Goal: Task Accomplishment & Management: Complete application form

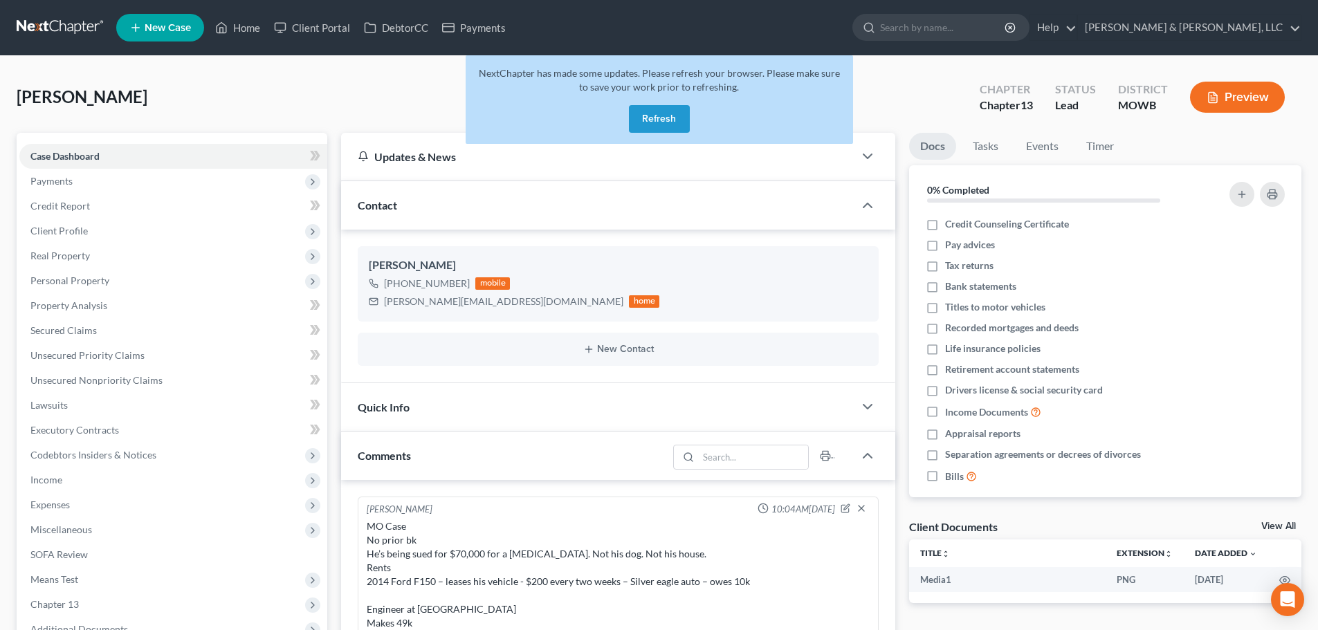
select select "0"
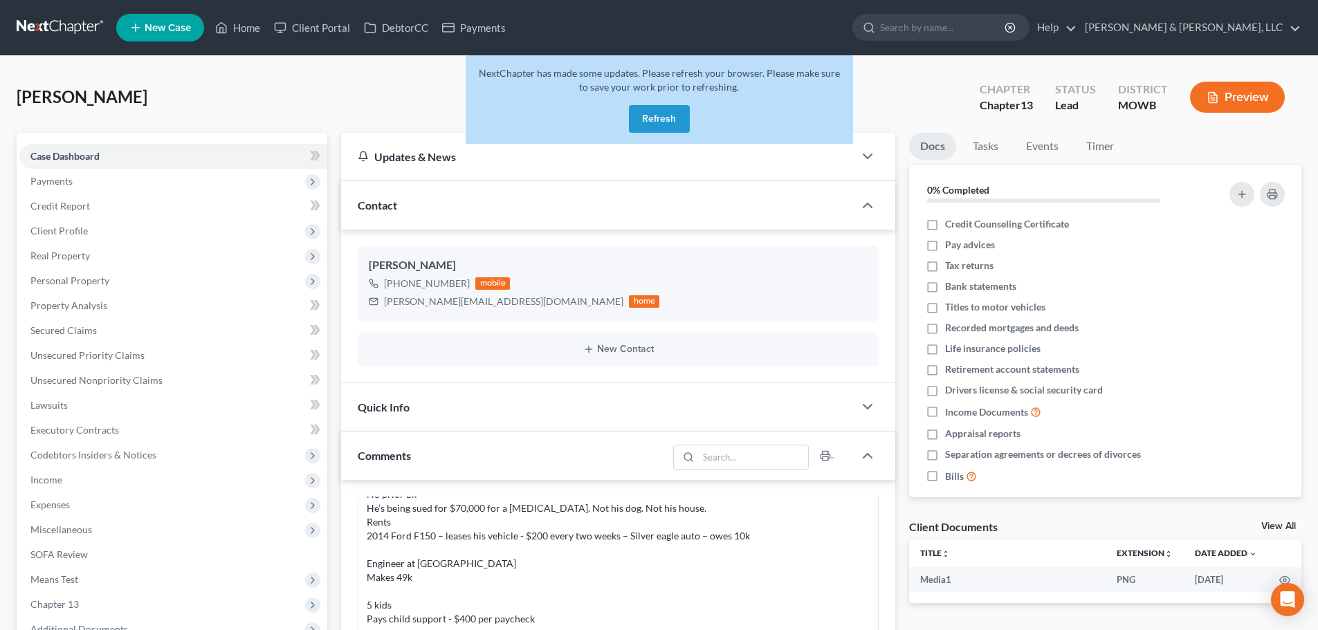
click at [668, 120] on button "Refresh" at bounding box center [659, 119] width 61 height 28
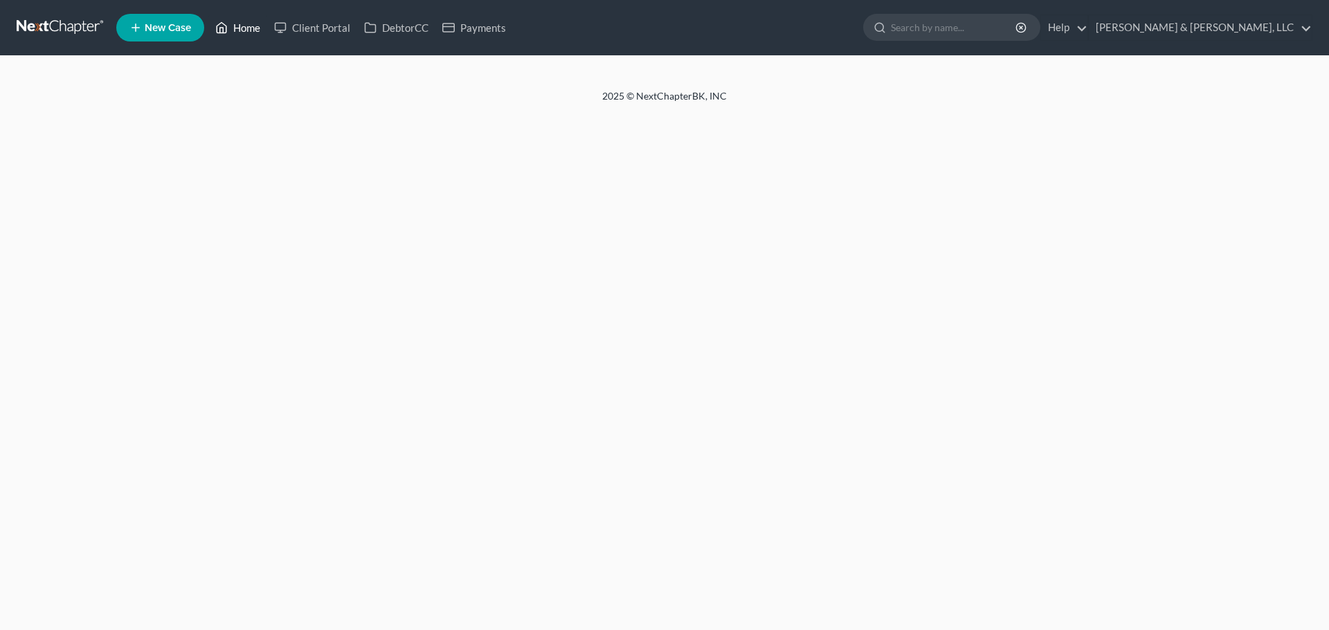
click at [250, 30] on link "Home" at bounding box center [237, 27] width 59 height 25
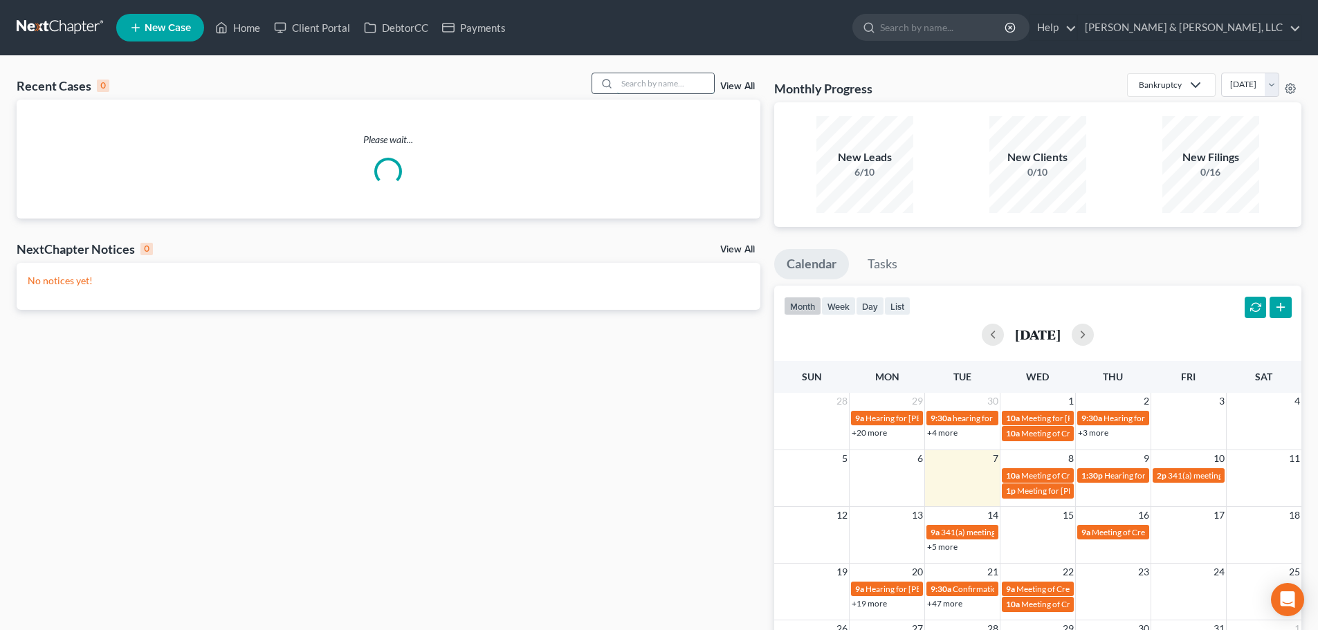
click at [683, 82] on input "search" at bounding box center [665, 83] width 97 height 20
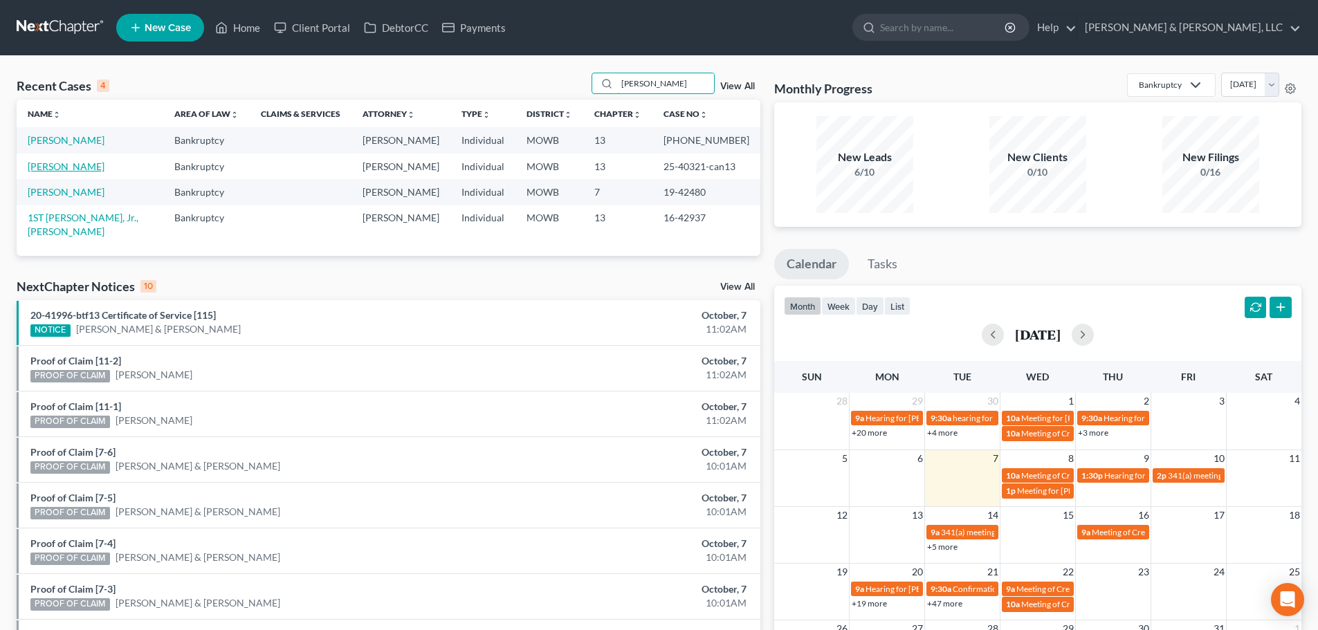
type input "warmack"
click at [64, 163] on link "Warmack, Timothy" at bounding box center [66, 167] width 77 height 12
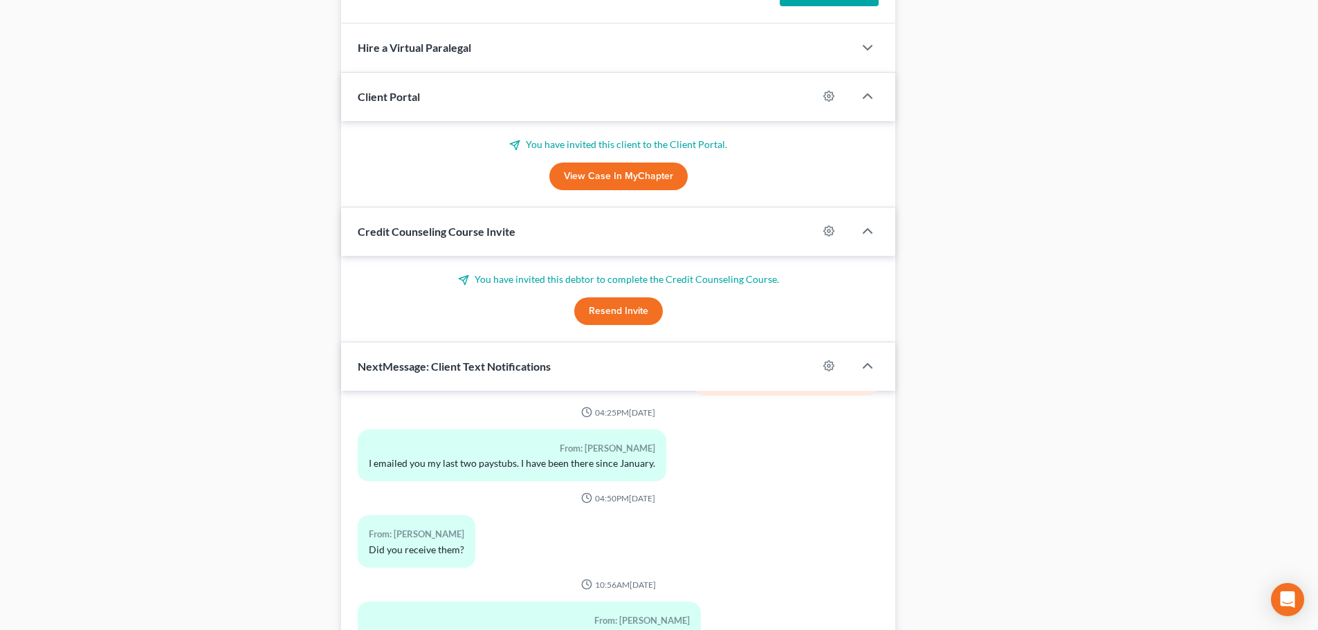
scroll to position [1369, 0]
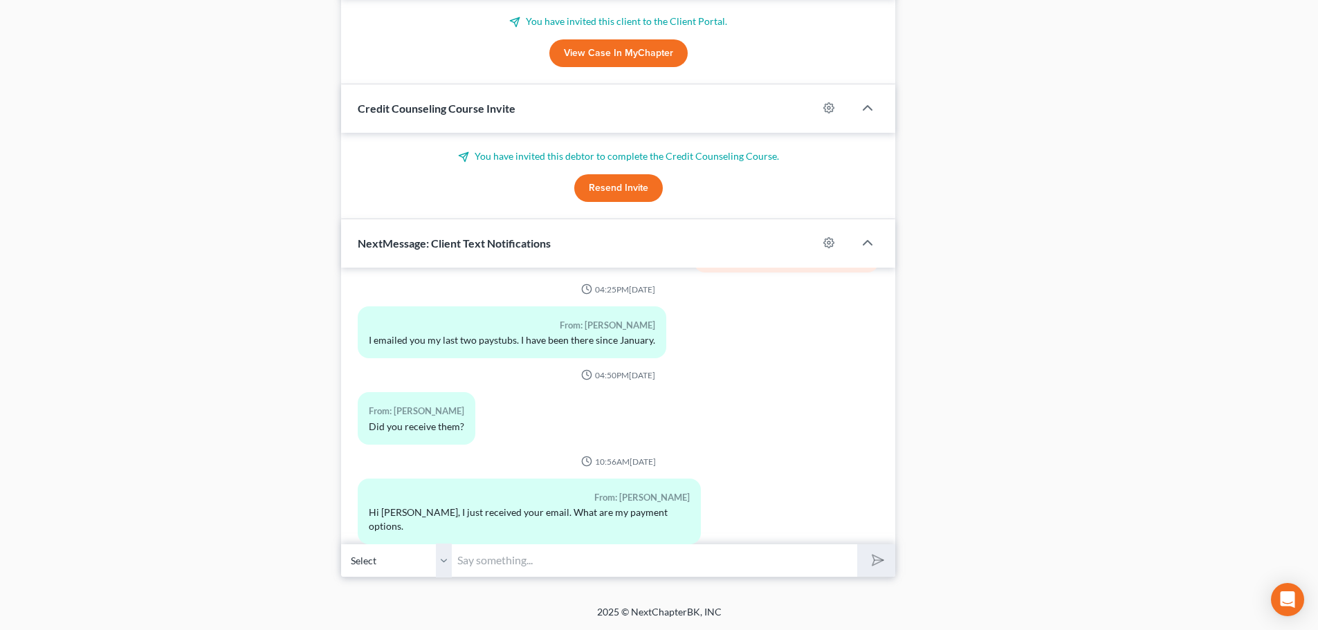
click at [530, 562] on input "text" at bounding box center [655, 561] width 406 height 34
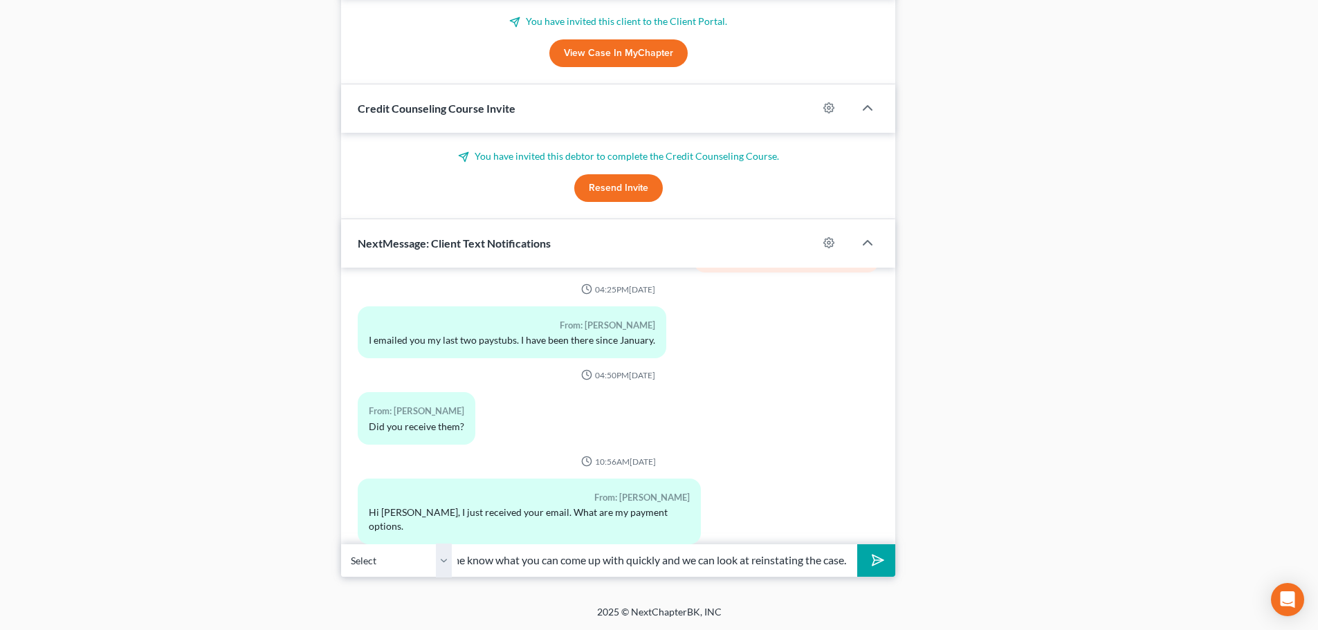
scroll to position [0, 30]
type input "Let me know what you can come up with quickly and we can look at reinstating th…"
click at [857, 545] on button "submit" at bounding box center [876, 561] width 38 height 33
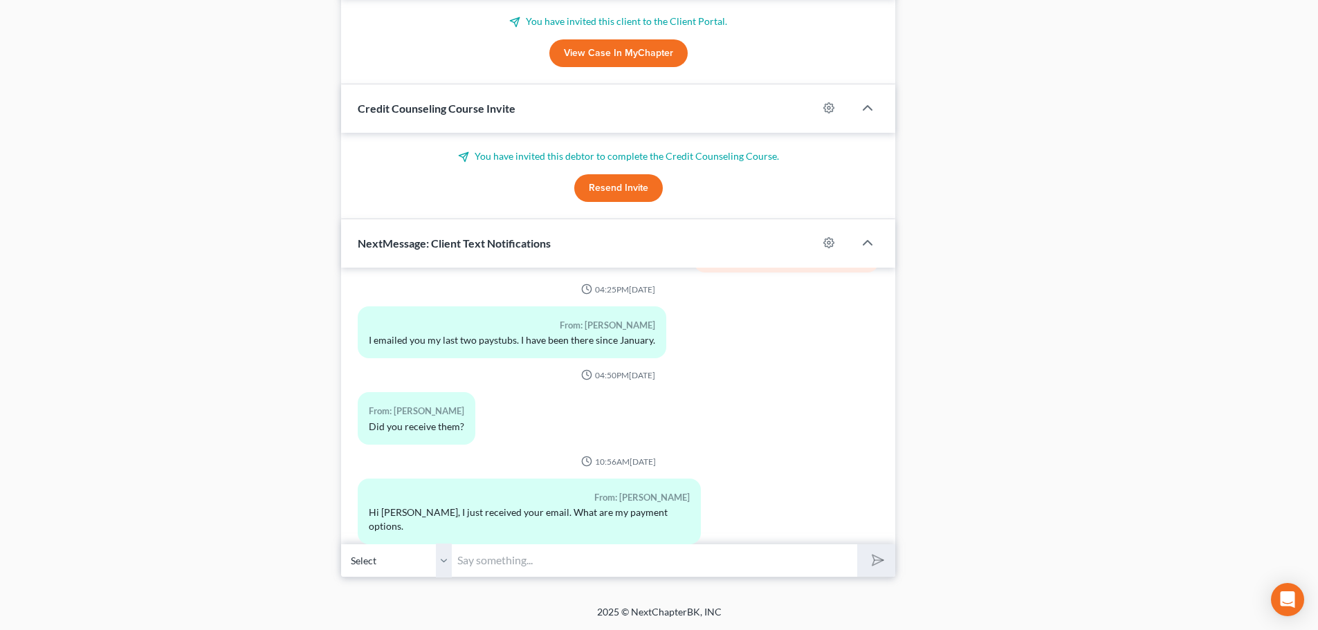
scroll to position [3801, 0]
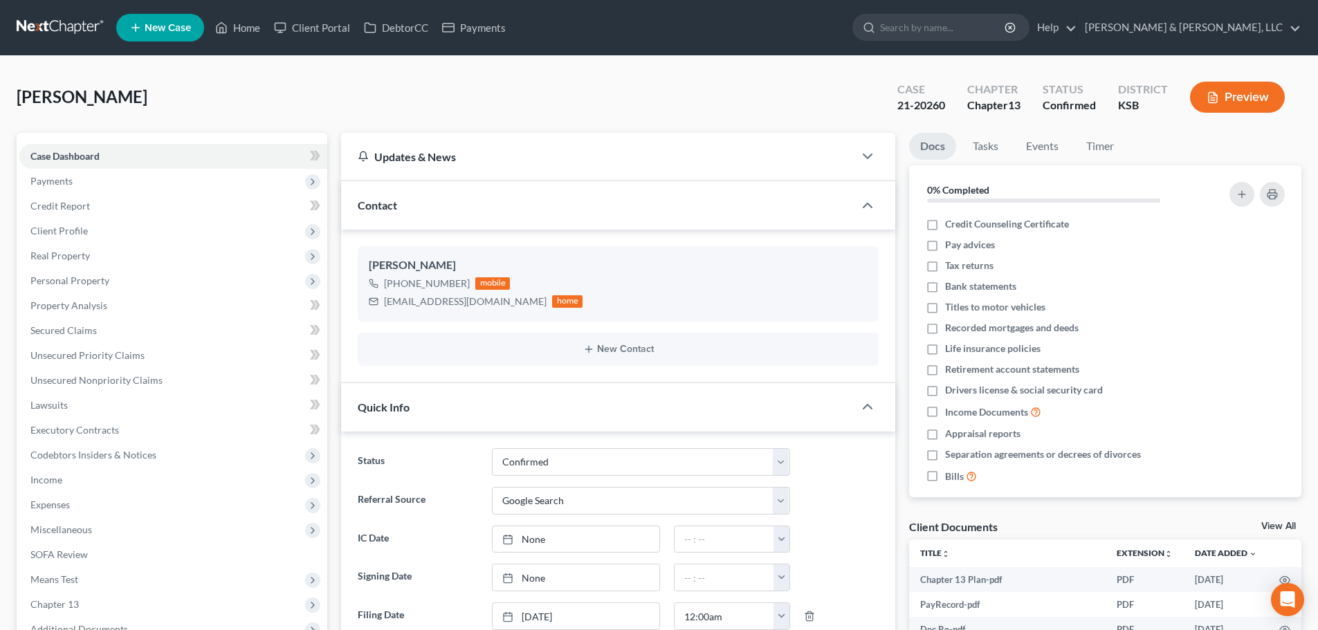
select select "1"
select select "4"
select select "0"
click at [239, 30] on link "Home" at bounding box center [237, 27] width 59 height 25
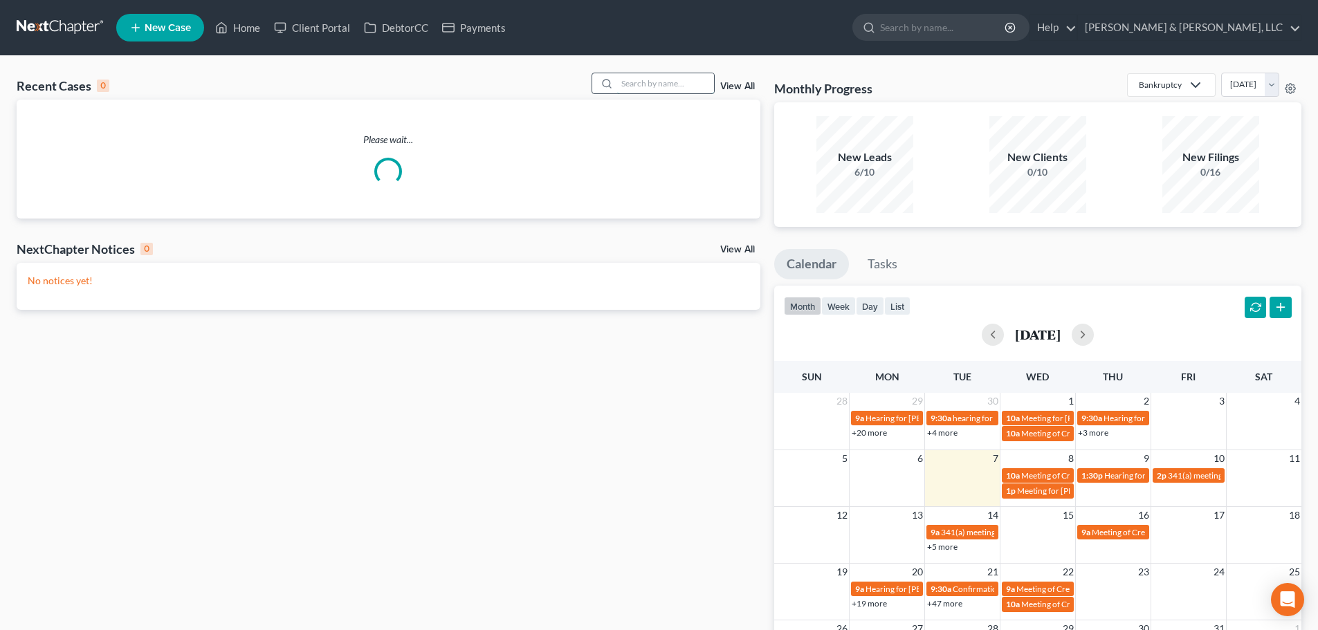
click at [671, 80] on input "search" at bounding box center [665, 83] width 97 height 20
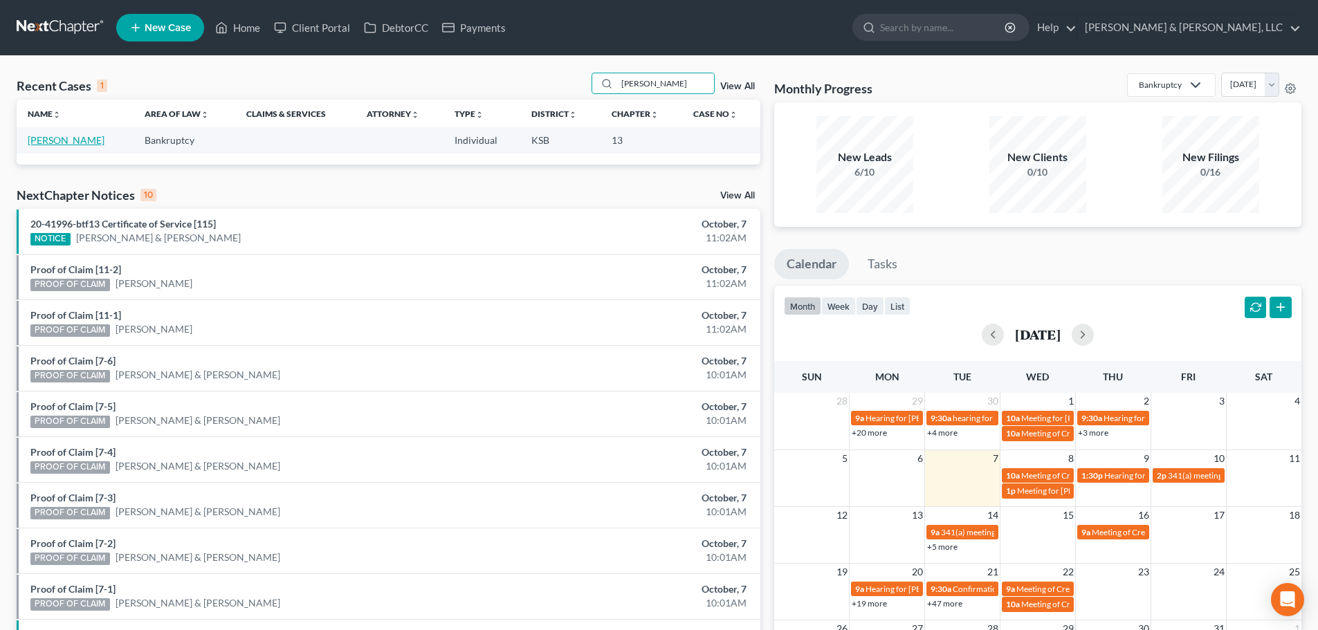
type input "potts"
click at [58, 139] on link "Potts, Jeffrey" at bounding box center [66, 140] width 77 height 12
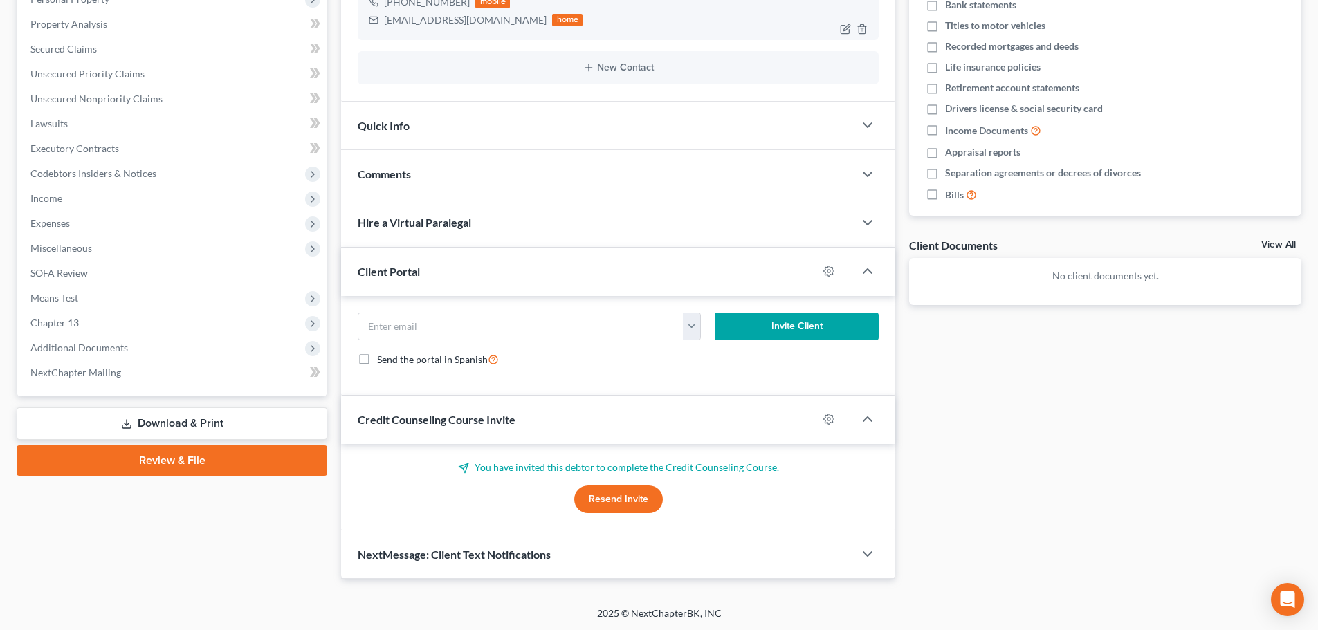
scroll to position [283, 0]
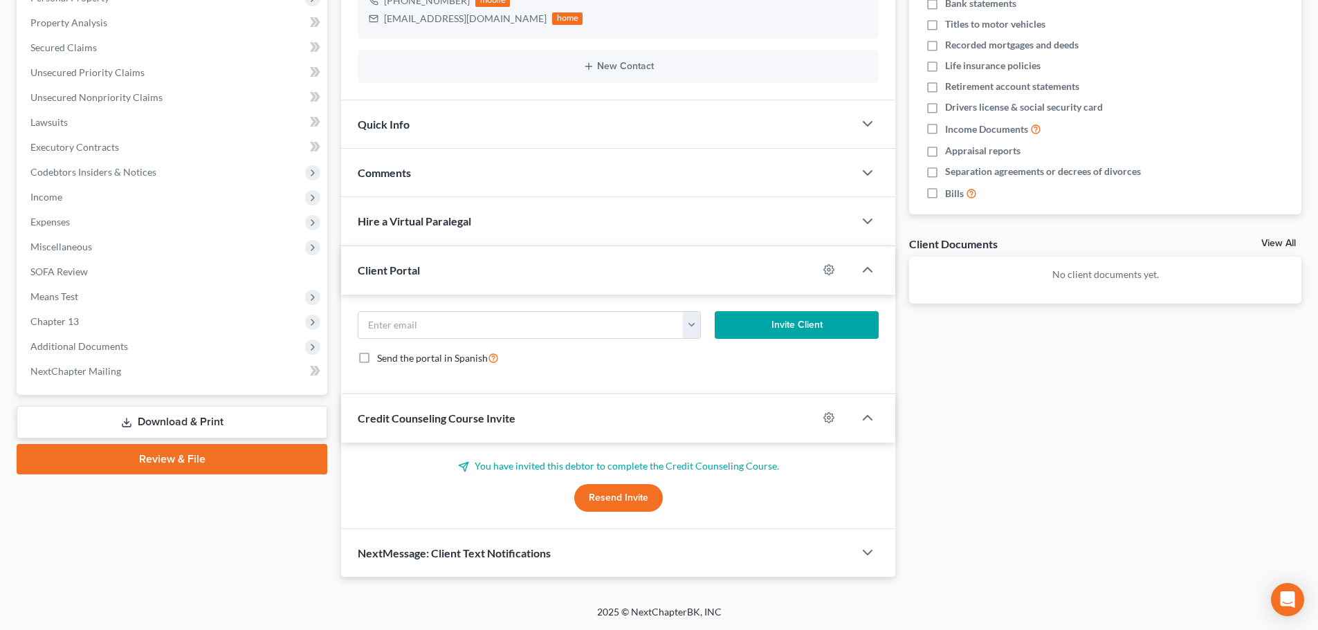
click at [394, 167] on span "Comments" at bounding box center [384, 172] width 53 height 13
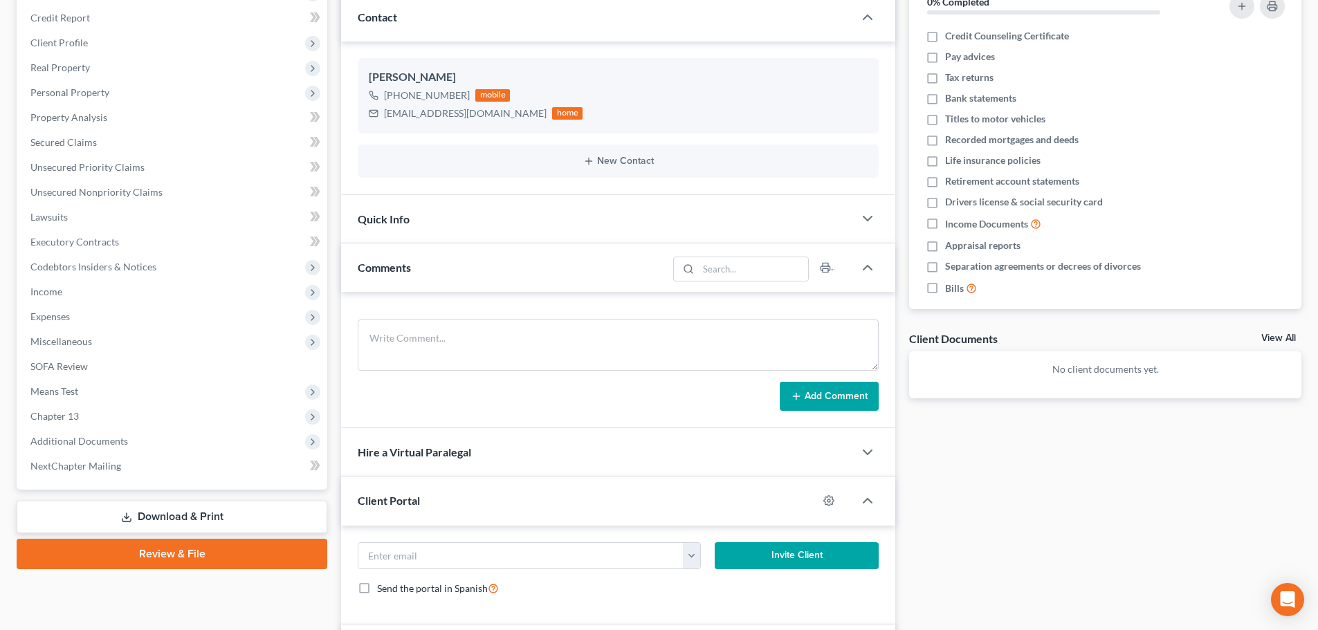
scroll to position [6, 0]
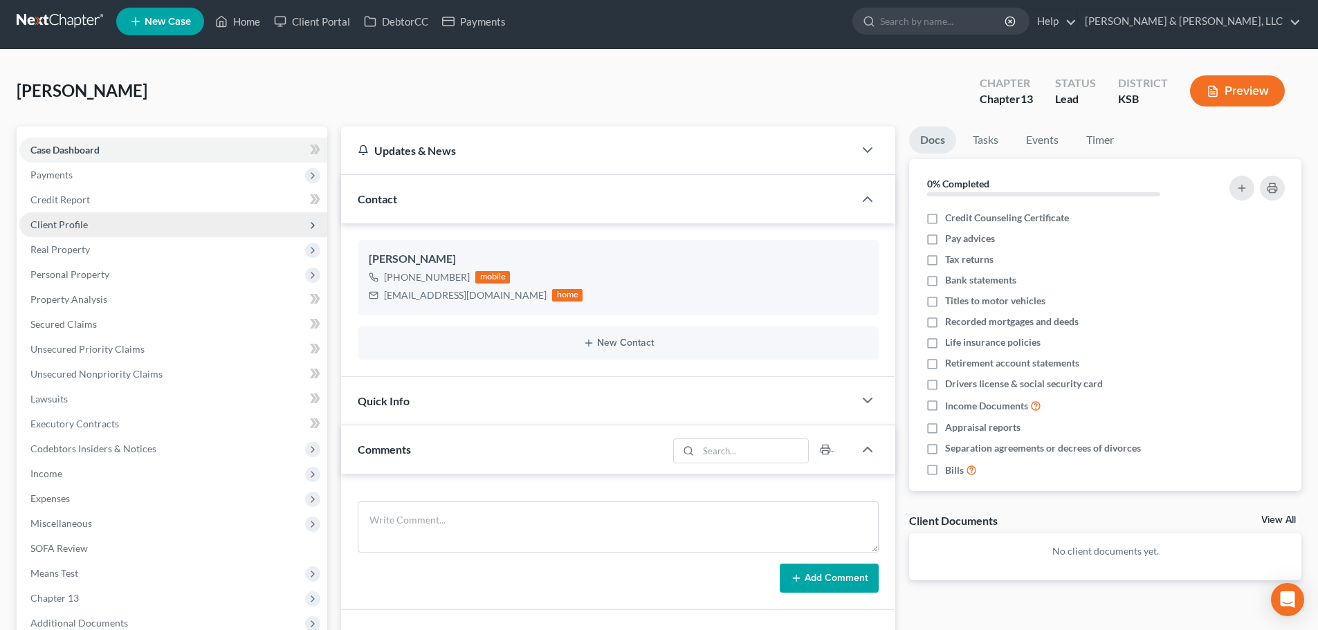
click at [69, 223] on span "Client Profile" at bounding box center [58, 225] width 57 height 12
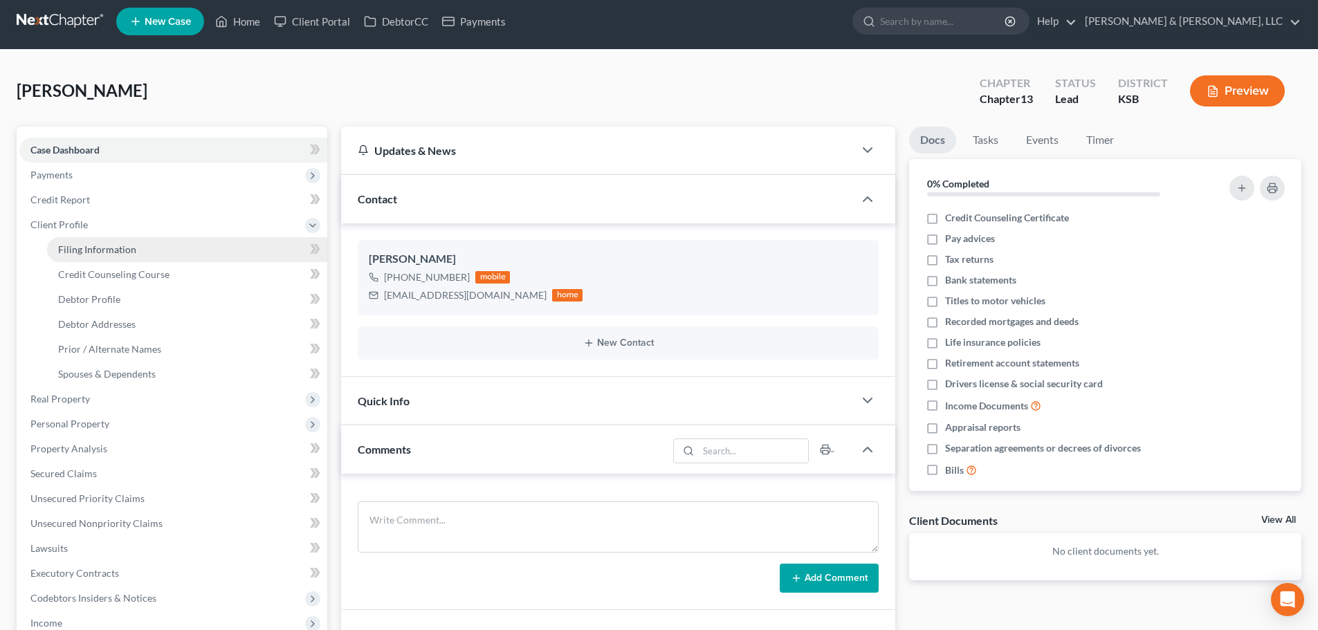
click at [84, 255] on span "Filing Information" at bounding box center [97, 250] width 78 height 12
select select "1"
select select "0"
select select "3"
select select "31"
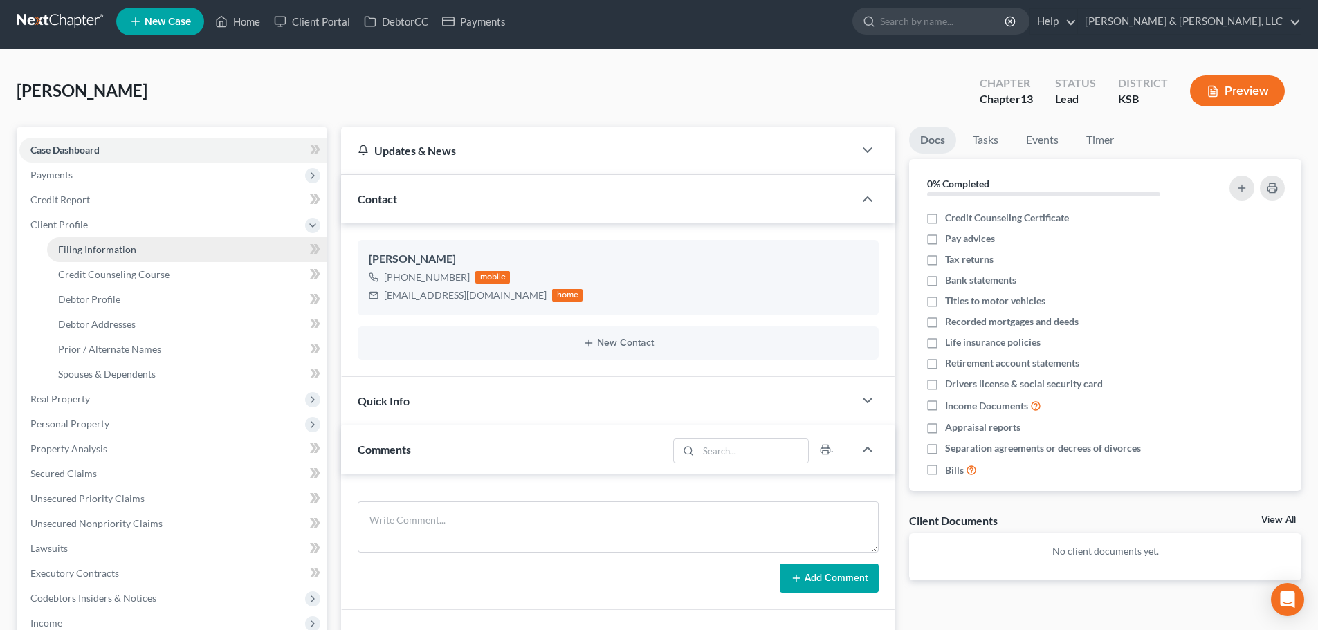
select select "17"
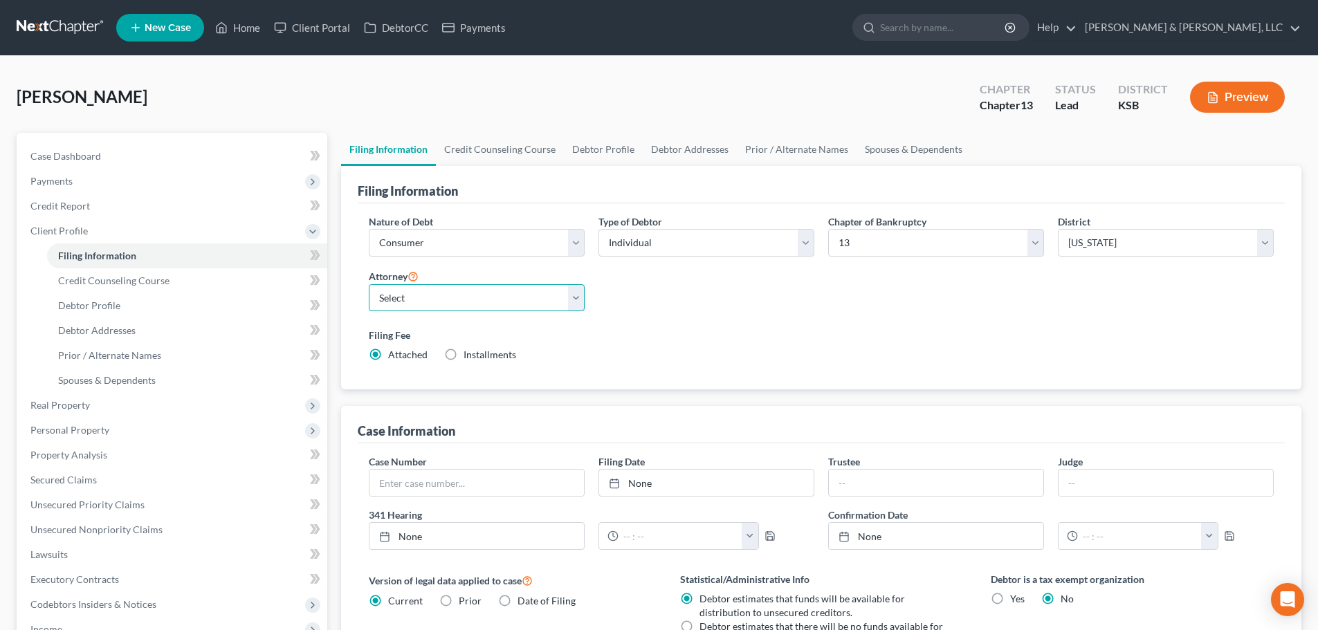
click at [425, 298] on select "Select Ryan Patton - KSB Ryan Patton - MOWB David Dean - KSB David Dean - MOWB" at bounding box center [477, 298] width 216 height 28
select select "2"
click at [369, 284] on select "Select Ryan Patton - KSB Ryan Patton - MOWB David Dean - KSB David Dean - MOWB" at bounding box center [477, 298] width 216 height 28
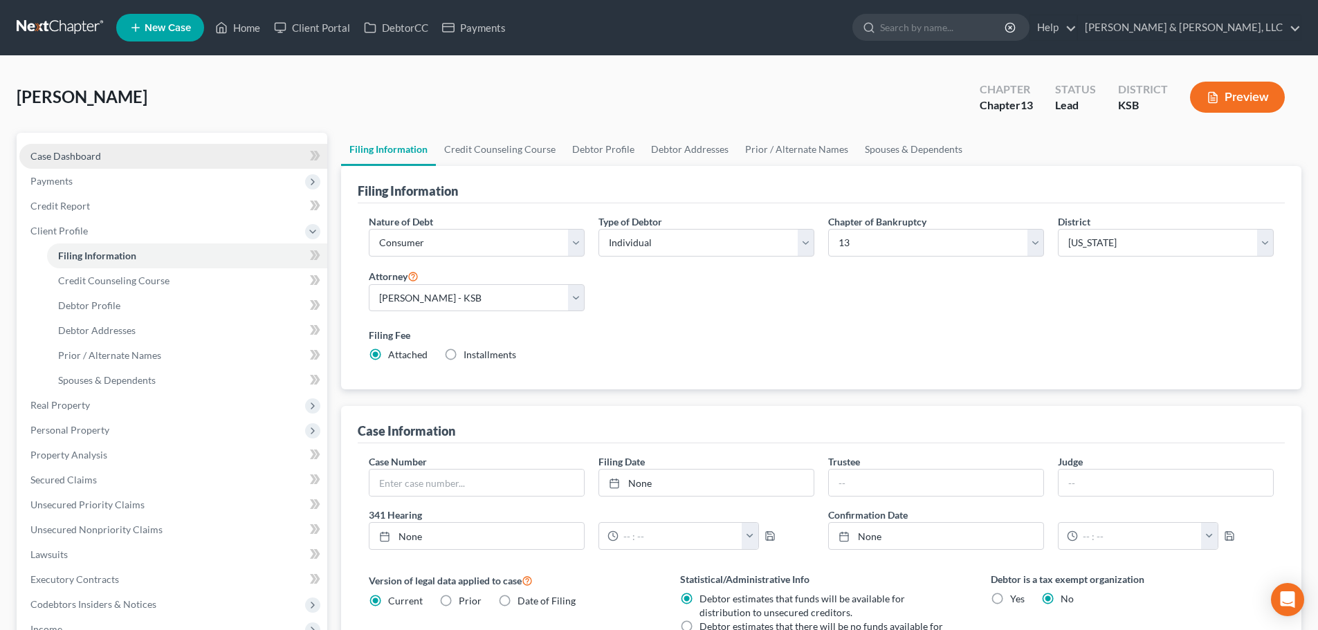
click at [106, 156] on link "Case Dashboard" at bounding box center [173, 156] width 308 height 25
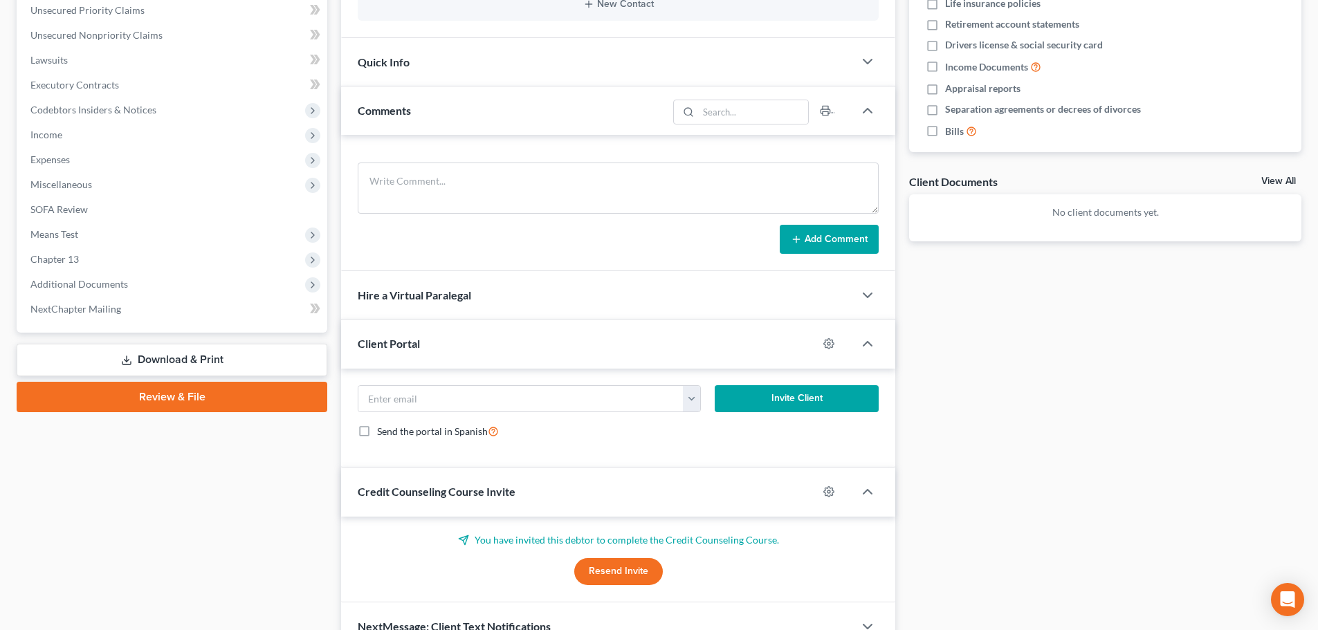
scroll to position [346, 0]
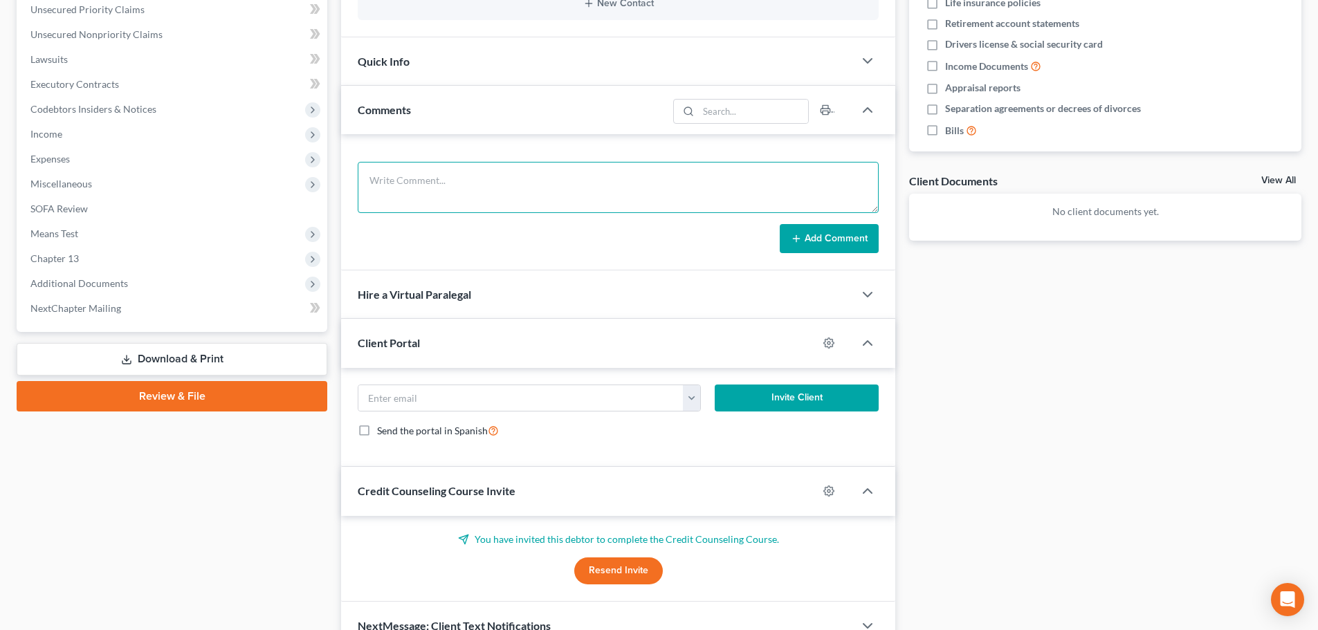
click at [489, 188] on textarea at bounding box center [618, 187] width 521 height 51
paste textarea "KS No prior bk 3 children – 2 living with him full time 2 yo, 5 yo – oldest 10y…"
type textarea "KS No prior bk 3 children – 2 living with him full time 2 yo, 5 yo – oldest 10y…"
click at [812, 238] on button "Add Comment" at bounding box center [829, 238] width 99 height 29
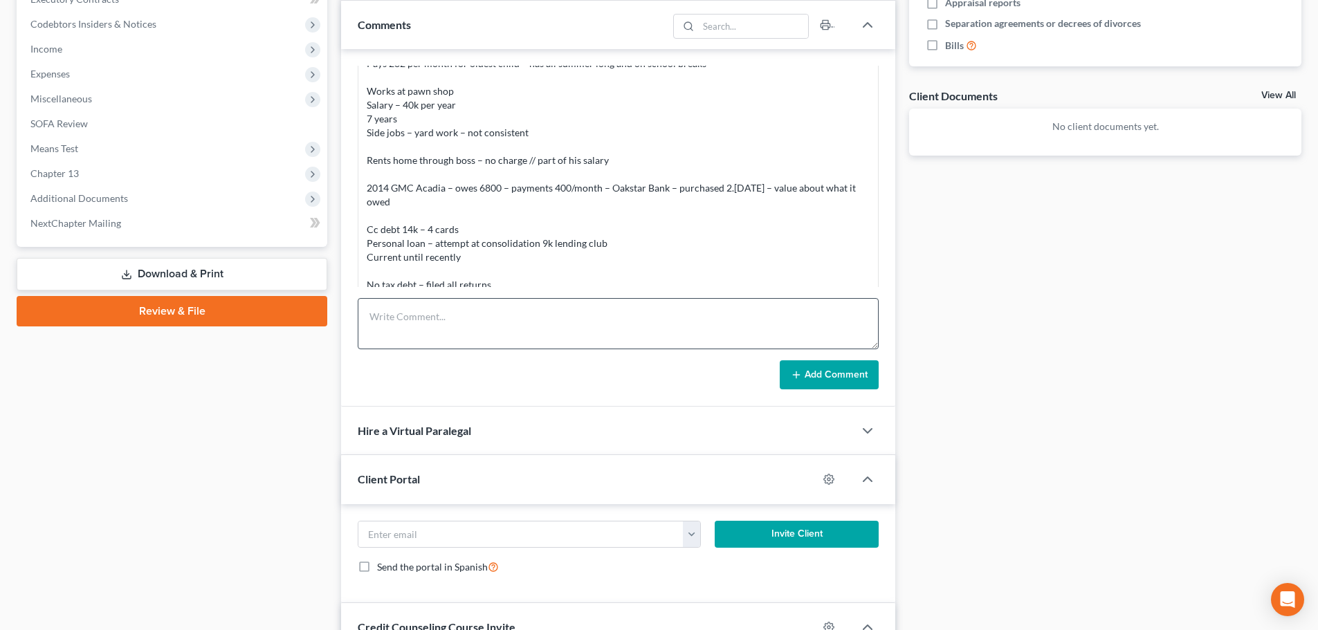
scroll to position [641, 0]
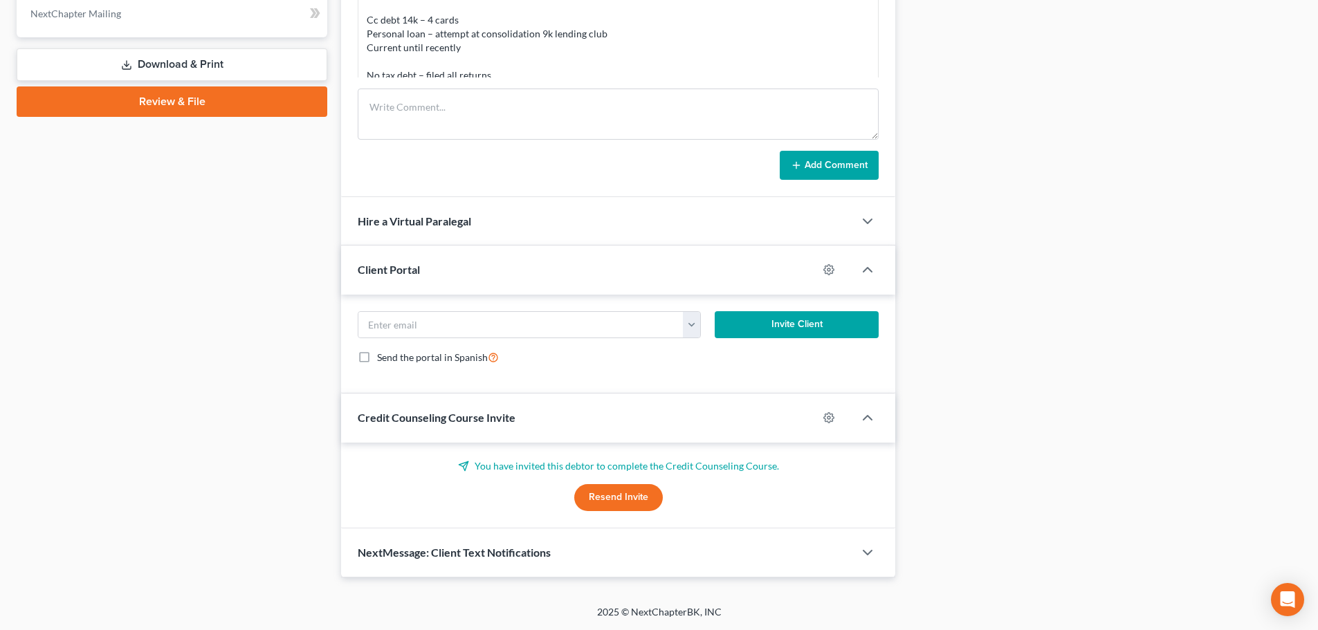
click at [444, 549] on span "NextMessage: Client Text Notifications" at bounding box center [454, 552] width 193 height 13
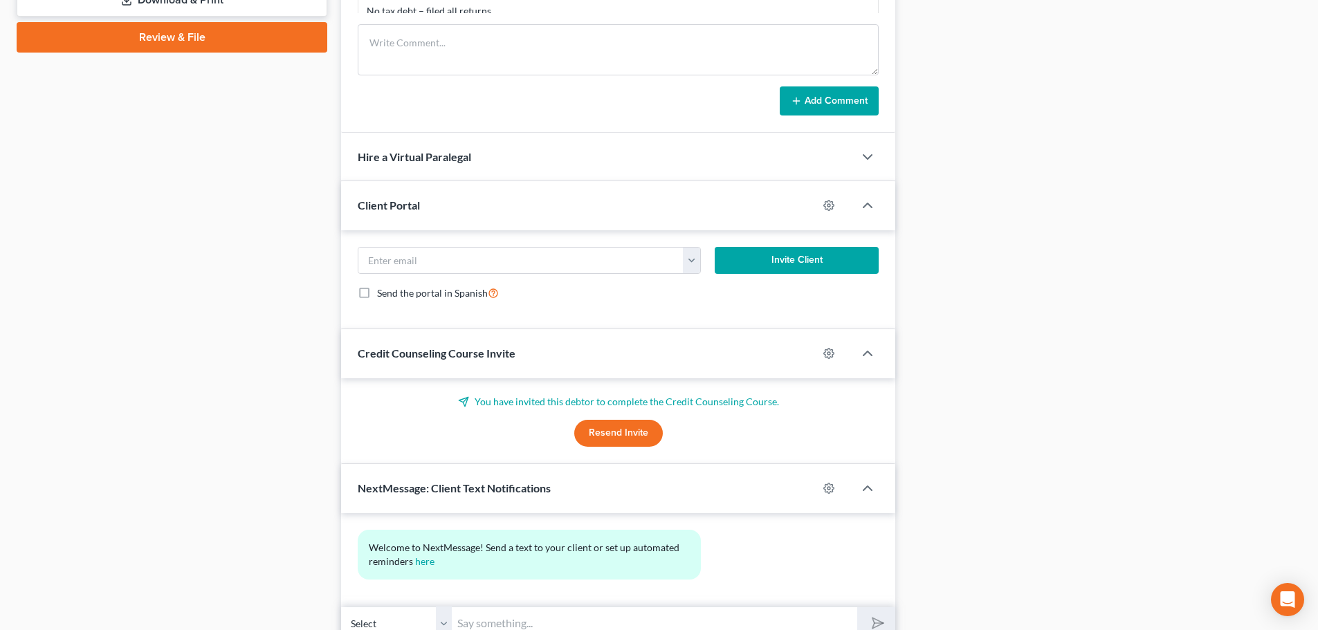
scroll to position [768, 0]
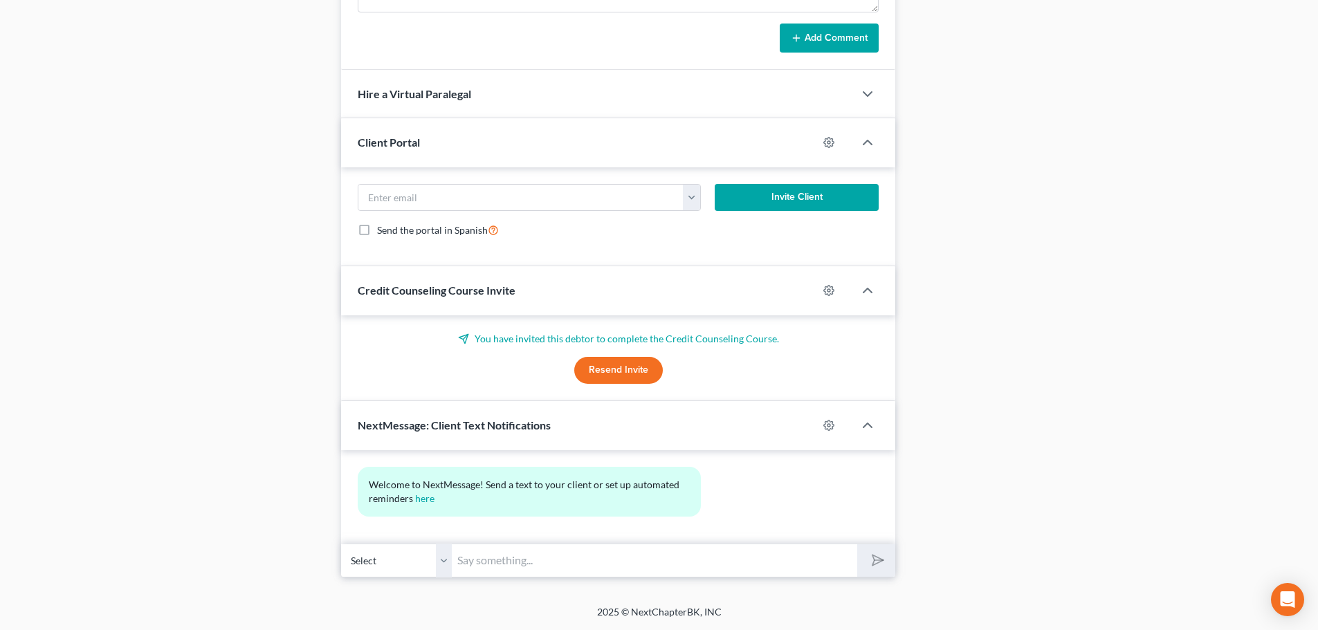
click at [493, 568] on input "text" at bounding box center [655, 561] width 406 height 34
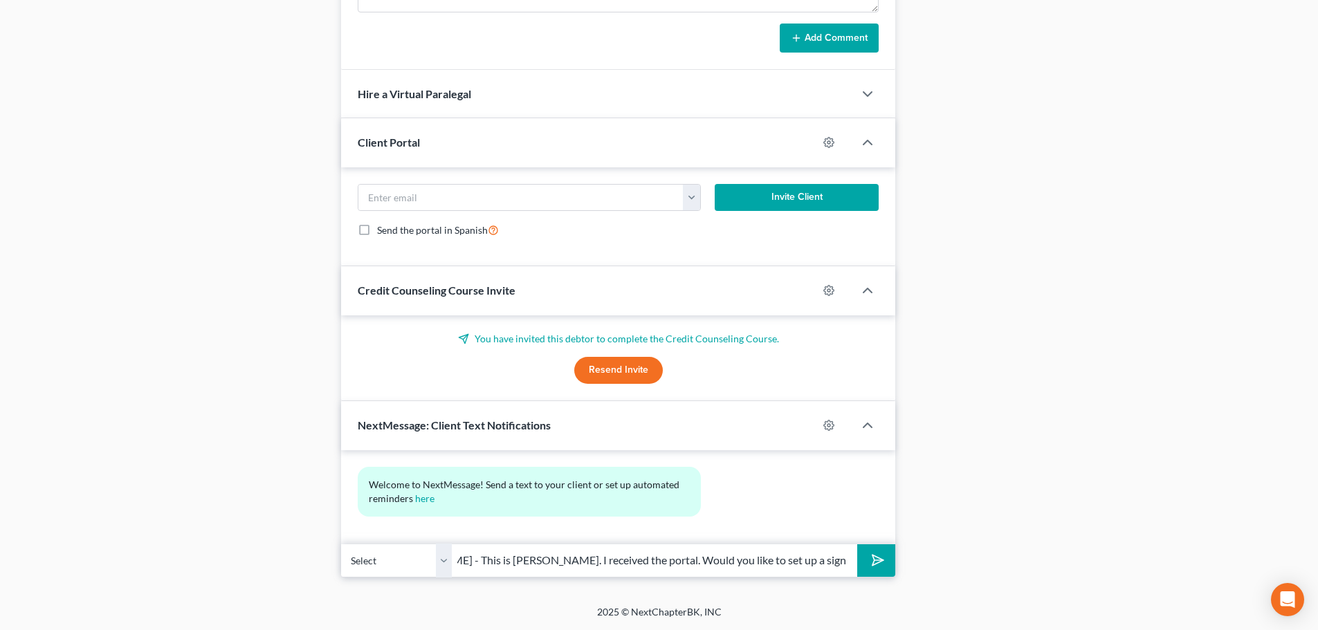
scroll to position [0, 89]
type input "Hi Jeffrey - This is David Dean. I received the portal. Would you like to set u…"
click at [857, 545] on button "submit" at bounding box center [876, 561] width 38 height 33
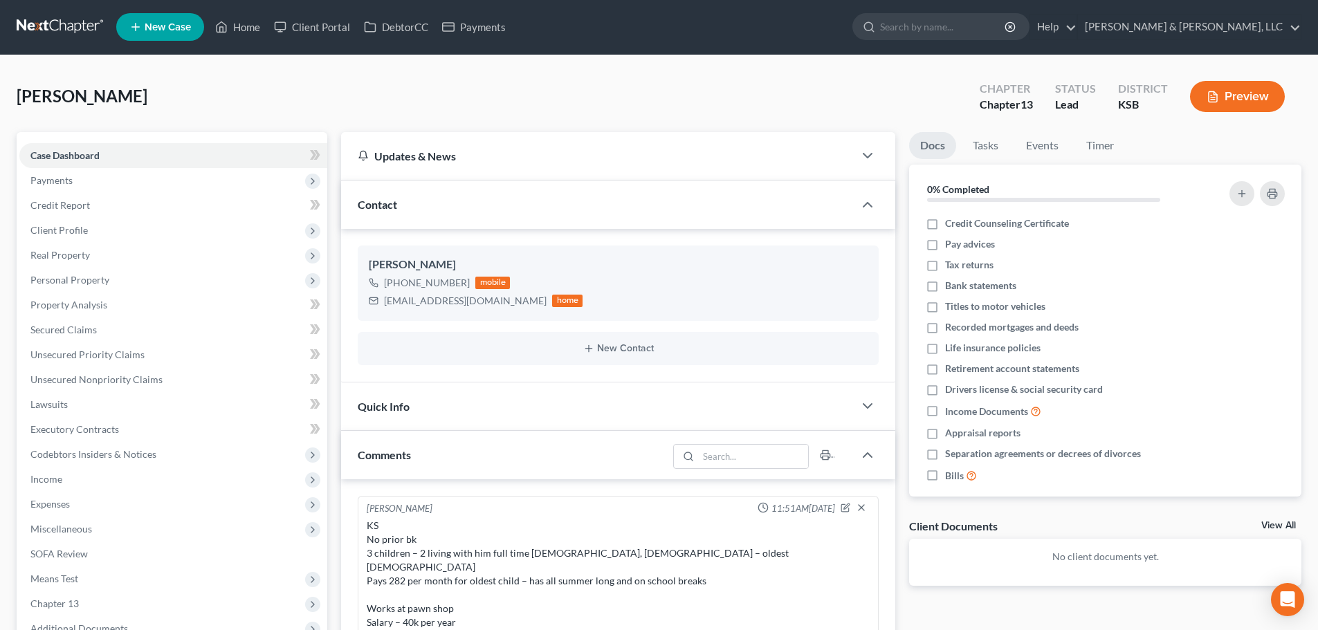
scroll to position [0, 0]
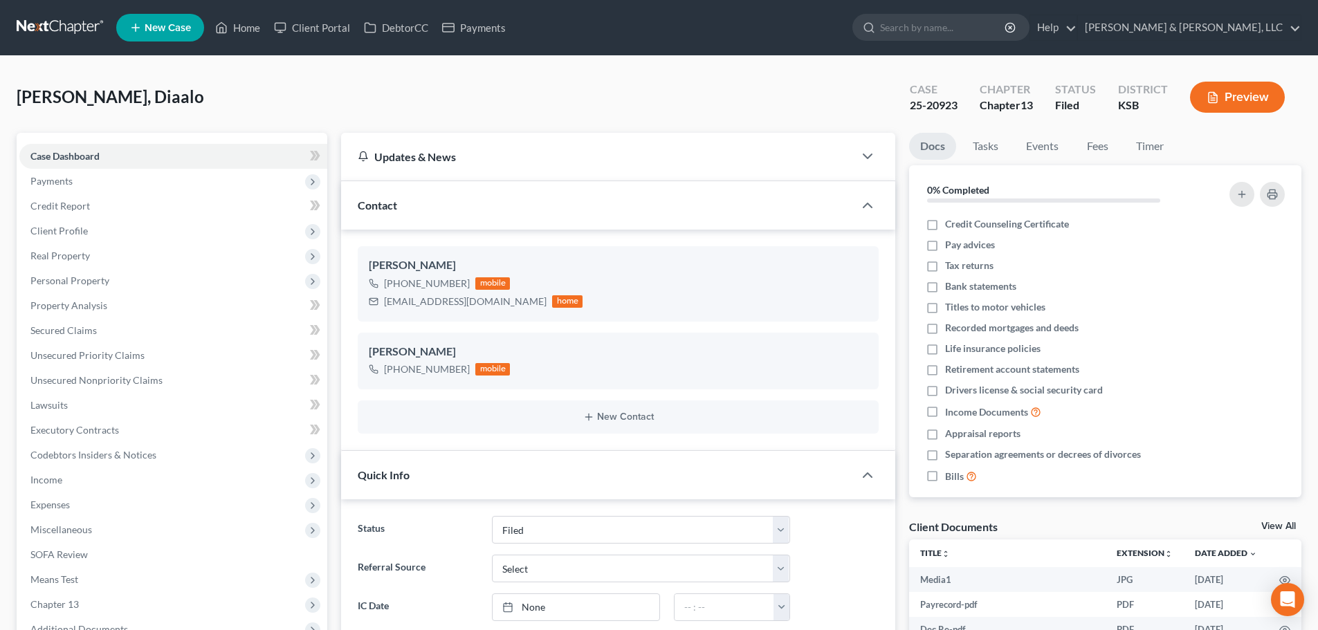
select select "6"
select select "0"
click at [323, 24] on link "Client Portal" at bounding box center [312, 27] width 90 height 25
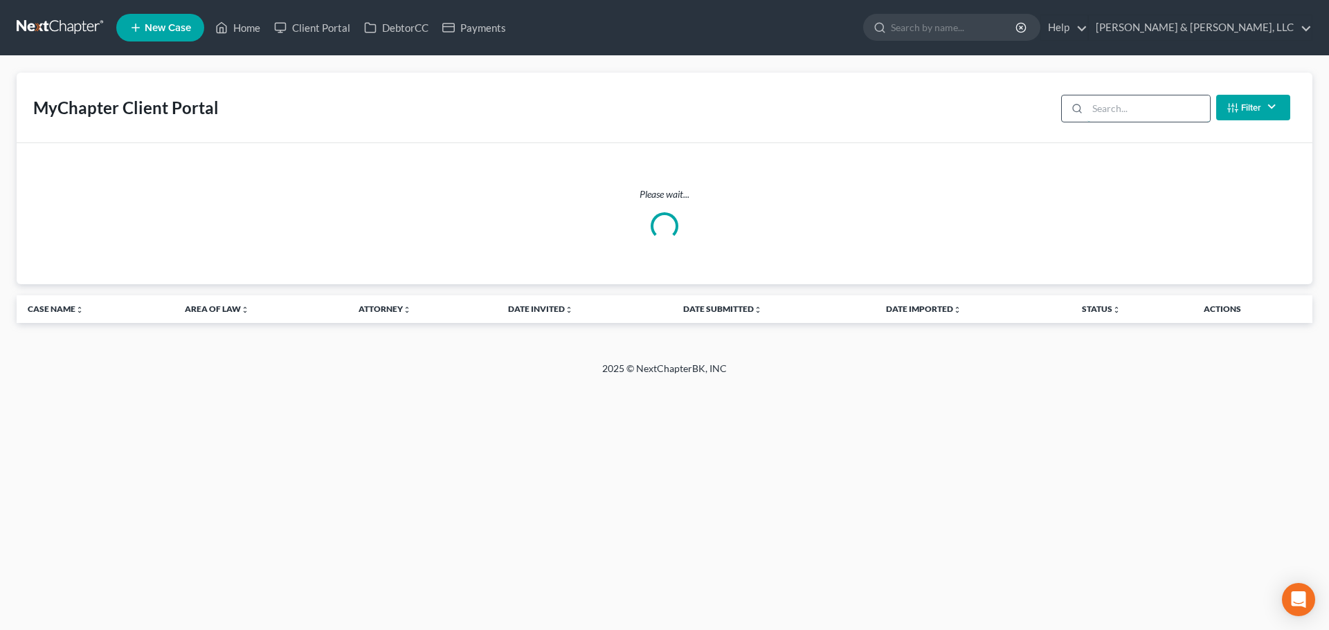
click at [1128, 109] on input "search" at bounding box center [1148, 108] width 122 height 26
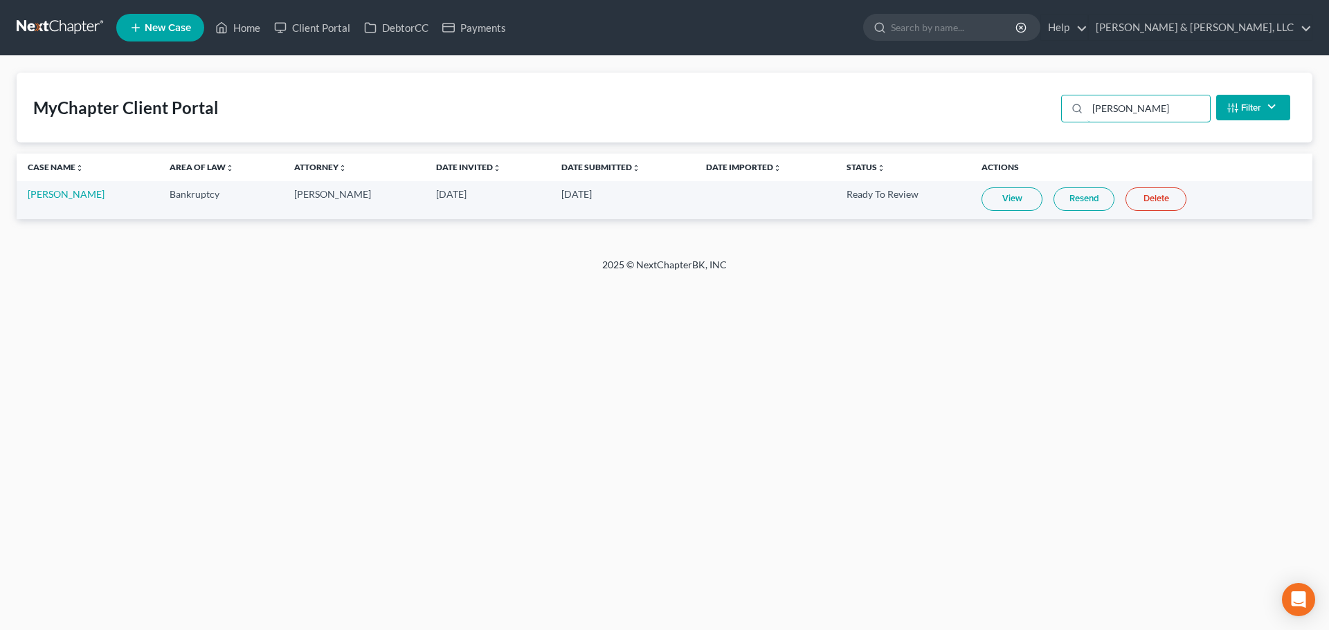
type input "potts"
click at [1001, 198] on link "View" at bounding box center [1011, 200] width 61 height 24
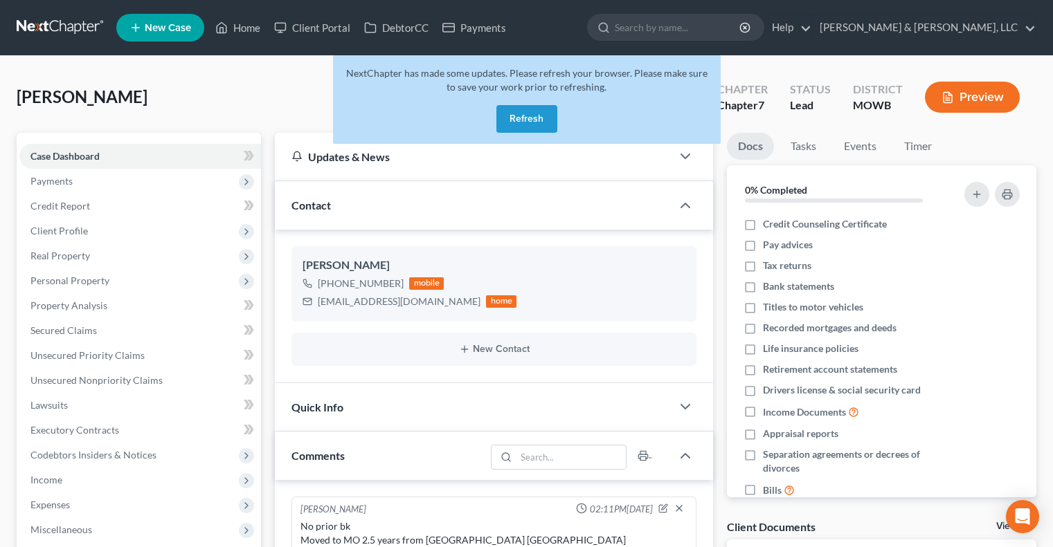
select select "0"
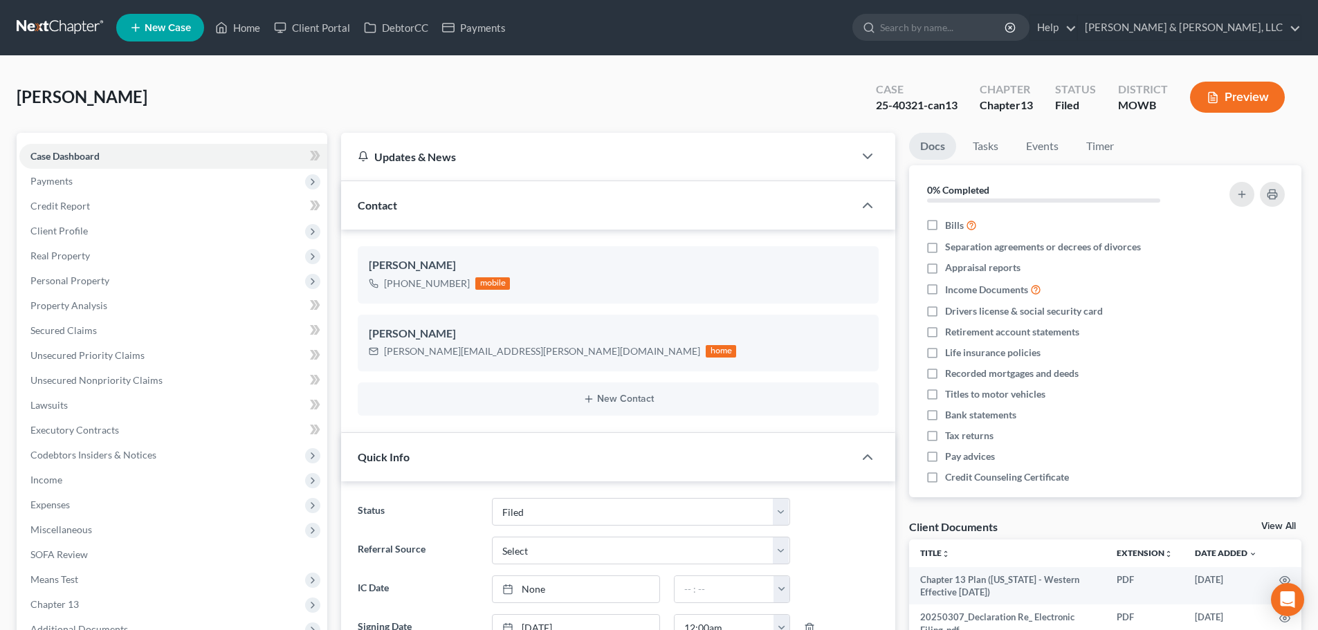
select select "6"
select select "0"
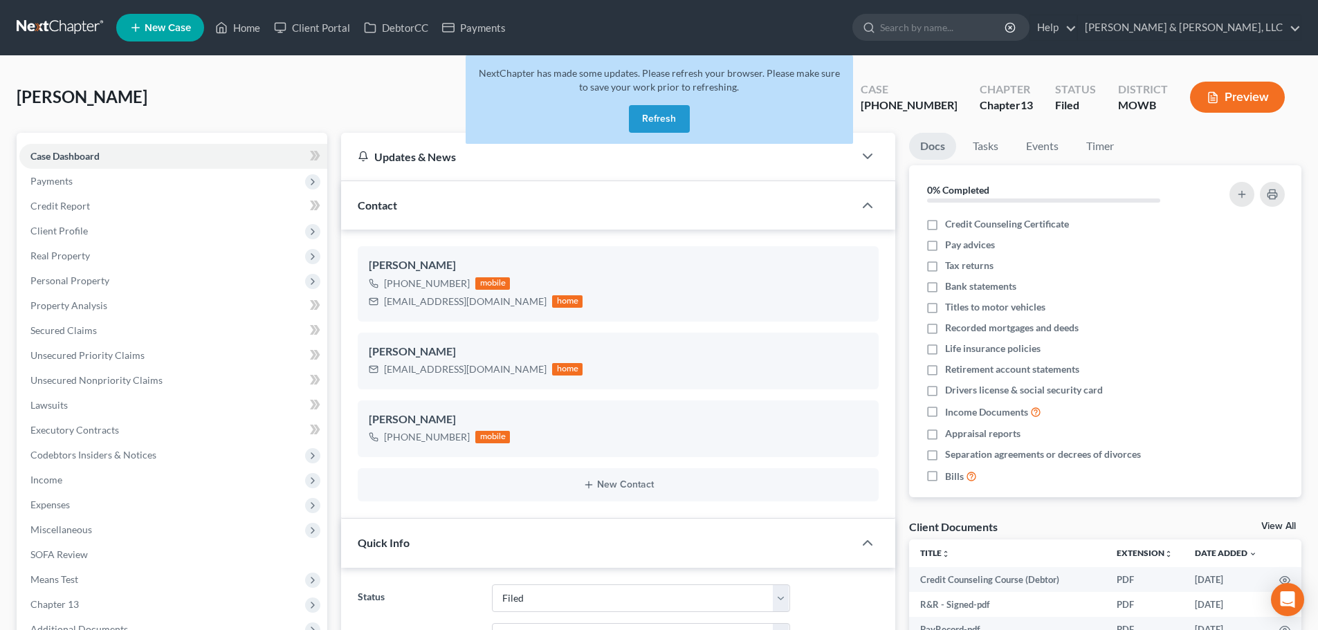
select select "6"
select select "0"
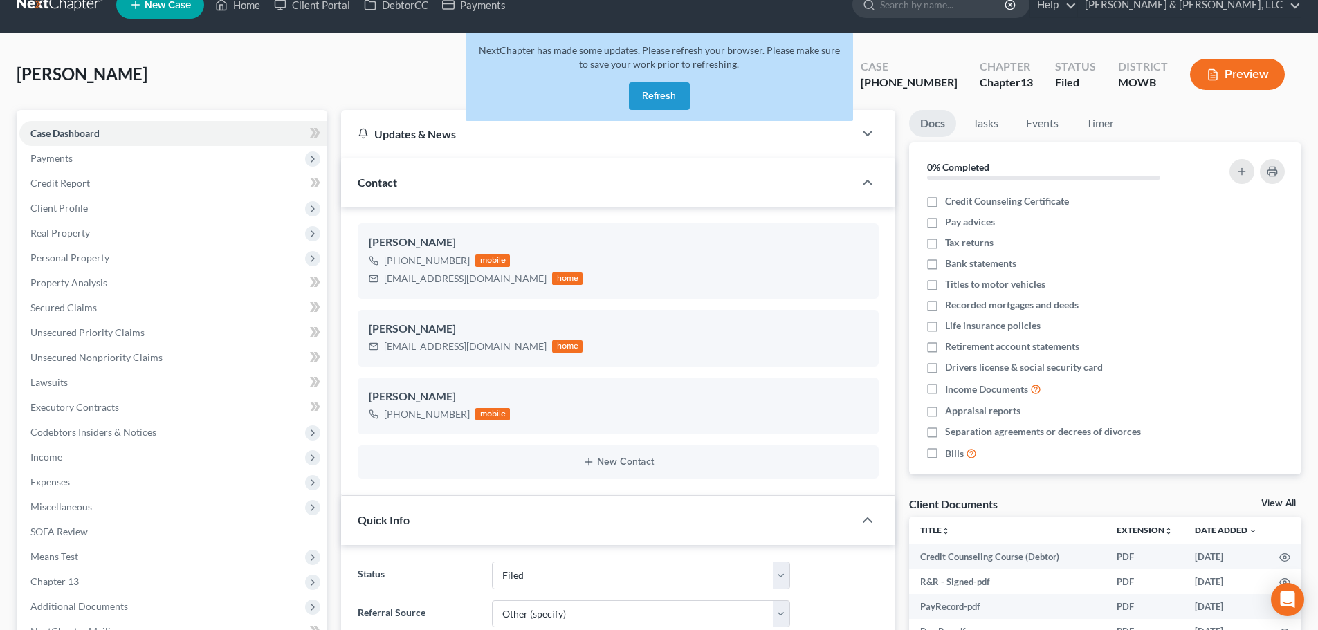
scroll to position [1901, 0]
drag, startPoint x: 676, startPoint y: 99, endPoint x: 423, endPoint y: 71, distance: 254.8
click at [675, 100] on button "Refresh" at bounding box center [659, 96] width 61 height 28
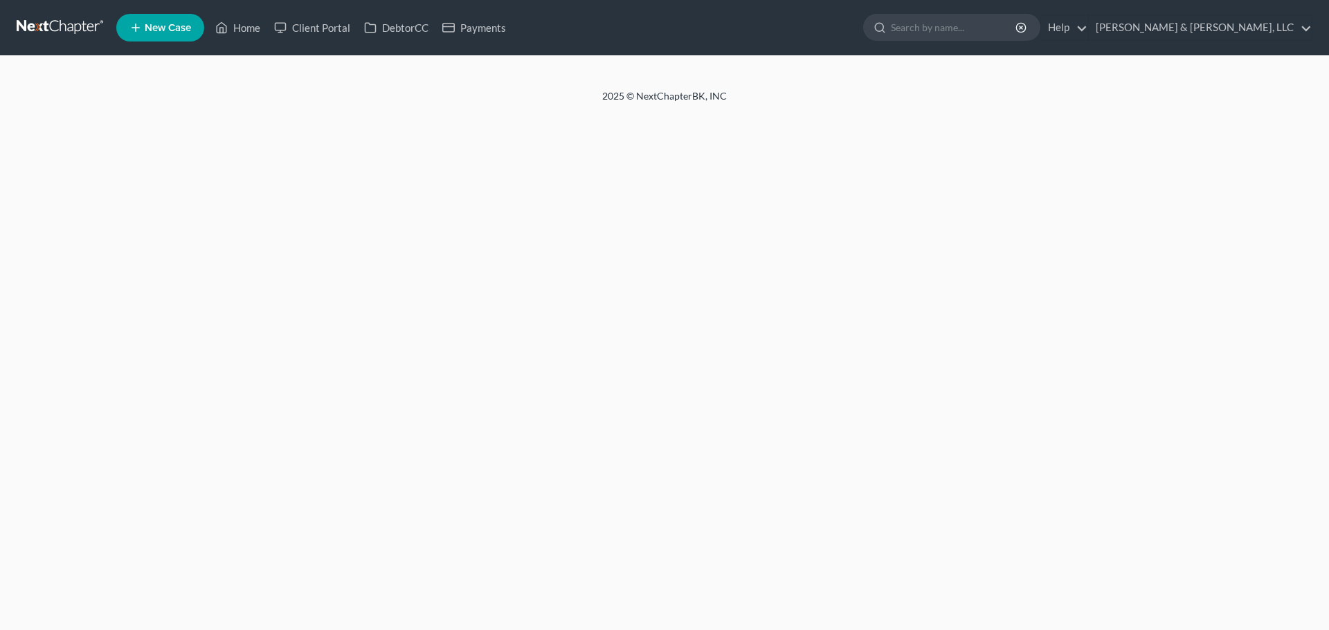
select select "6"
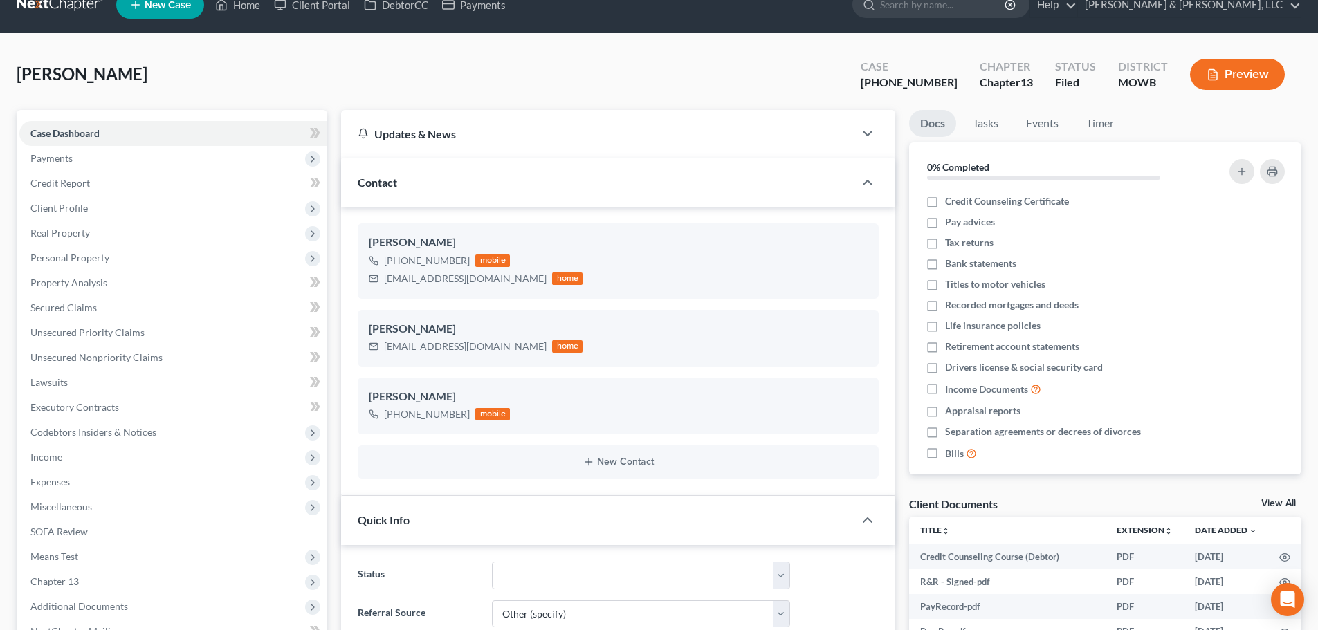
scroll to position [493, 0]
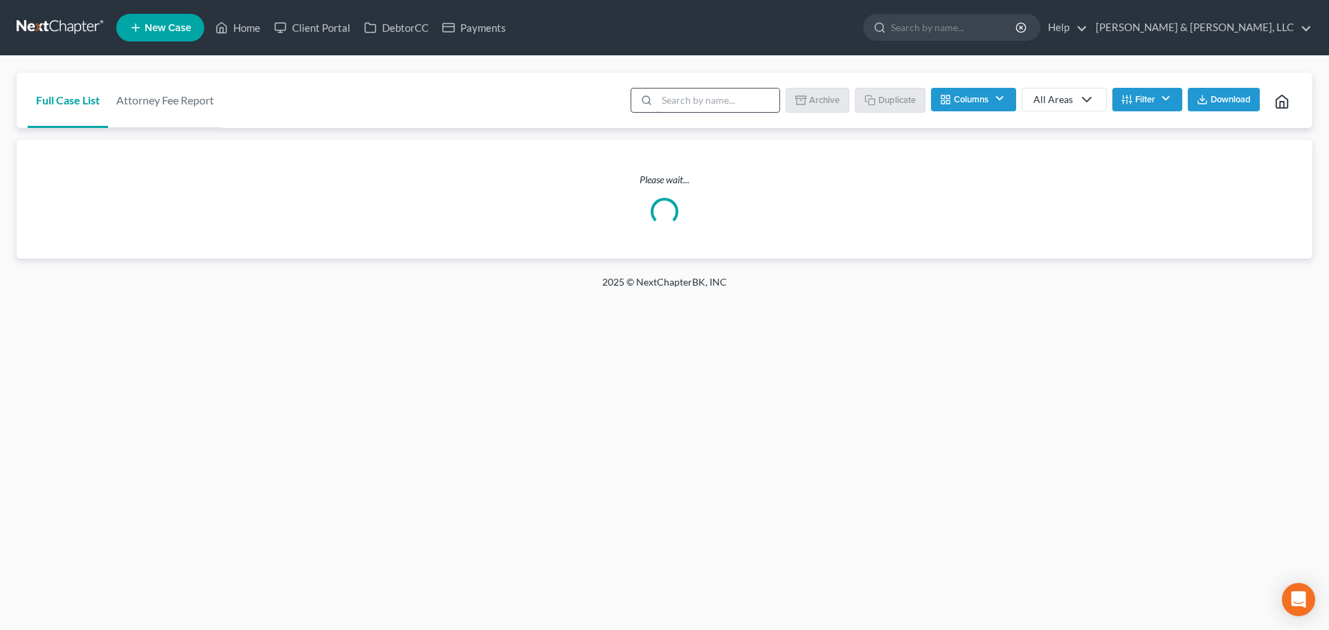
click at [713, 102] on input "search" at bounding box center [718, 101] width 122 height 24
type input "farre"
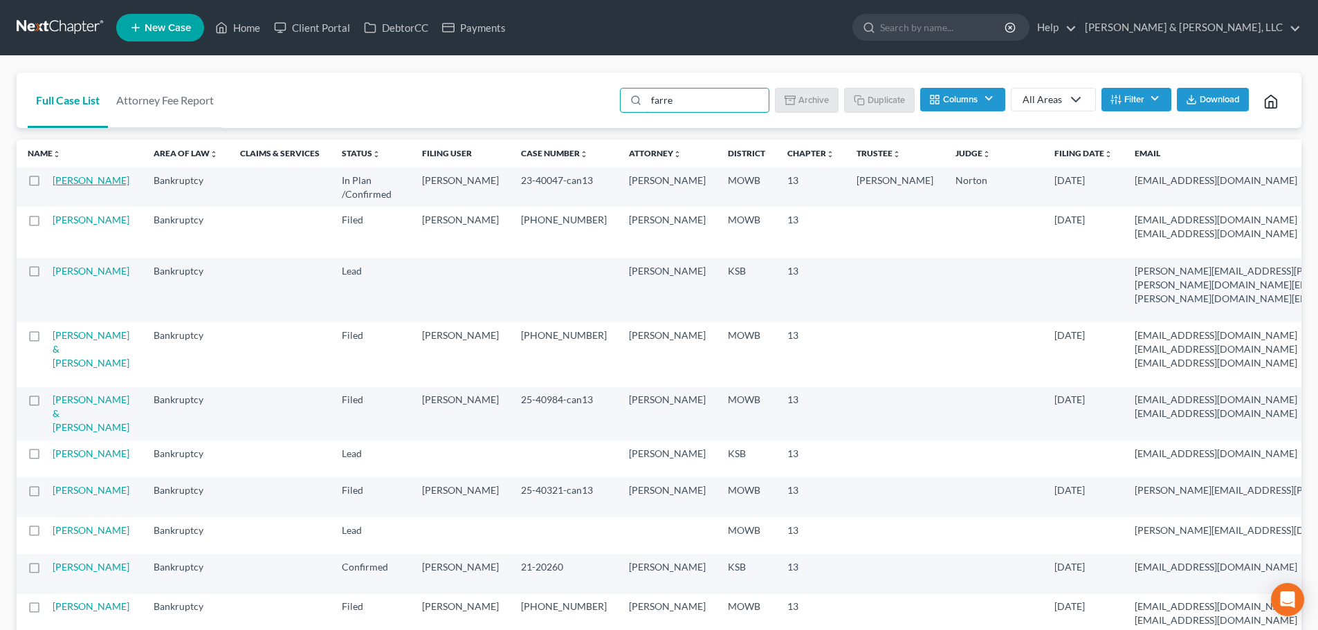
click at [62, 186] on link "[PERSON_NAME]" at bounding box center [91, 180] width 77 height 12
select select "1"
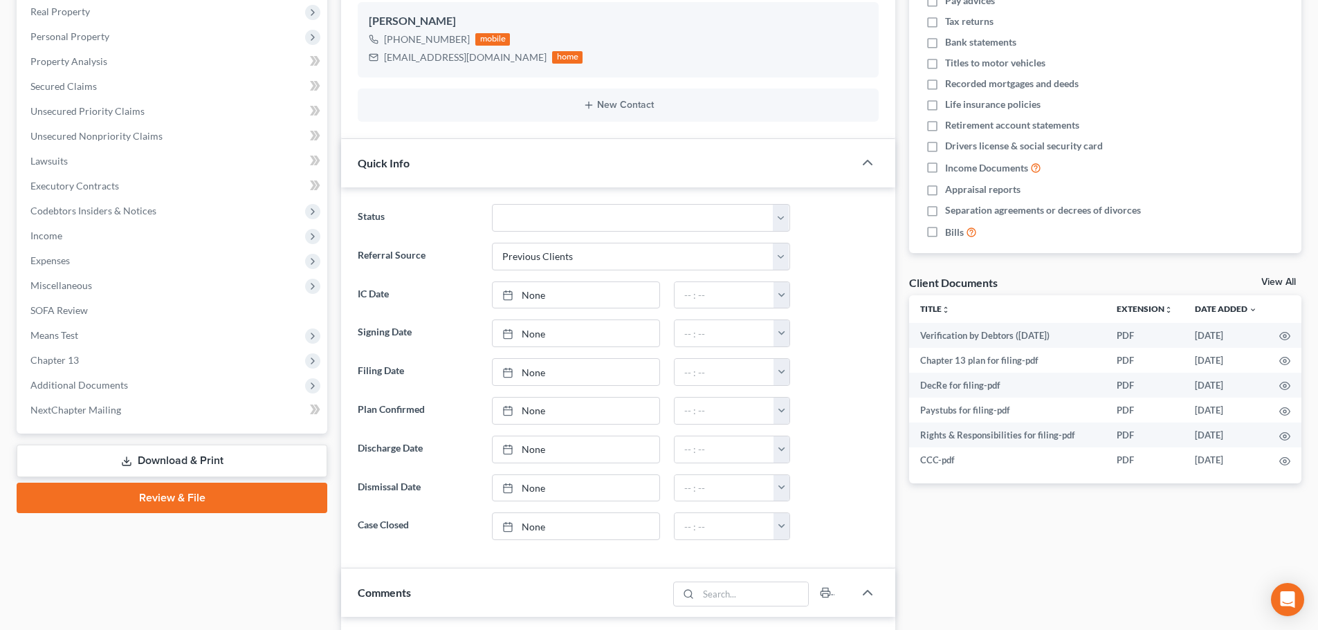
scroll to position [277, 0]
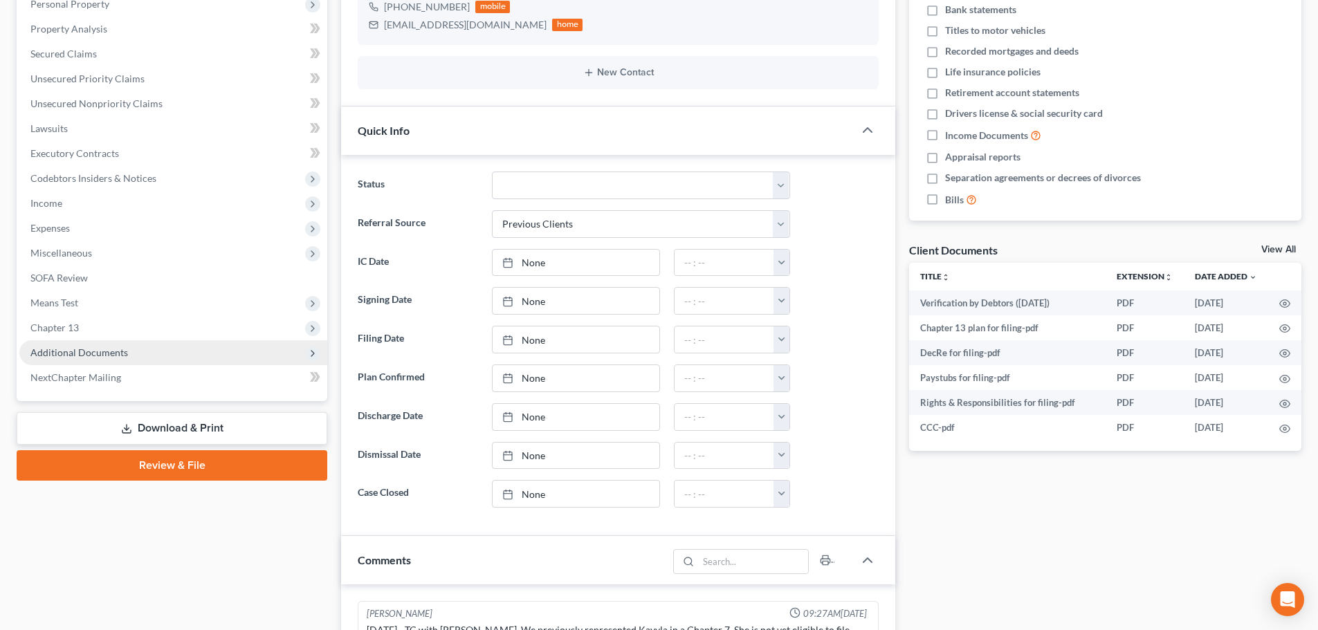
click at [88, 360] on span "Additional Documents" at bounding box center [173, 352] width 308 height 25
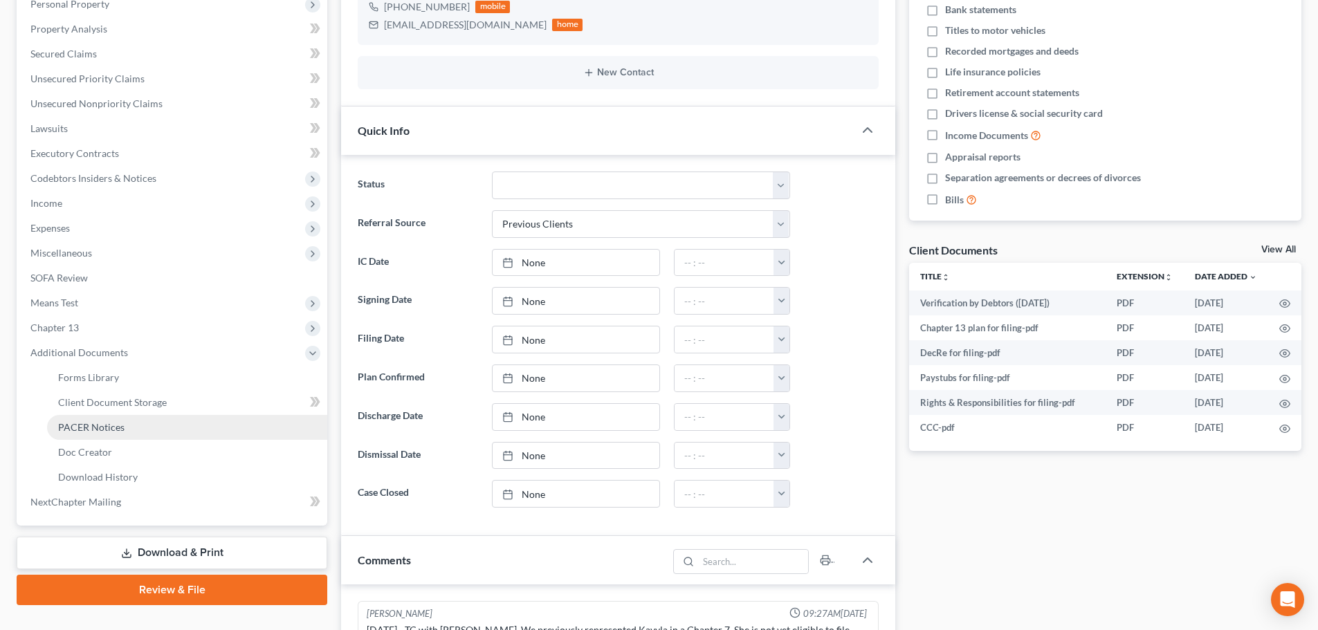
click at [86, 432] on span "PACER Notices" at bounding box center [91, 427] width 66 height 12
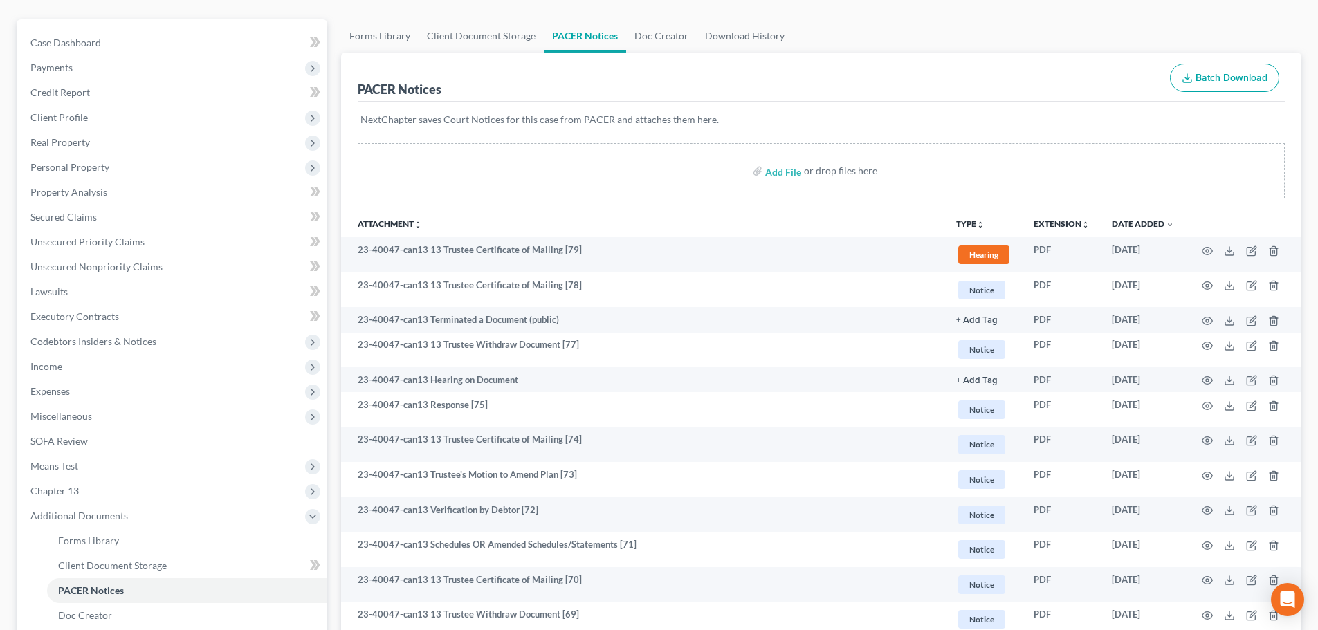
scroll to position [138, 0]
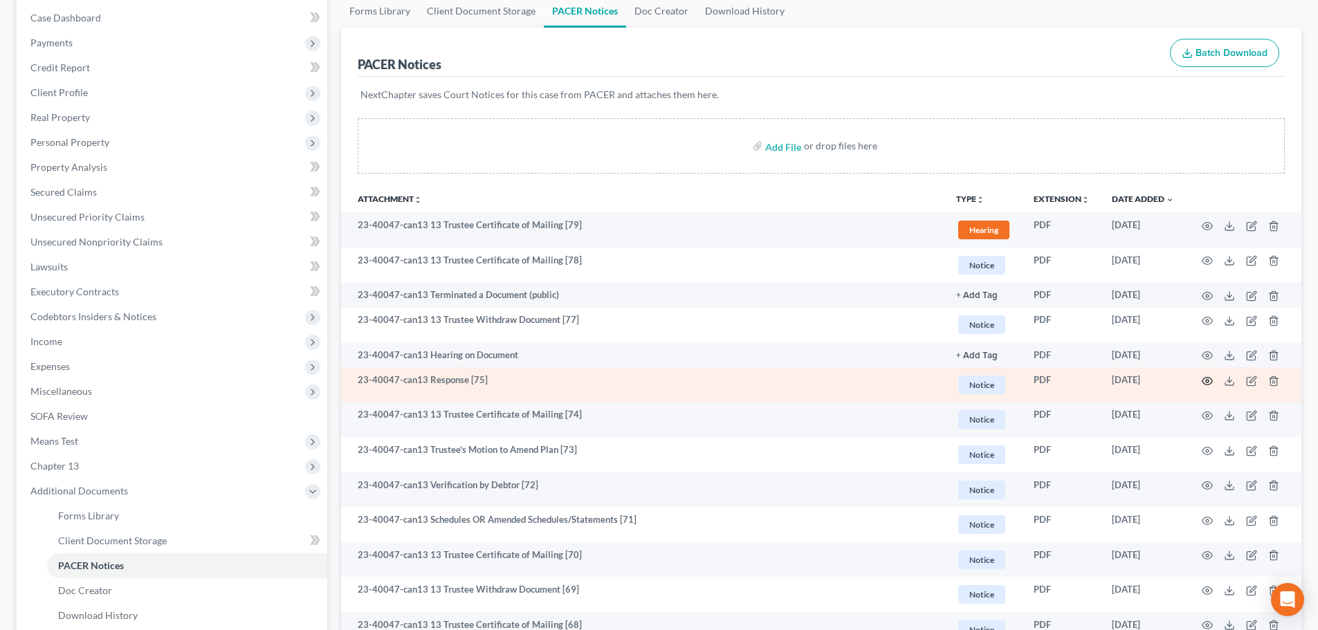
click at [1208, 380] on circle "button" at bounding box center [1207, 381] width 3 height 3
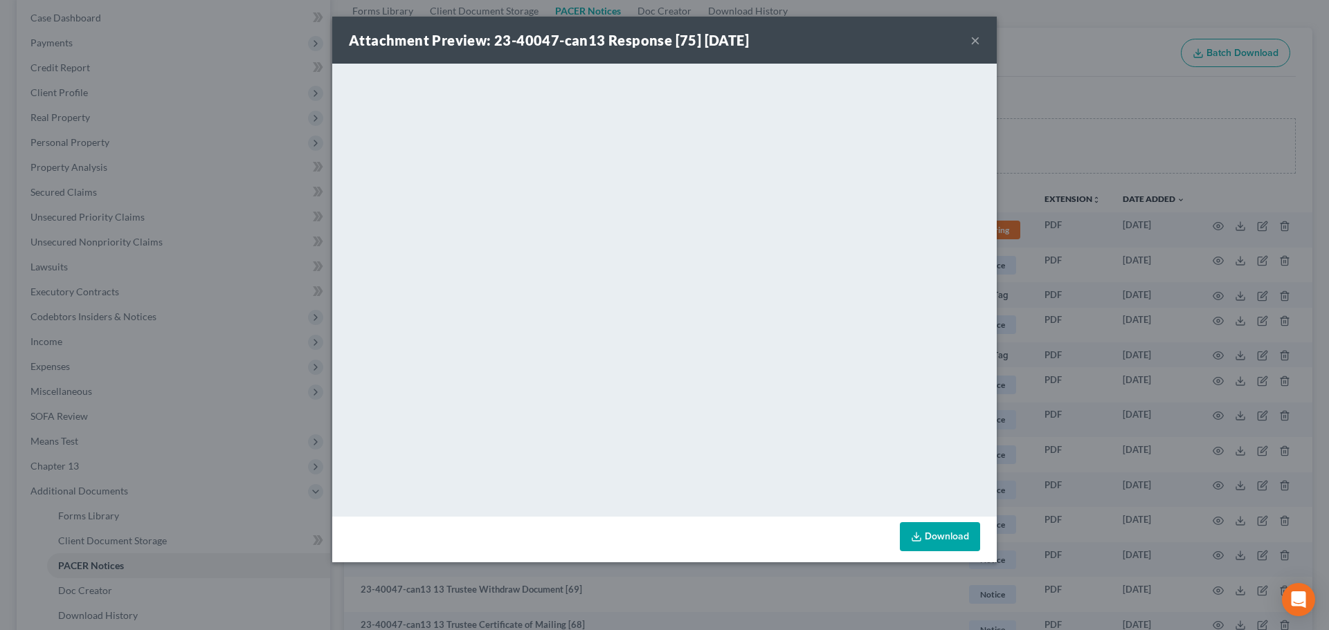
click at [978, 44] on button "×" at bounding box center [975, 40] width 10 height 17
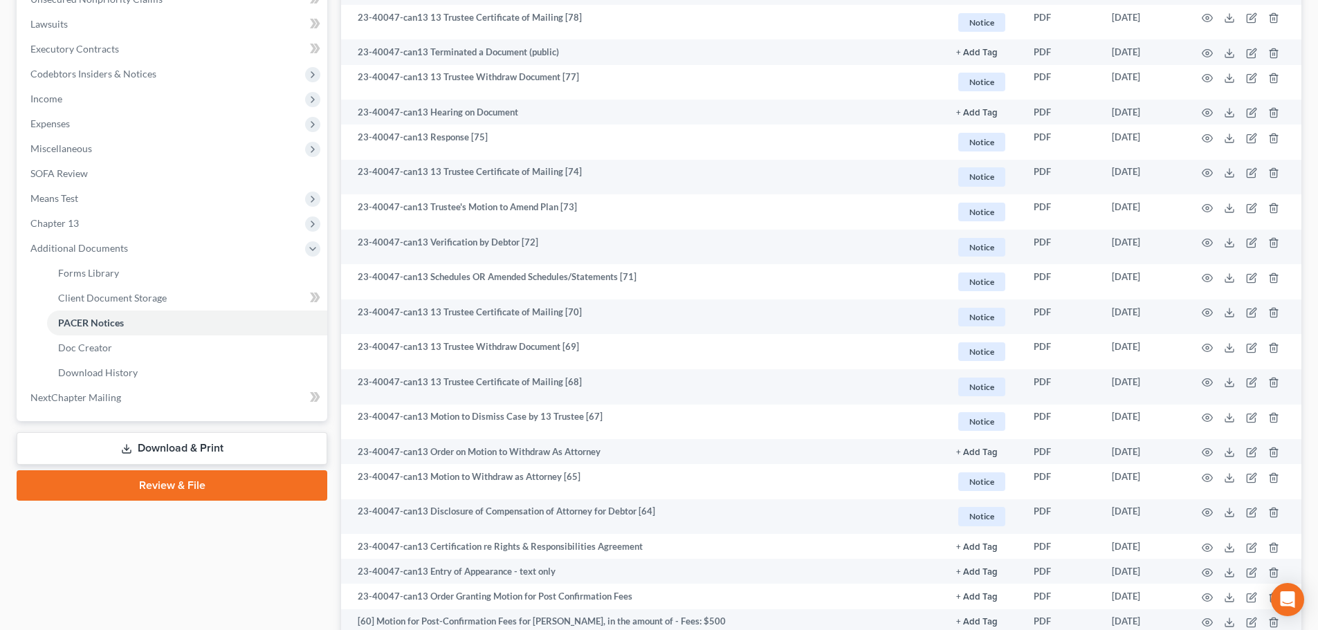
scroll to position [415, 0]
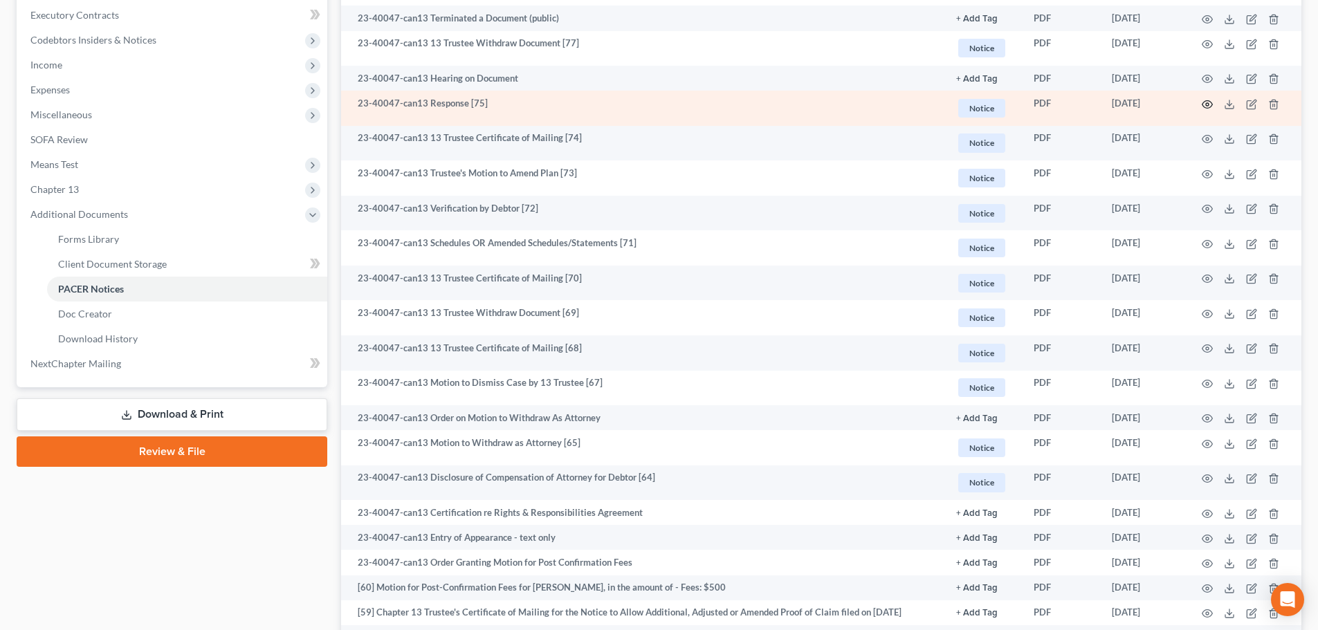
click at [1207, 104] on icon "button" at bounding box center [1207, 104] width 11 height 11
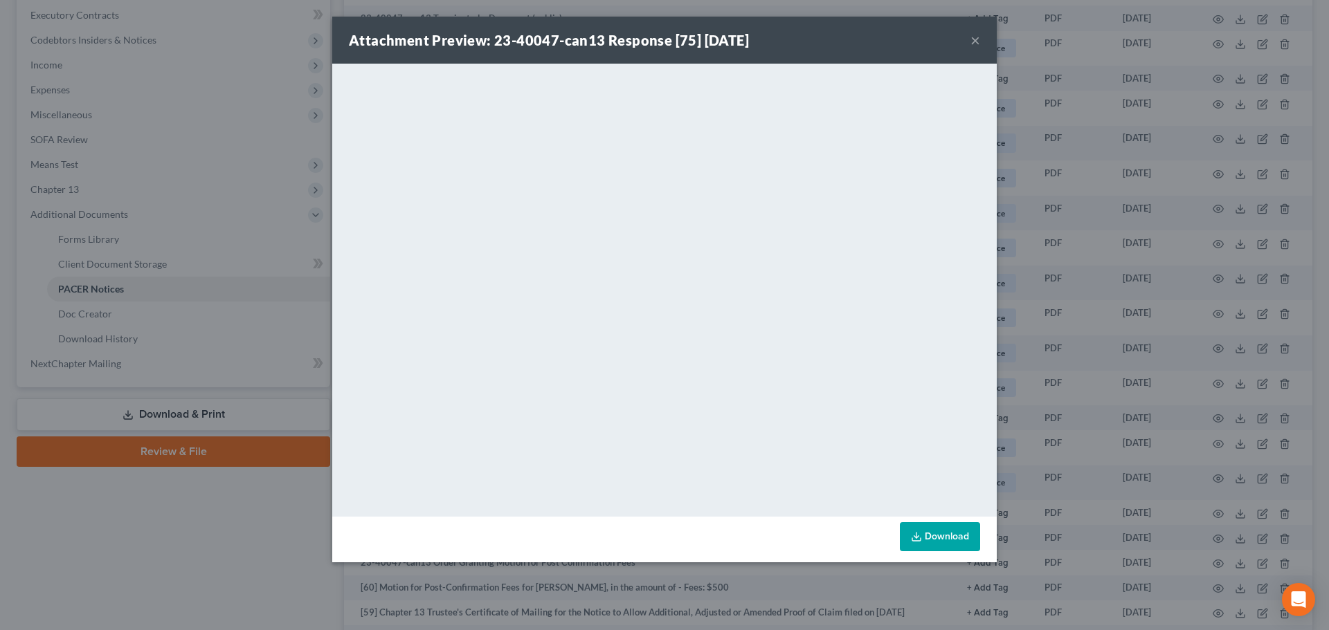
click at [971, 39] on div "Attachment Preview: 23-40047-can13 Response [75] 06/17/2025 ×" at bounding box center [664, 40] width 664 height 47
click at [975, 41] on button "×" at bounding box center [975, 40] width 10 height 17
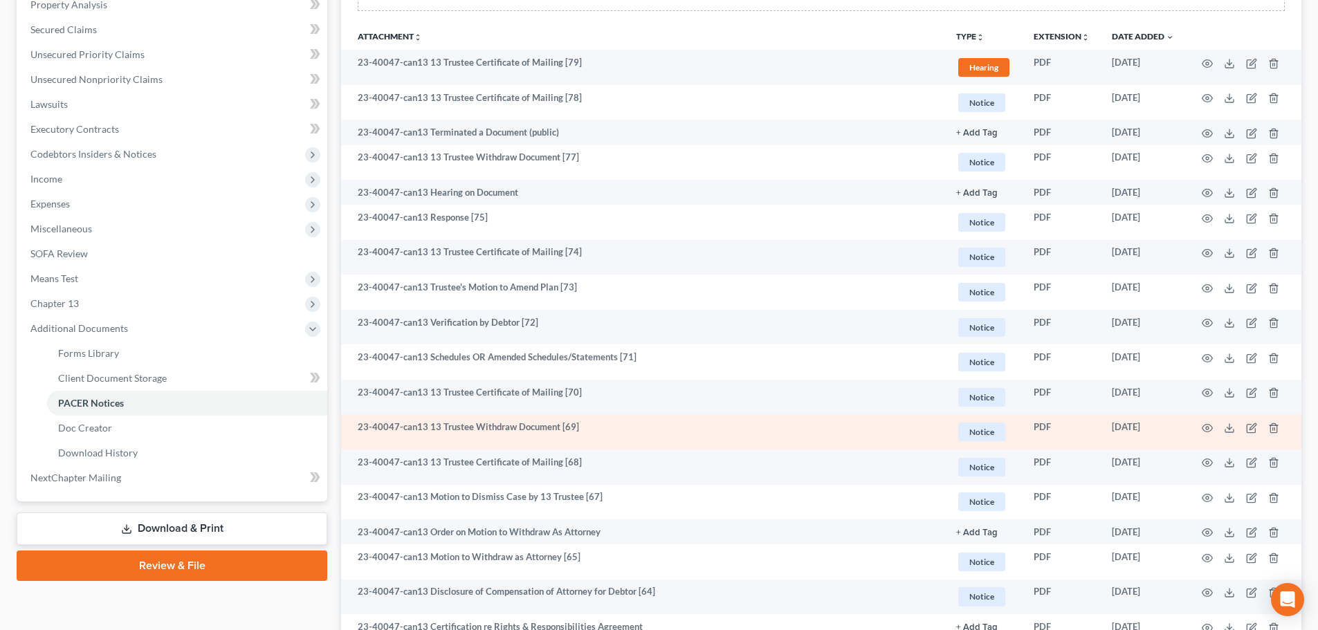
scroll to position [277, 0]
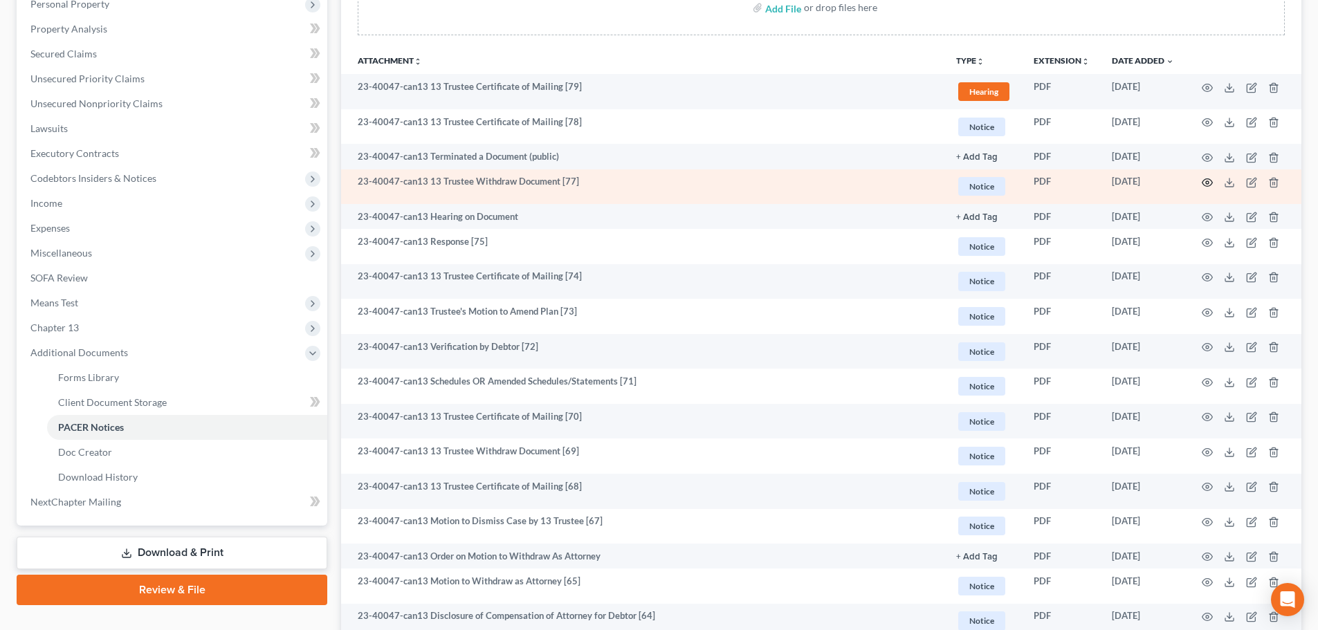
click at [1210, 181] on icon "button" at bounding box center [1207, 182] width 11 height 11
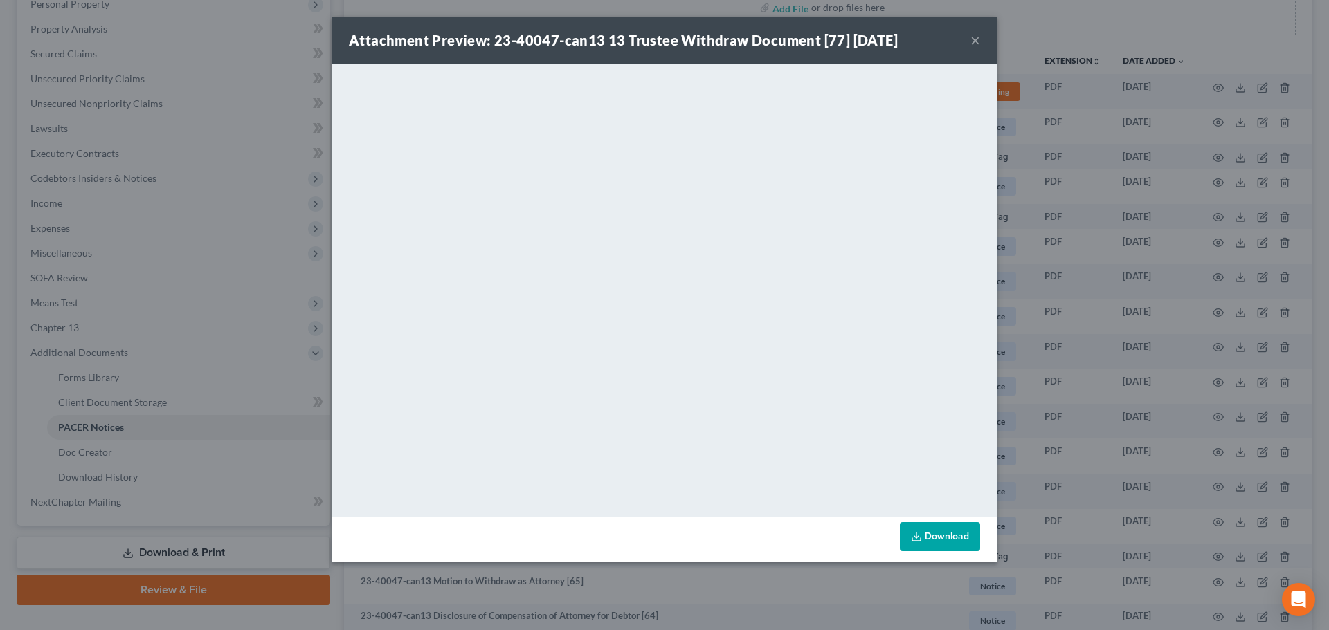
click at [976, 37] on button "×" at bounding box center [975, 40] width 10 height 17
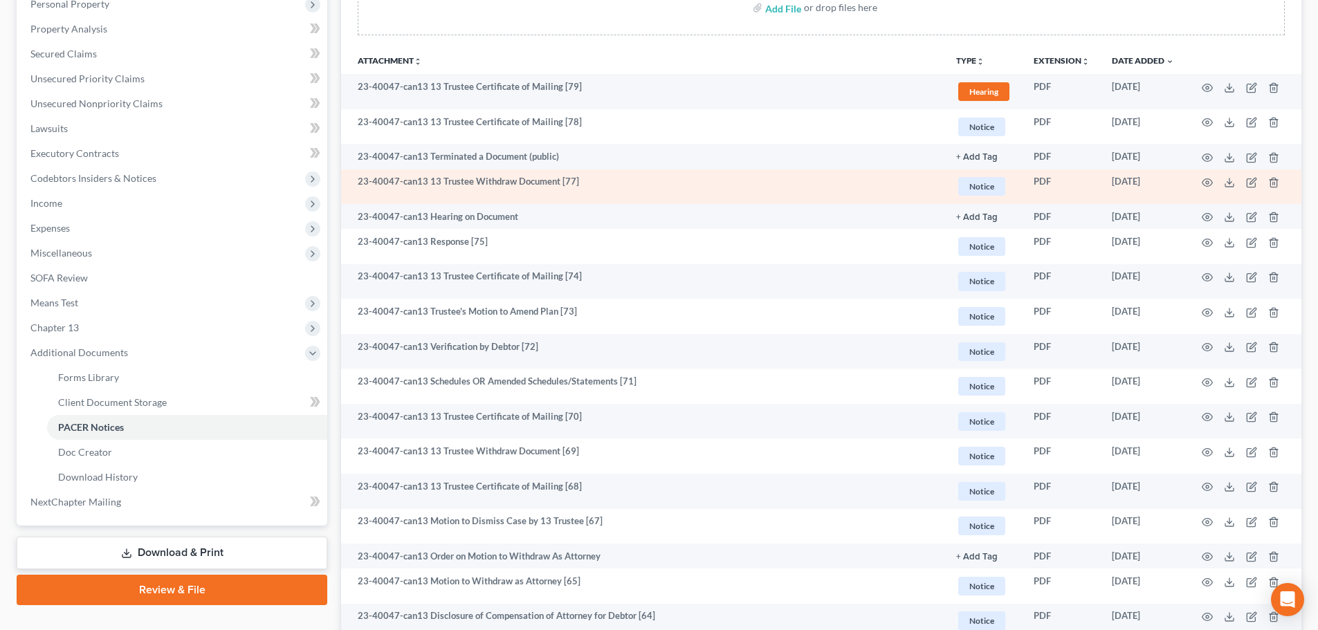
scroll to position [346, 0]
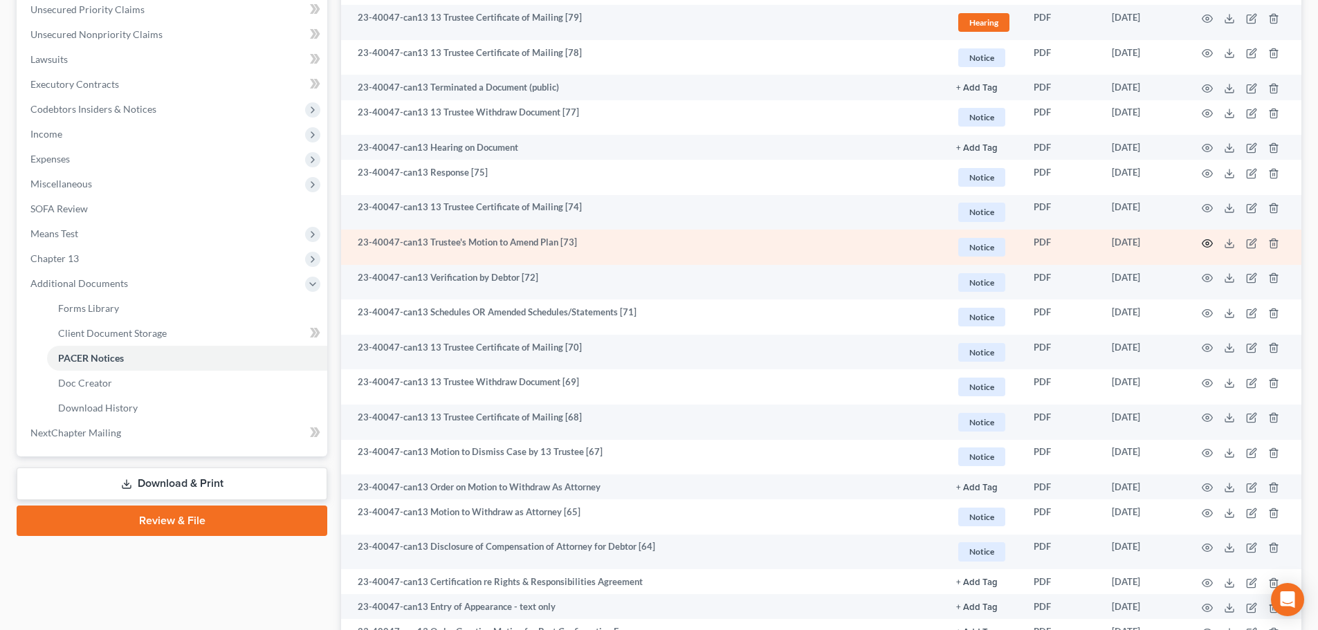
click at [1205, 242] on icon "button" at bounding box center [1207, 243] width 11 height 11
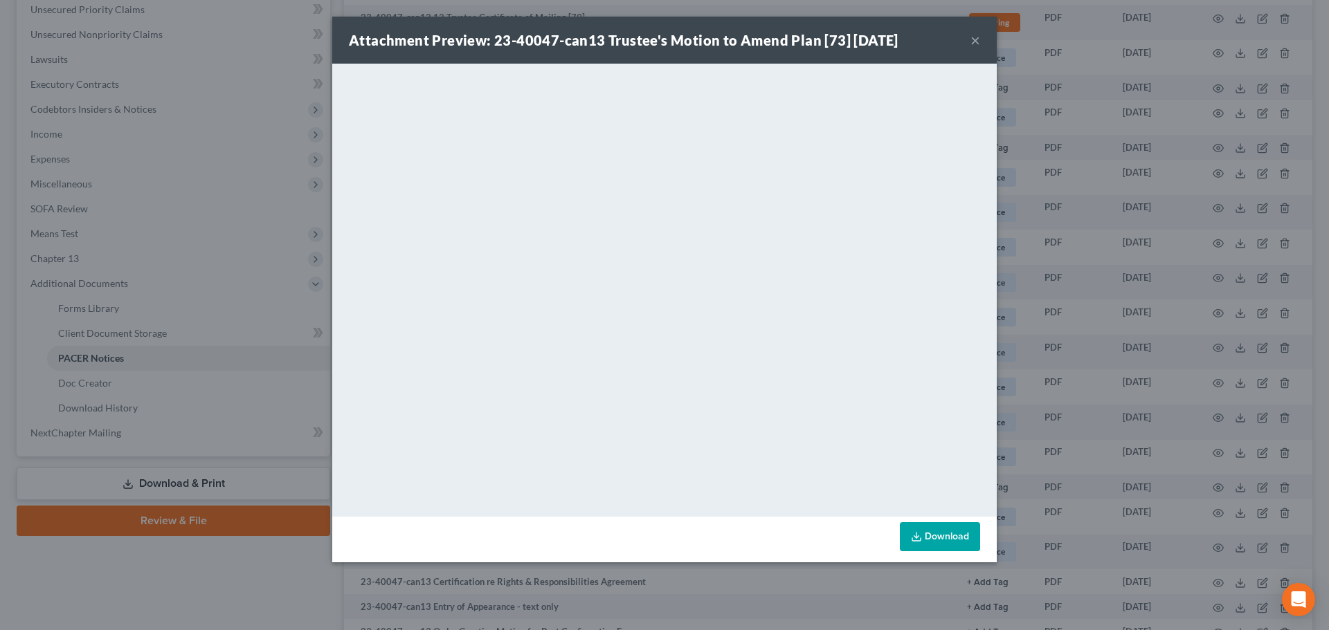
click at [973, 44] on button "×" at bounding box center [975, 40] width 10 height 17
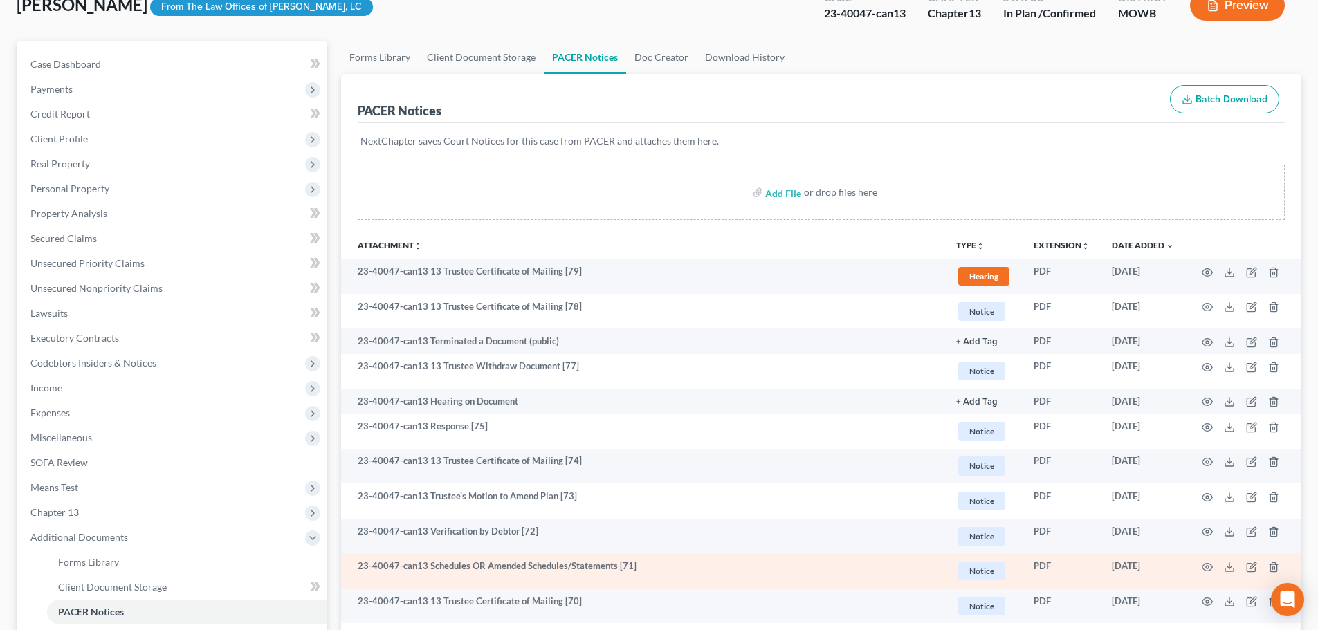
scroll to position [0, 0]
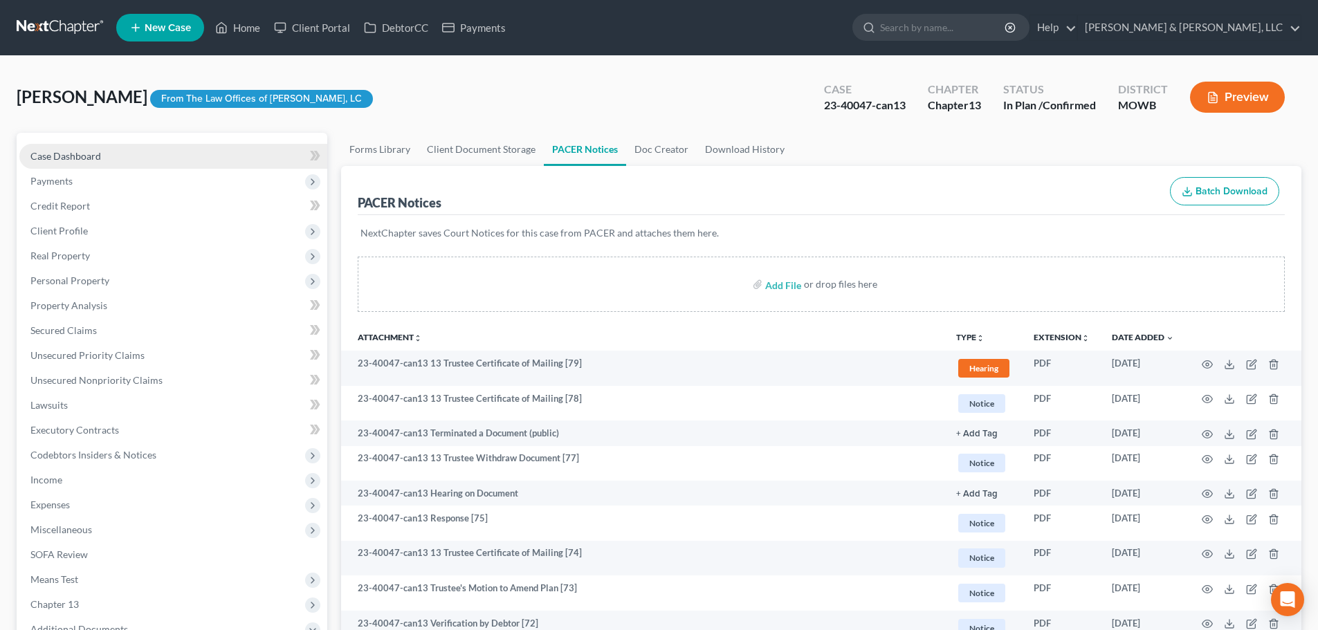
click at [60, 152] on span "Case Dashboard" at bounding box center [65, 156] width 71 height 12
select select "1"
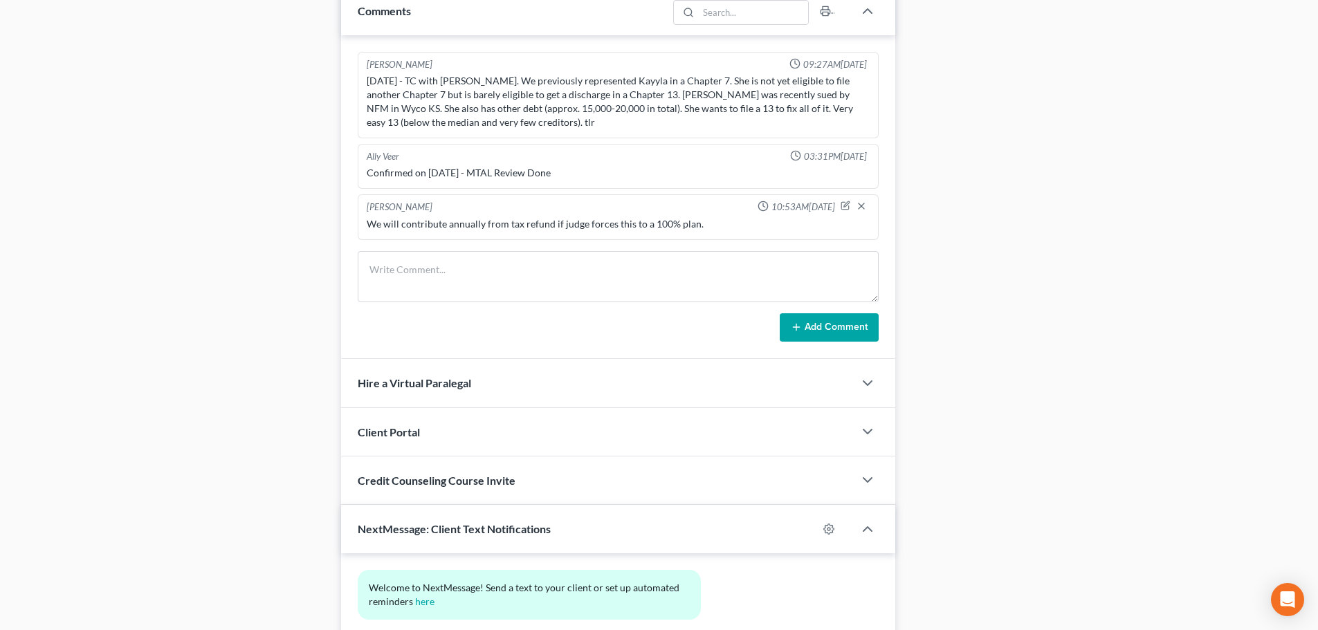
scroll to position [830, 0]
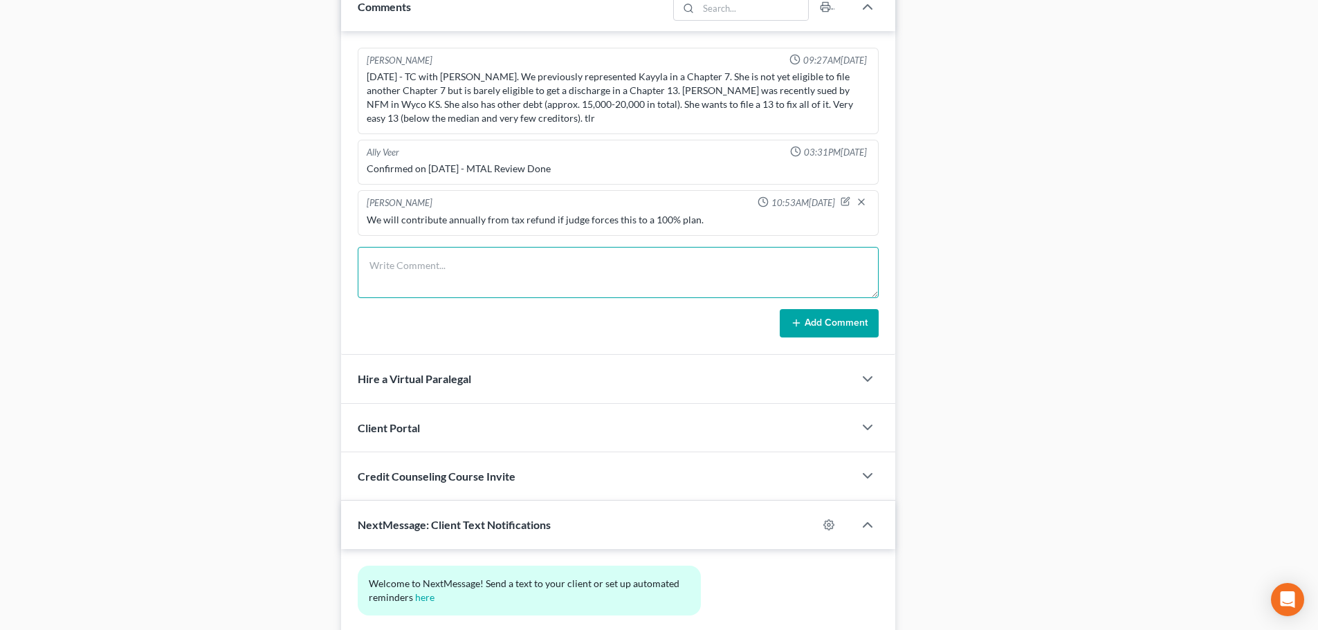
click at [601, 277] on textarea at bounding box center [618, 272] width 521 height 51
type textarea "She had some unexpected expenses and will be making a partial payment. Told her…"
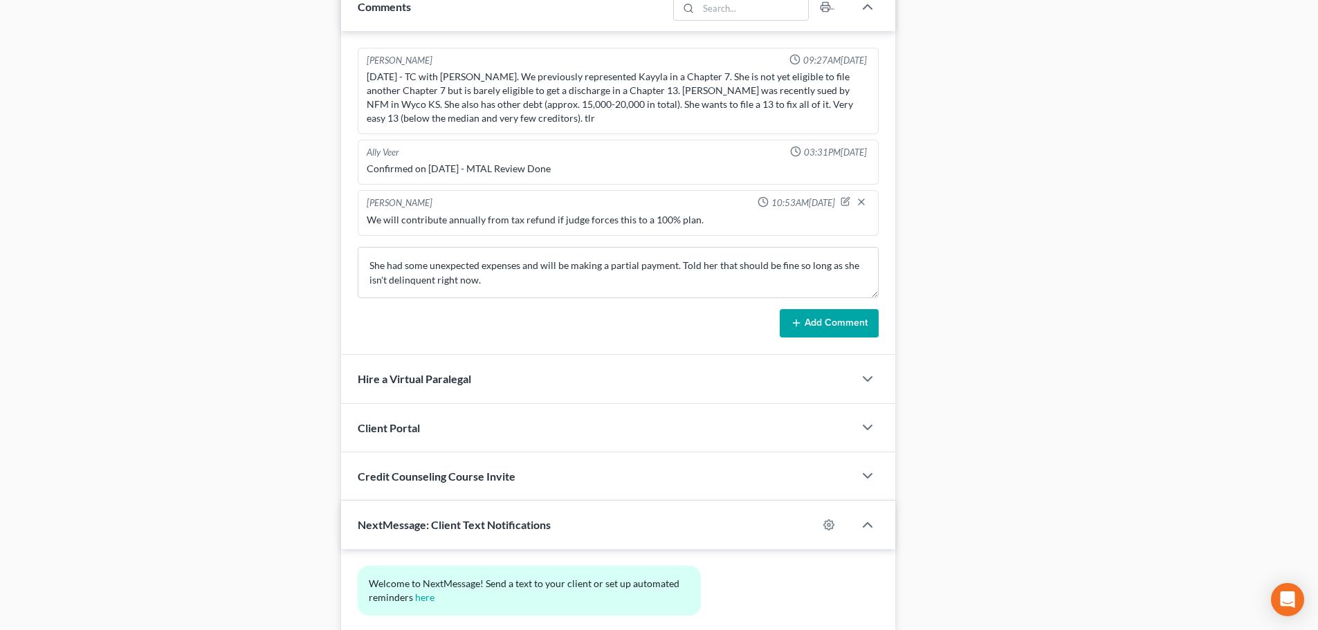
click at [808, 316] on button "Add Comment" at bounding box center [829, 323] width 99 height 29
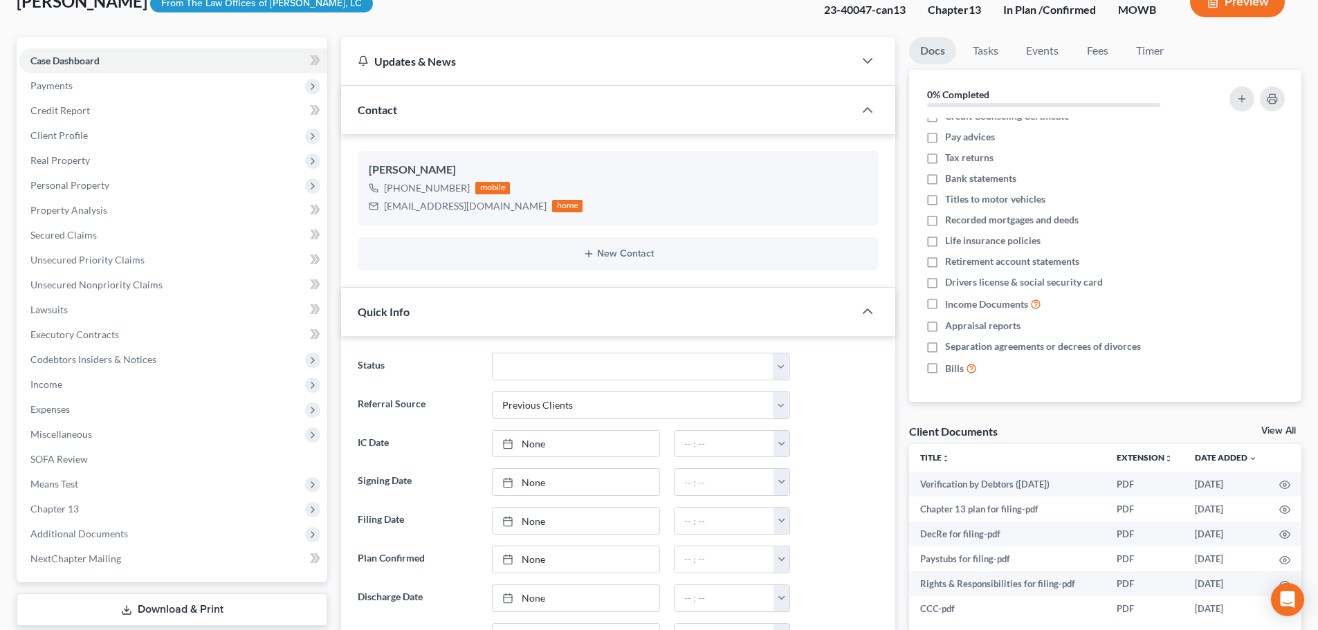
scroll to position [0, 0]
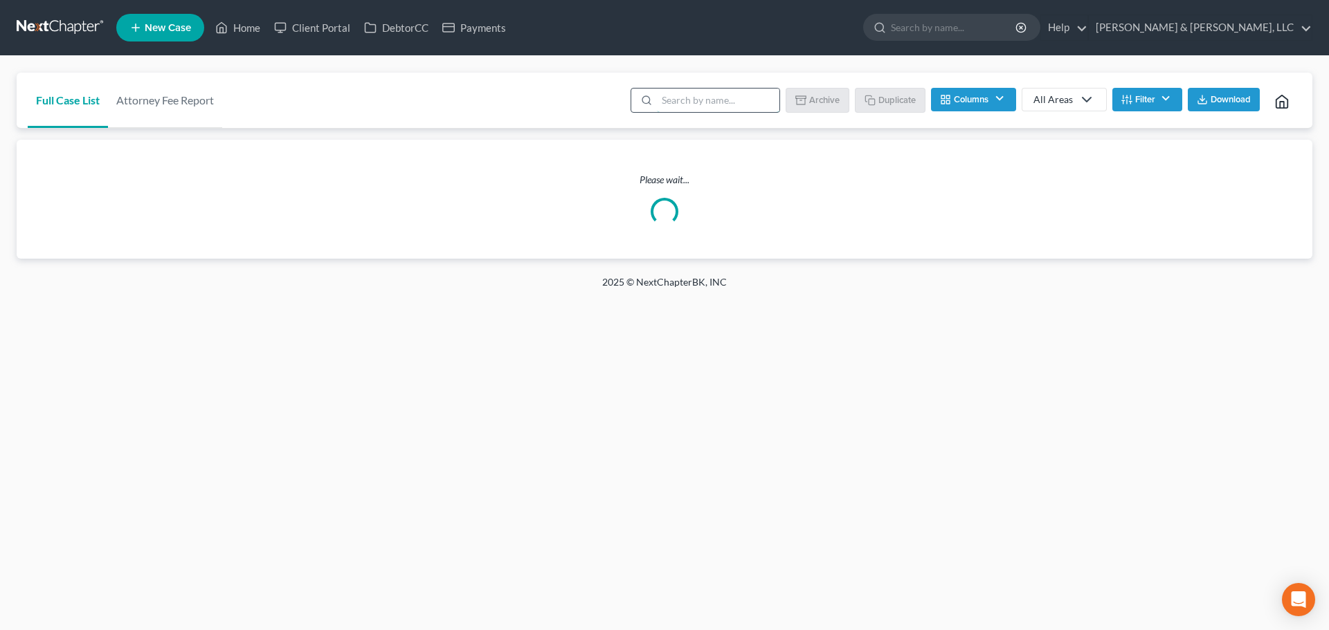
click at [686, 94] on input "search" at bounding box center [718, 101] width 122 height 24
type input "stricklan"
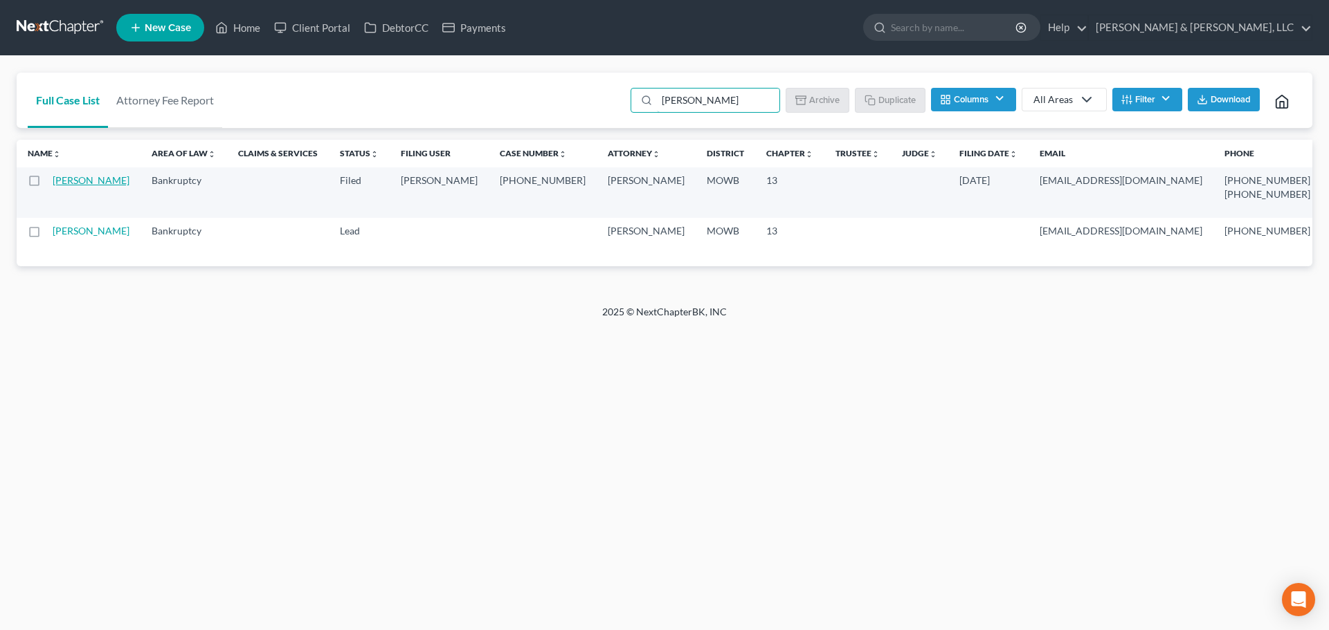
click at [60, 186] on link "Stricklan, Royce" at bounding box center [91, 180] width 77 height 12
select select "2"
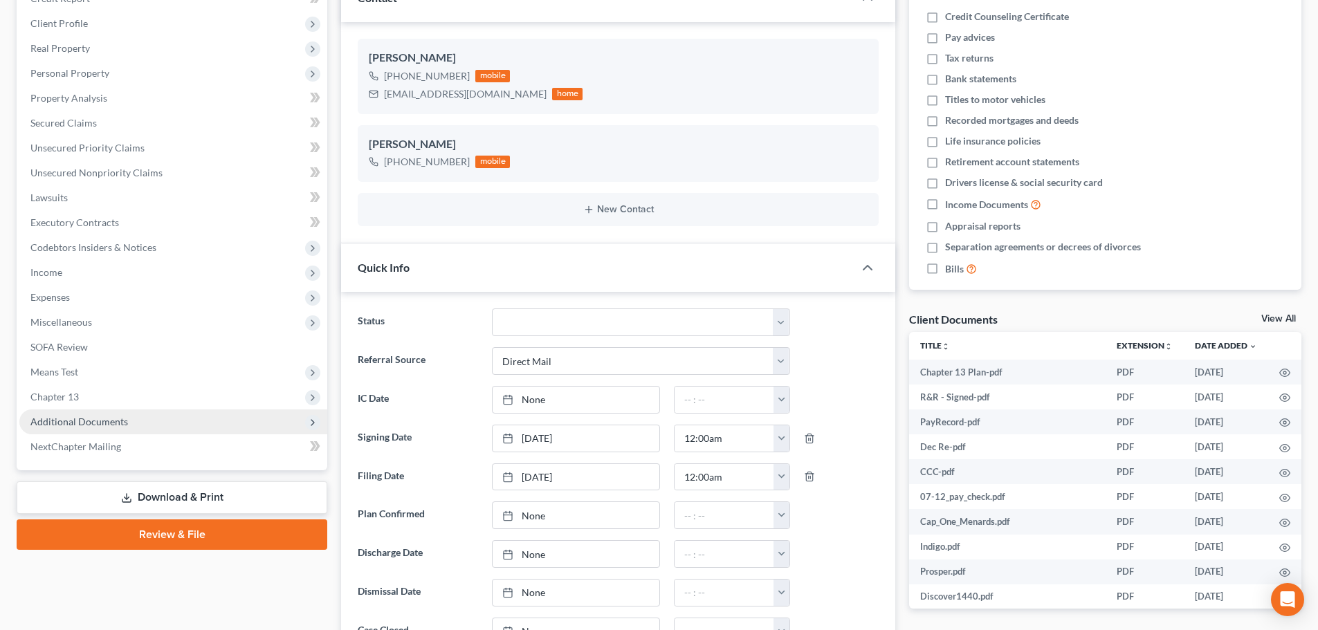
scroll to position [291, 0]
click at [78, 421] on span "Additional Documents" at bounding box center [79, 422] width 98 height 12
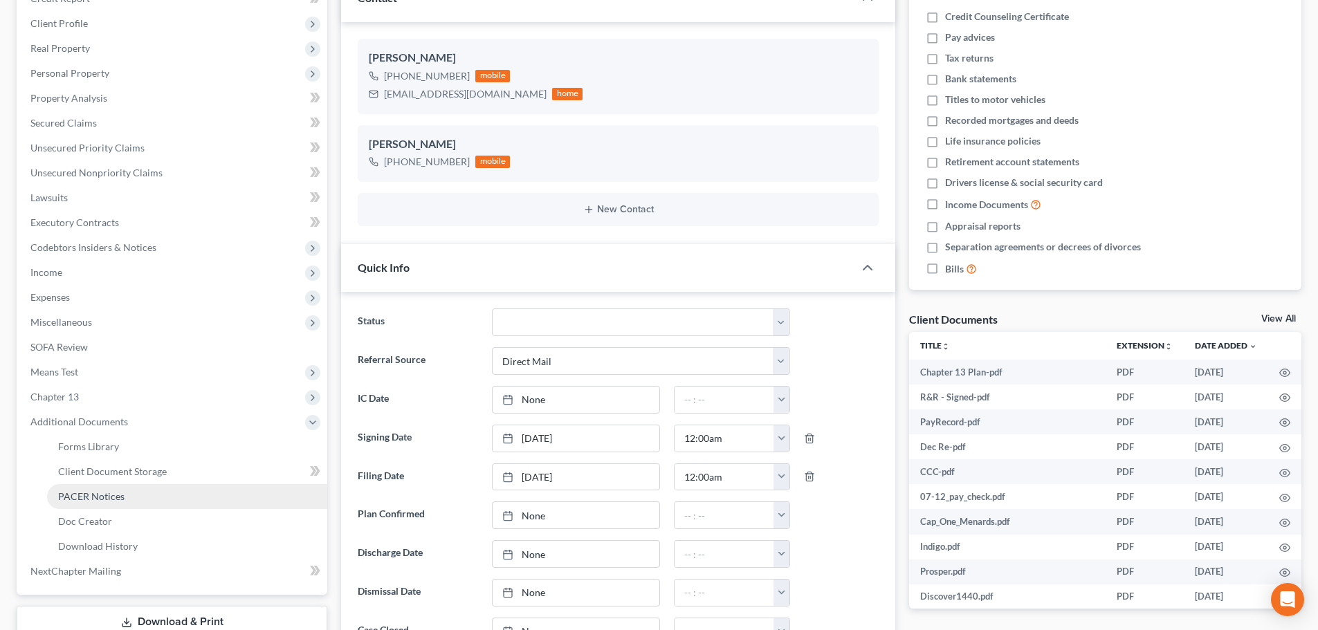
click at [95, 502] on span "PACER Notices" at bounding box center [91, 497] width 66 height 12
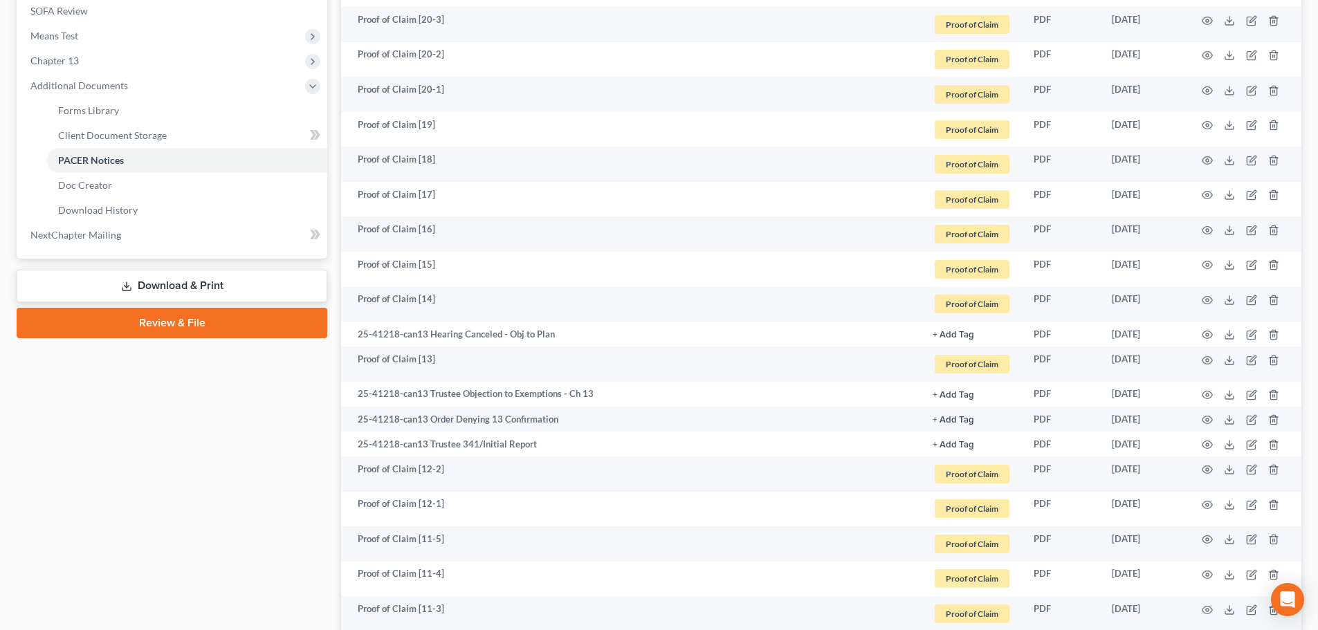
scroll to position [623, 0]
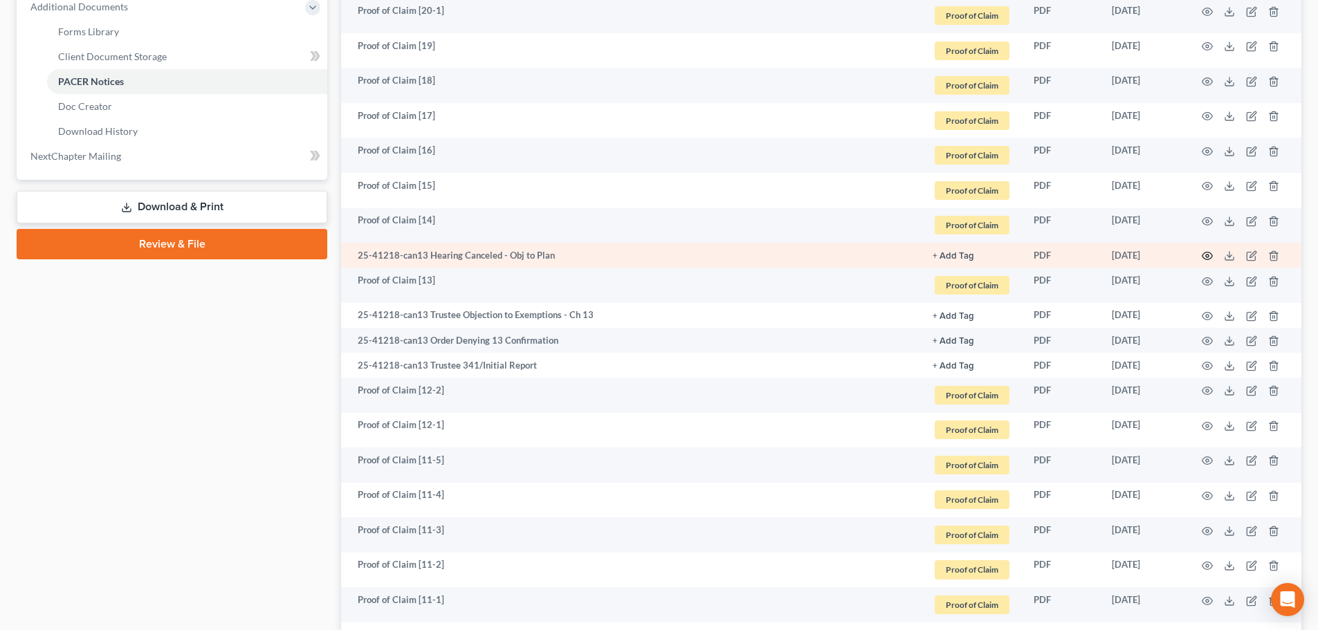
click at [1208, 254] on icon "button" at bounding box center [1207, 255] width 11 height 11
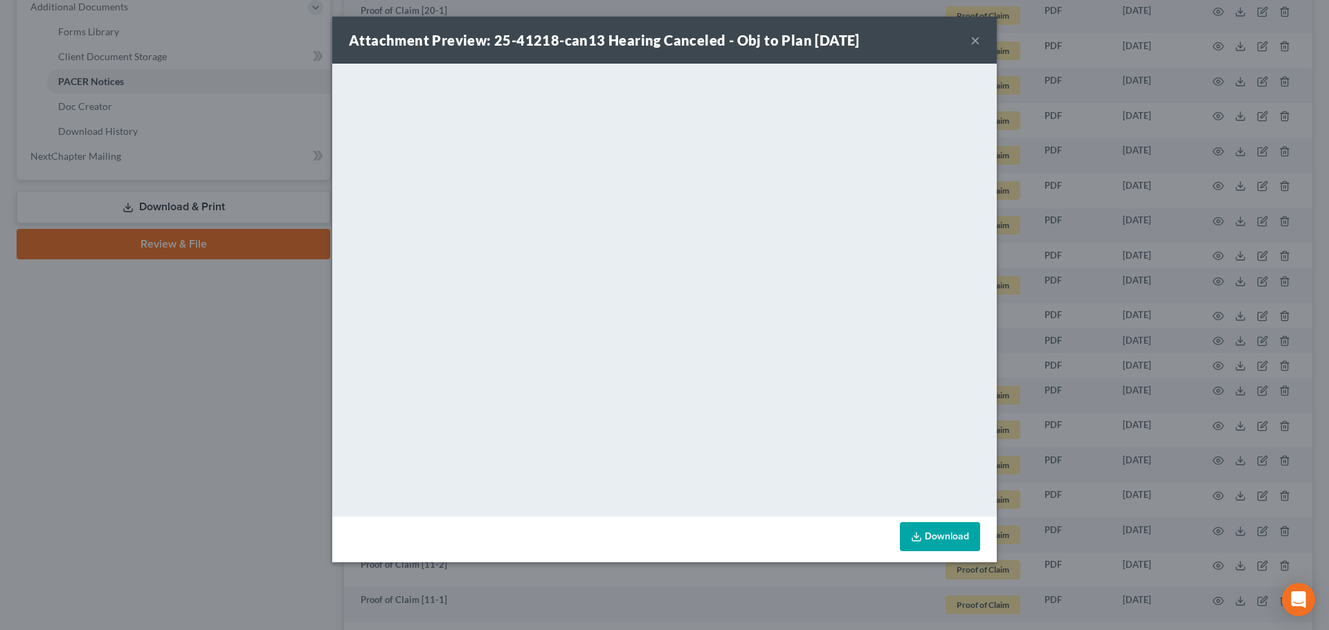
click at [975, 39] on button "×" at bounding box center [975, 40] width 10 height 17
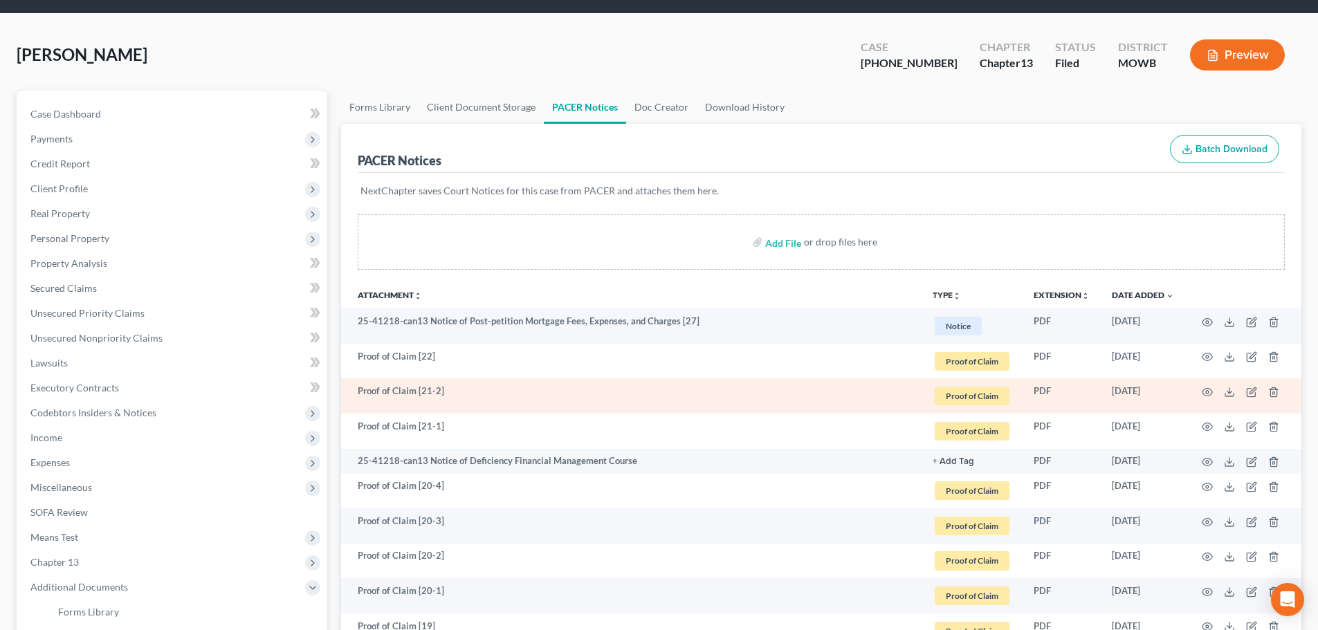
scroll to position [0, 0]
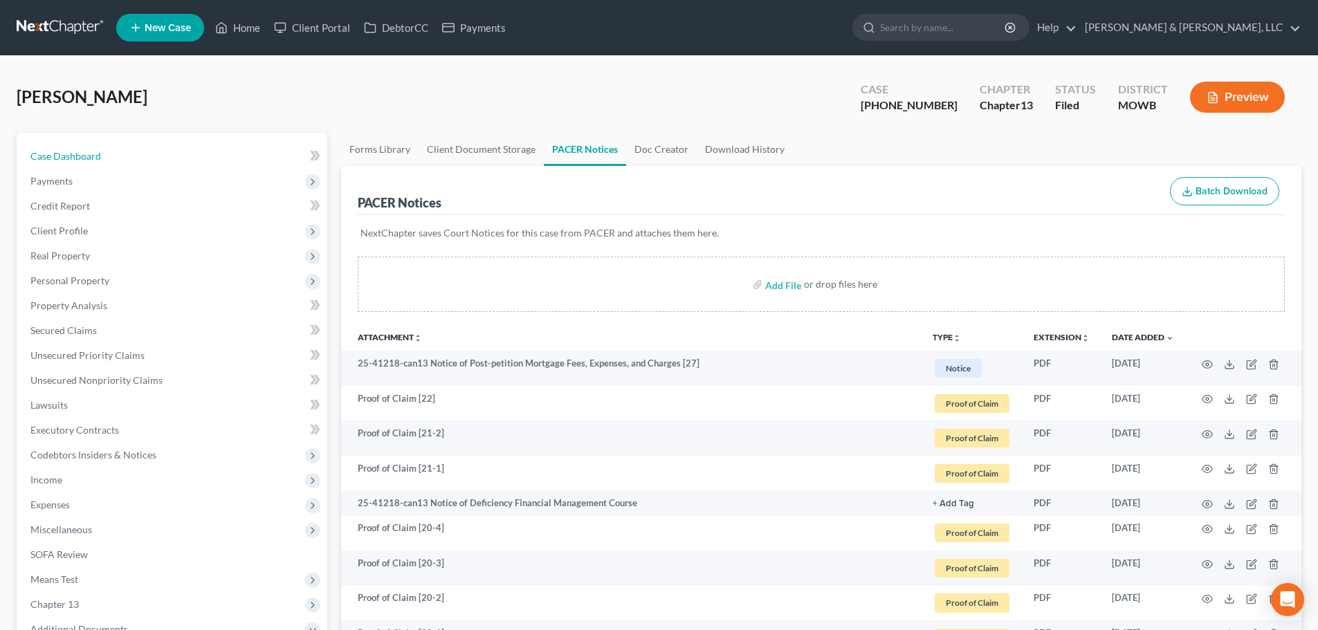
drag, startPoint x: 67, startPoint y: 158, endPoint x: 416, endPoint y: 92, distance: 355.0
click at [67, 158] on span "Case Dashboard" at bounding box center [65, 156] width 71 height 12
select select "2"
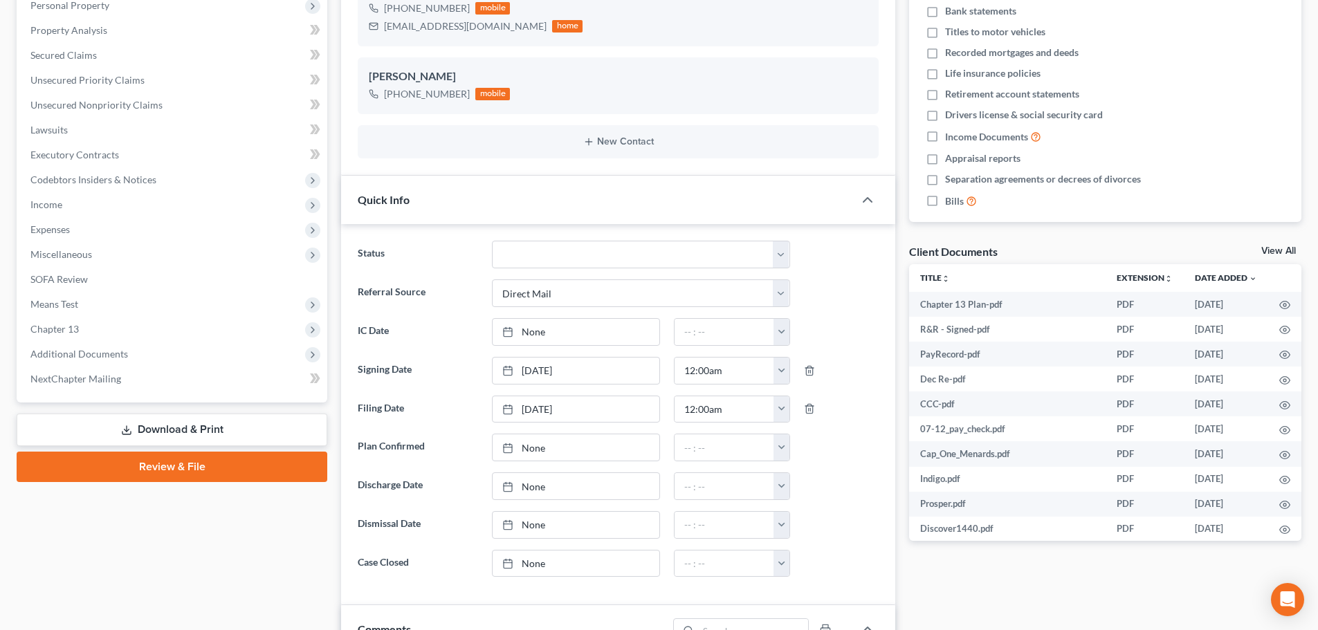
scroll to position [277, 0]
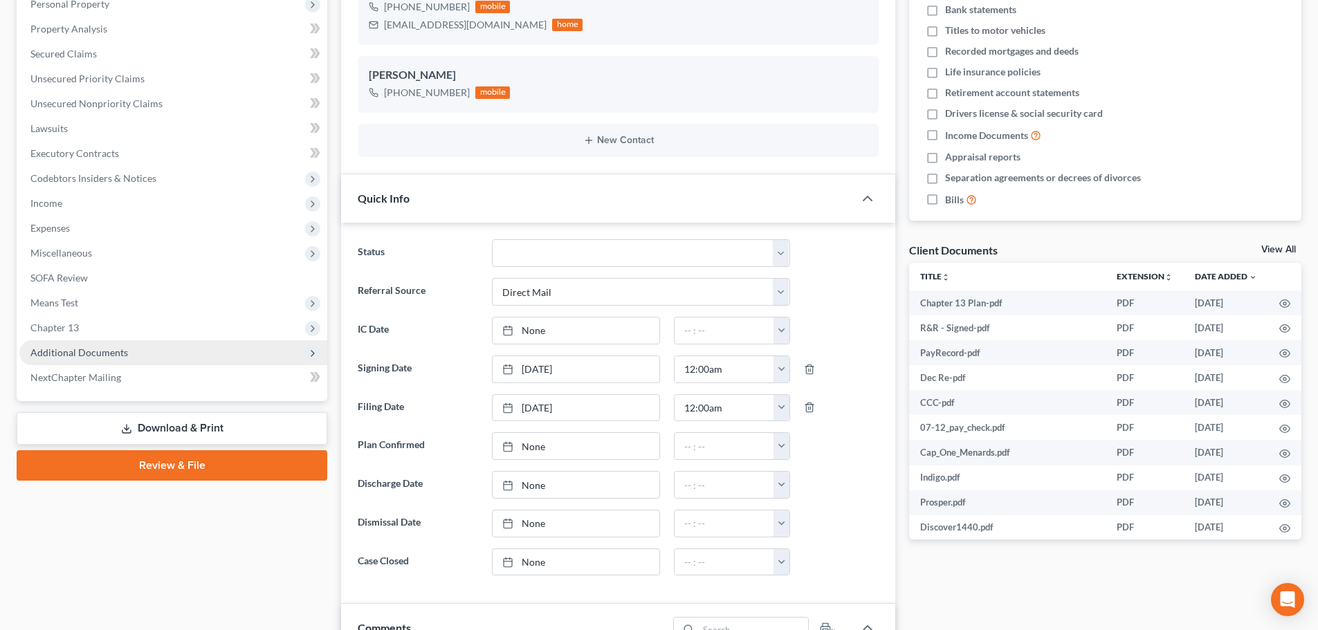
click at [83, 355] on span "Additional Documents" at bounding box center [79, 353] width 98 height 12
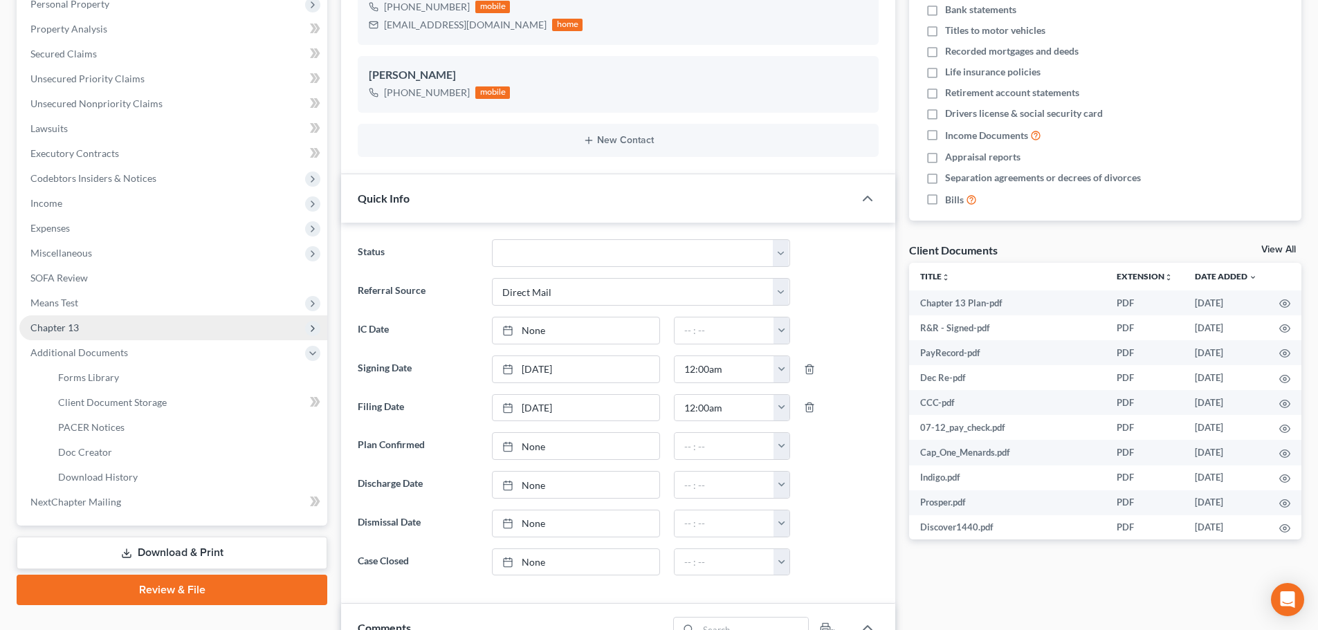
click at [51, 332] on span "Chapter 13" at bounding box center [54, 328] width 48 height 12
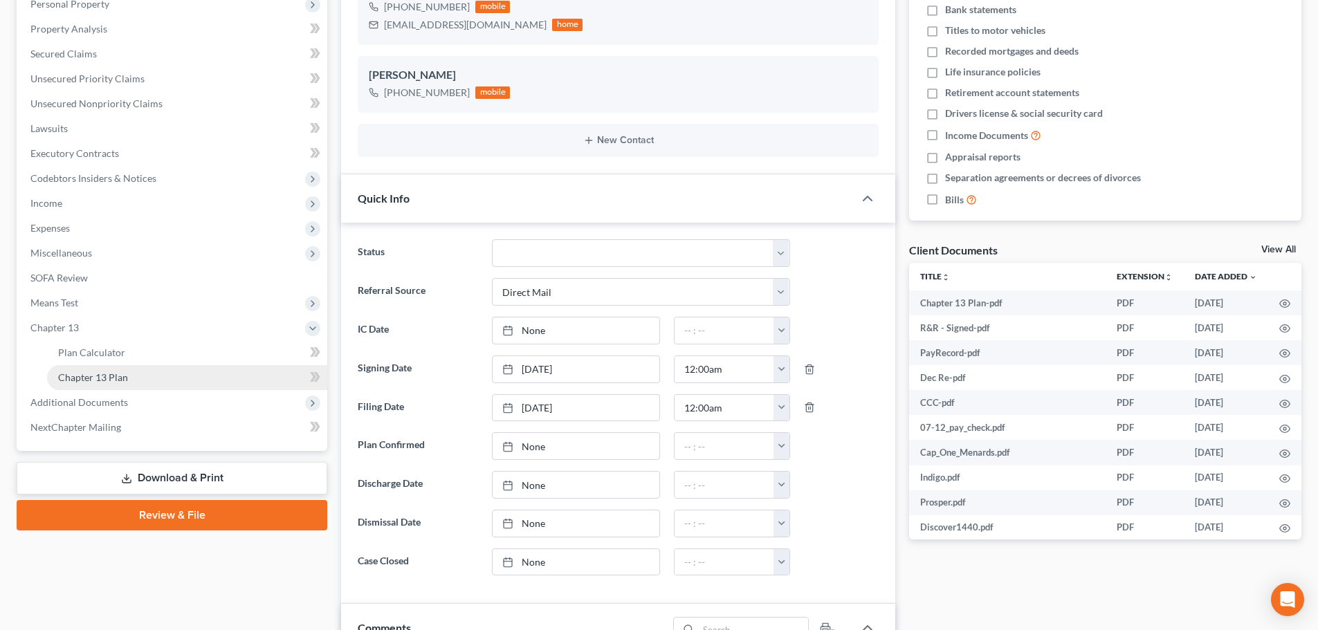
click at [113, 374] on span "Chapter 13 Plan" at bounding box center [93, 378] width 70 height 12
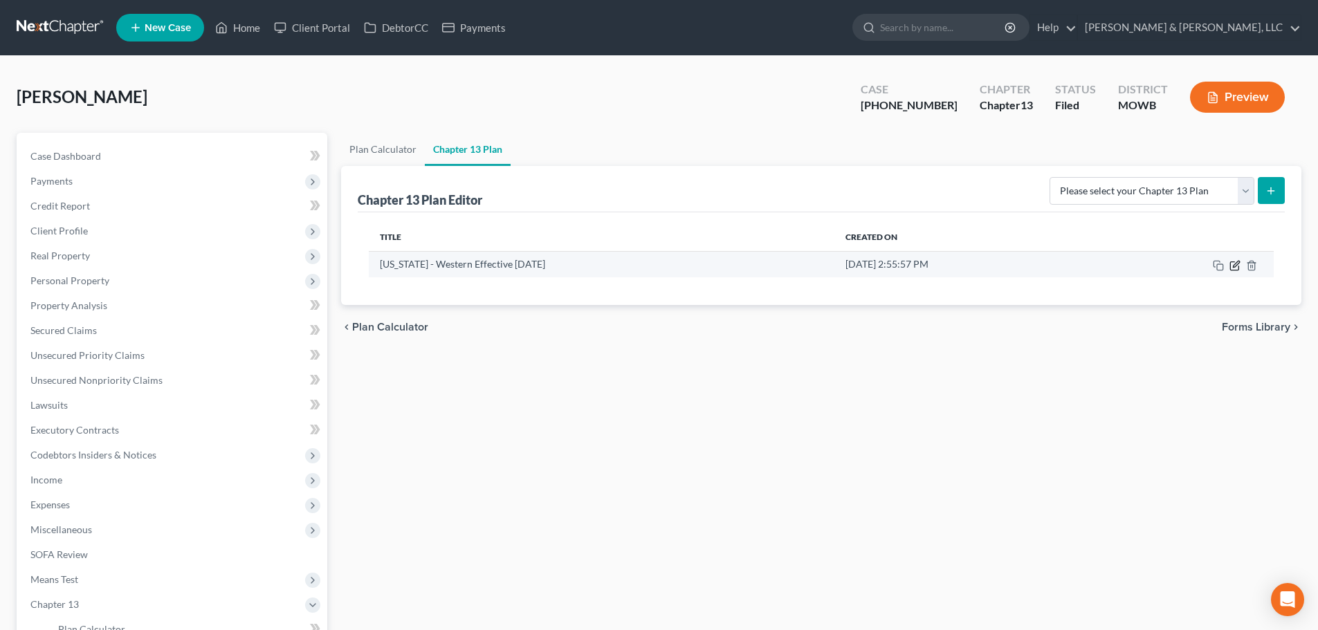
click at [1236, 264] on icon "button" at bounding box center [1235, 265] width 11 height 11
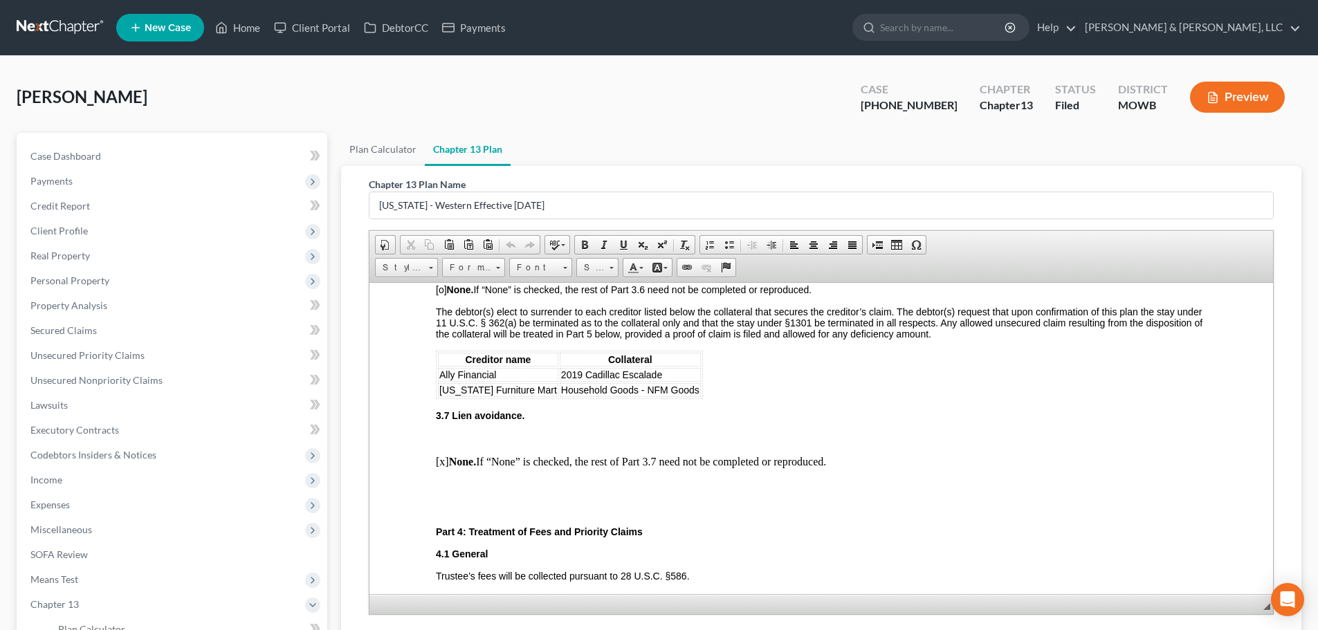
scroll to position [1661, 0]
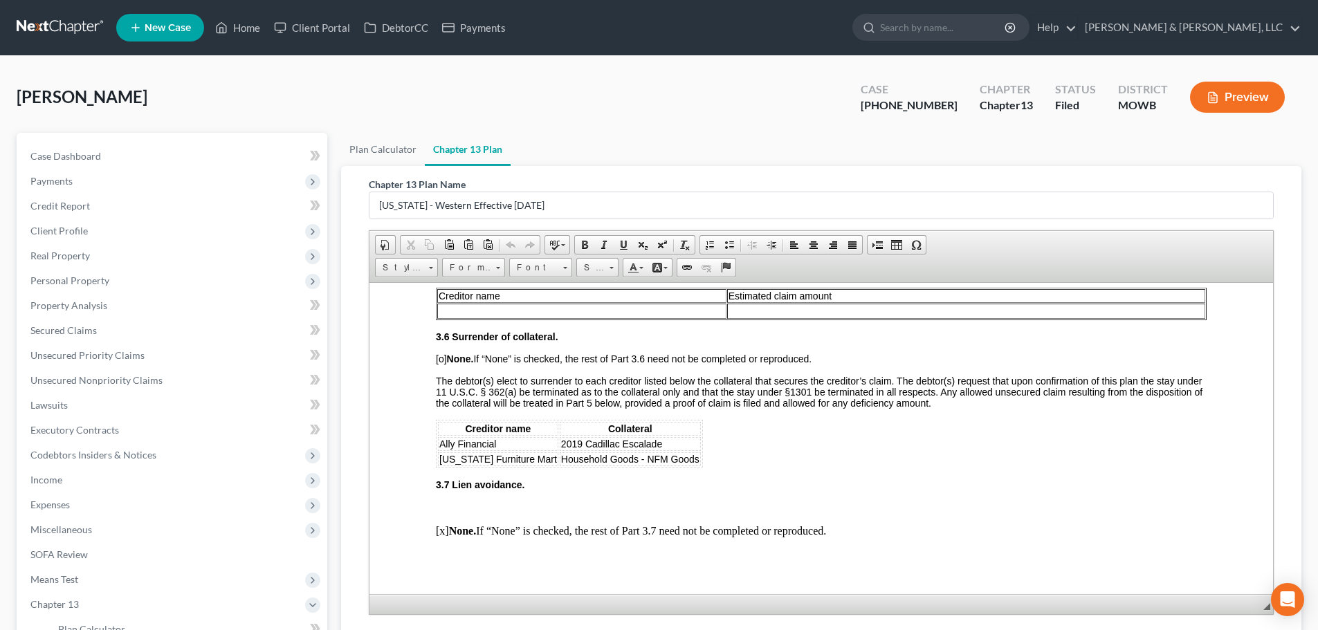
click at [338, 62] on div "Stricklan, Royce Upgraded Case 25-41218-13 Chapter Chapter 13 Status Filed Dist…" at bounding box center [659, 445] width 1318 height 779
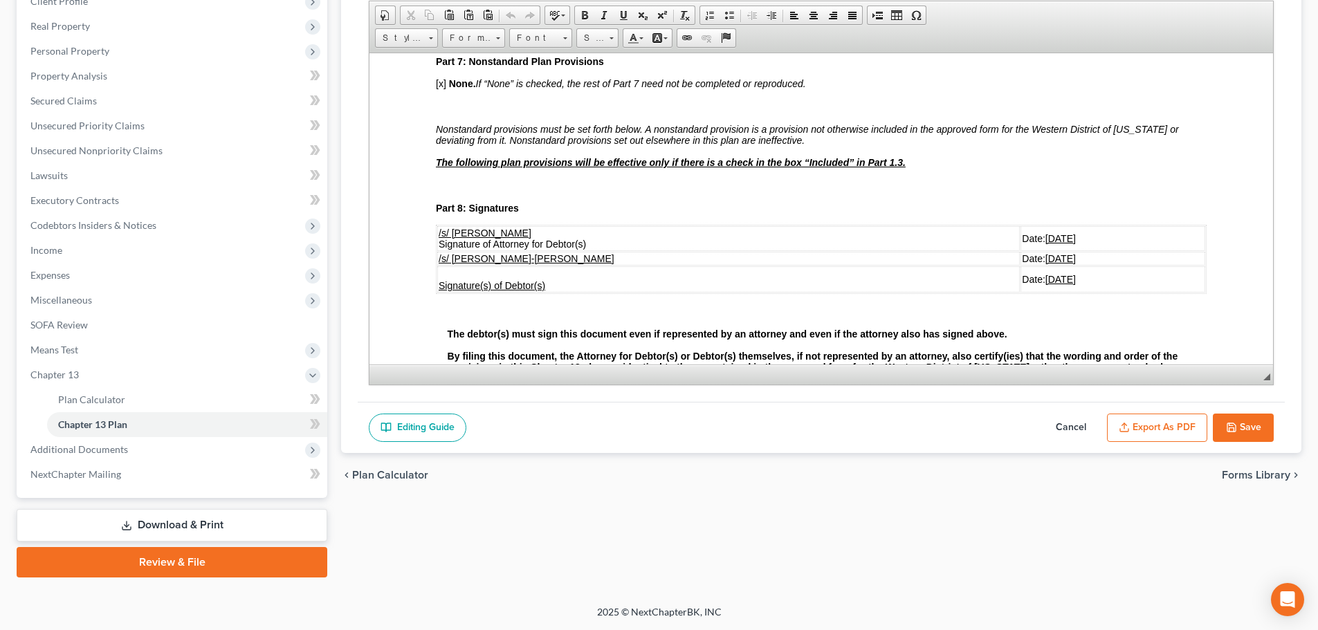
scroll to position [3252, 0]
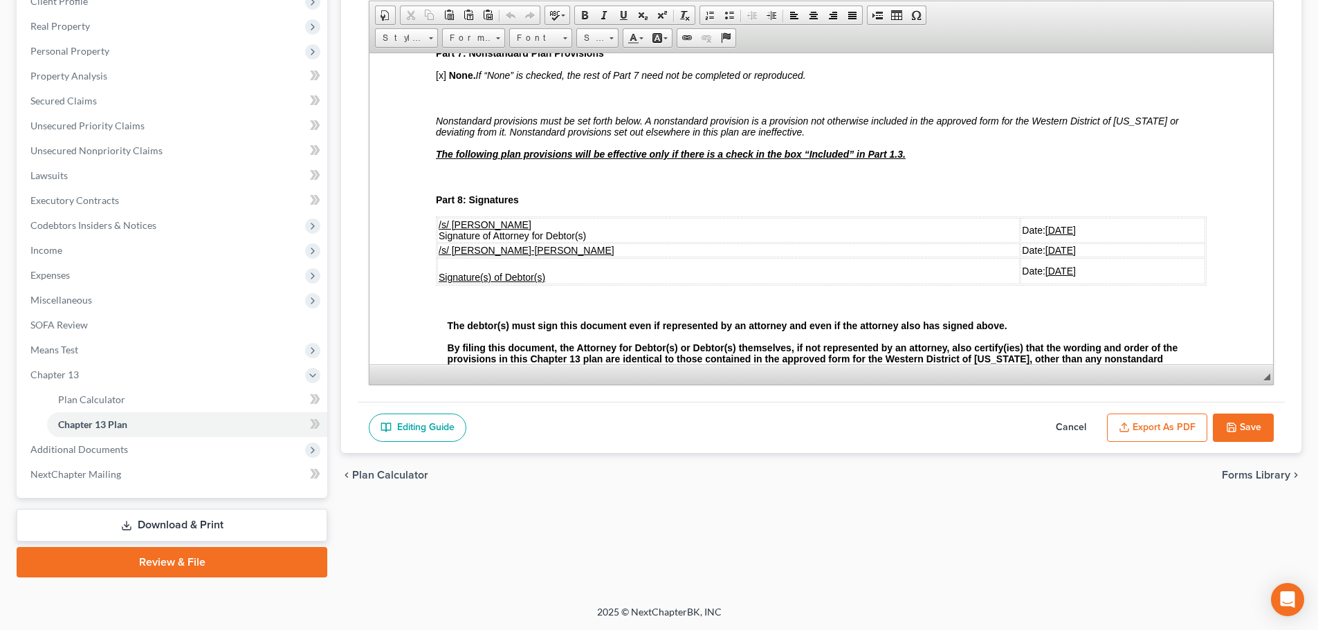
click at [381, 519] on div "Plan Calculator Chapter 13 Plan Chapter 13 Plan Name Missouri - Western Effecti…" at bounding box center [821, 240] width 974 height 675
click at [63, 448] on span "Additional Documents" at bounding box center [79, 450] width 98 height 12
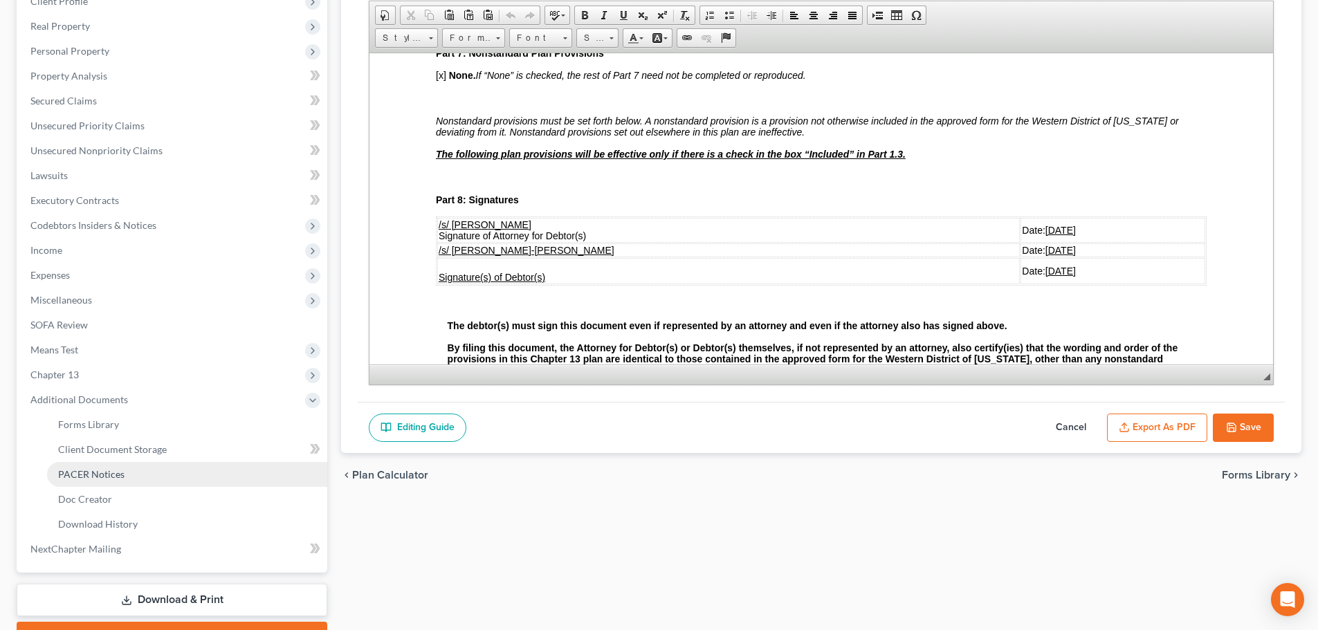
click at [104, 484] on link "PACER Notices" at bounding box center [187, 474] width 280 height 25
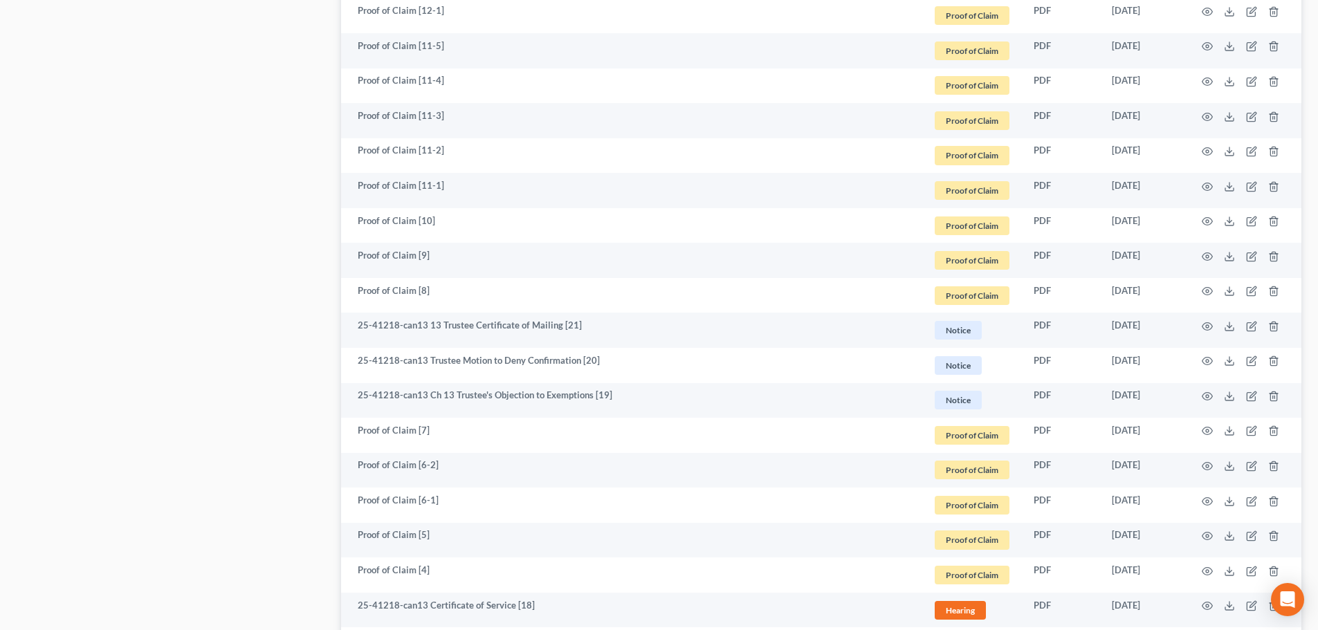
scroll to position [1038, 0]
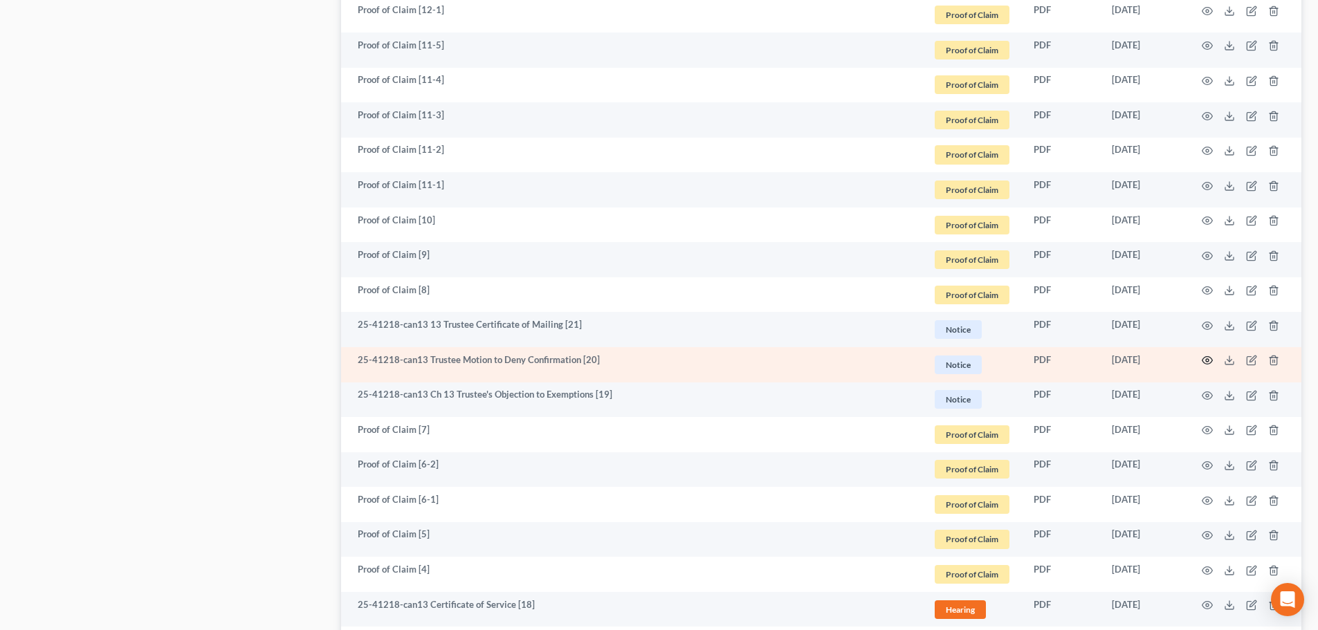
click at [1206, 361] on circle "button" at bounding box center [1207, 360] width 3 height 3
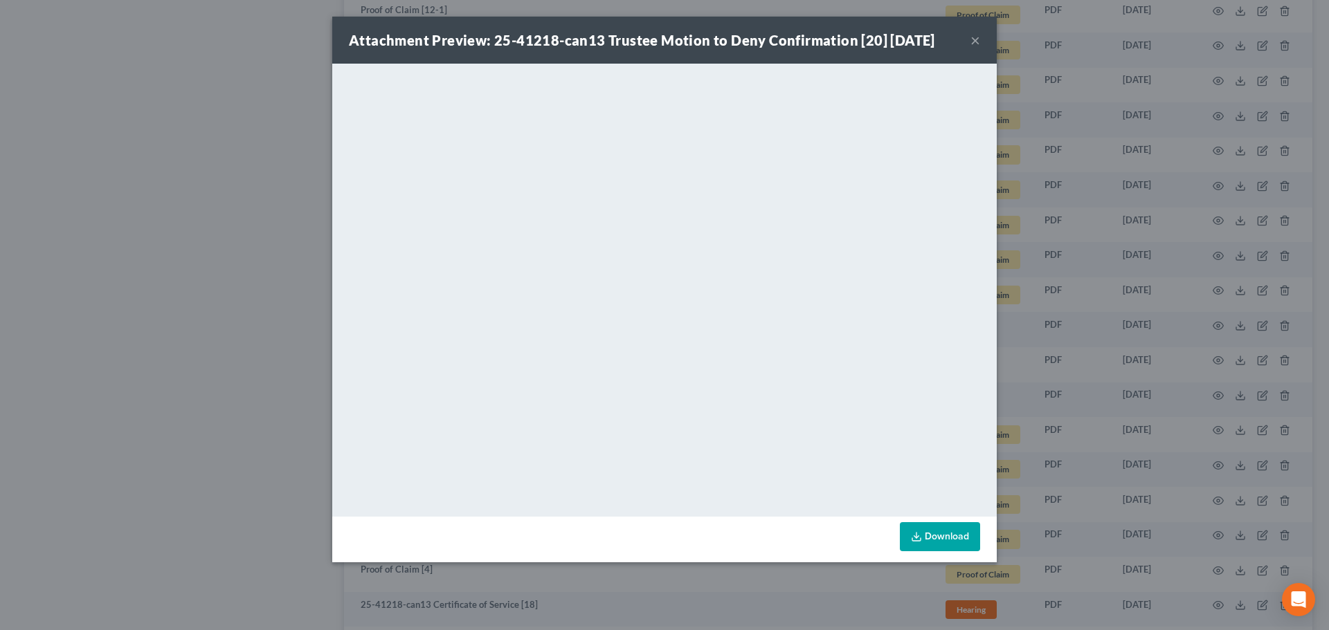
click at [976, 44] on button "×" at bounding box center [975, 40] width 10 height 17
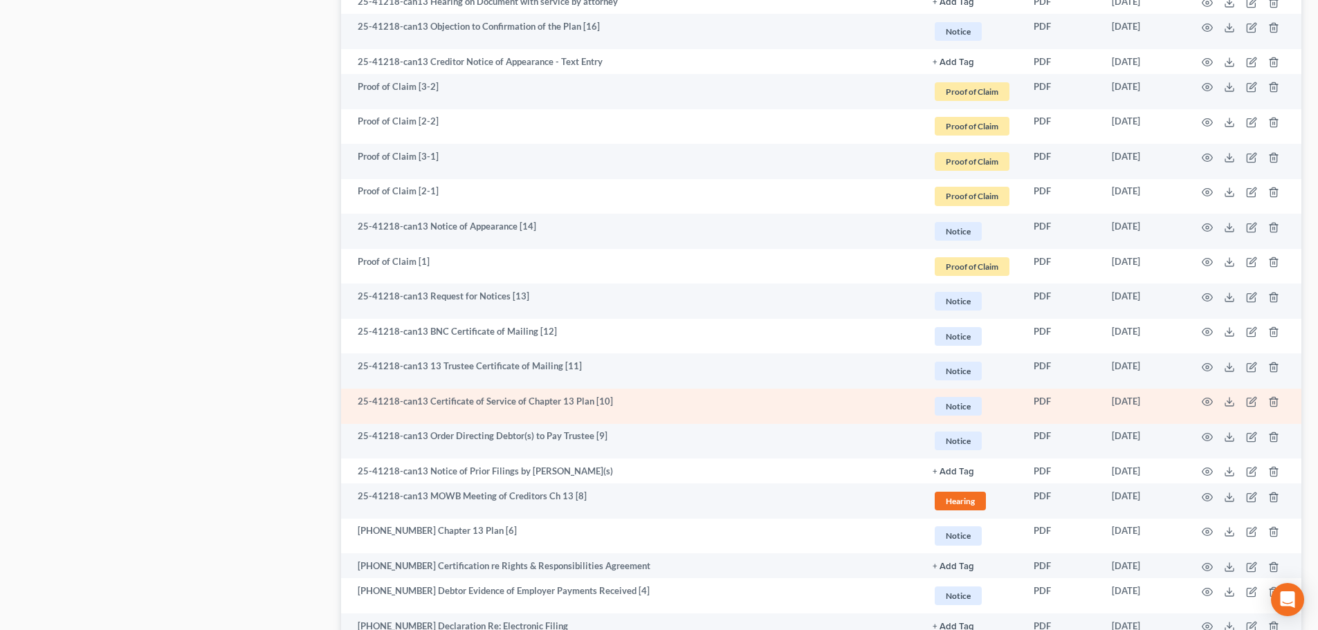
scroll to position [1862, 0]
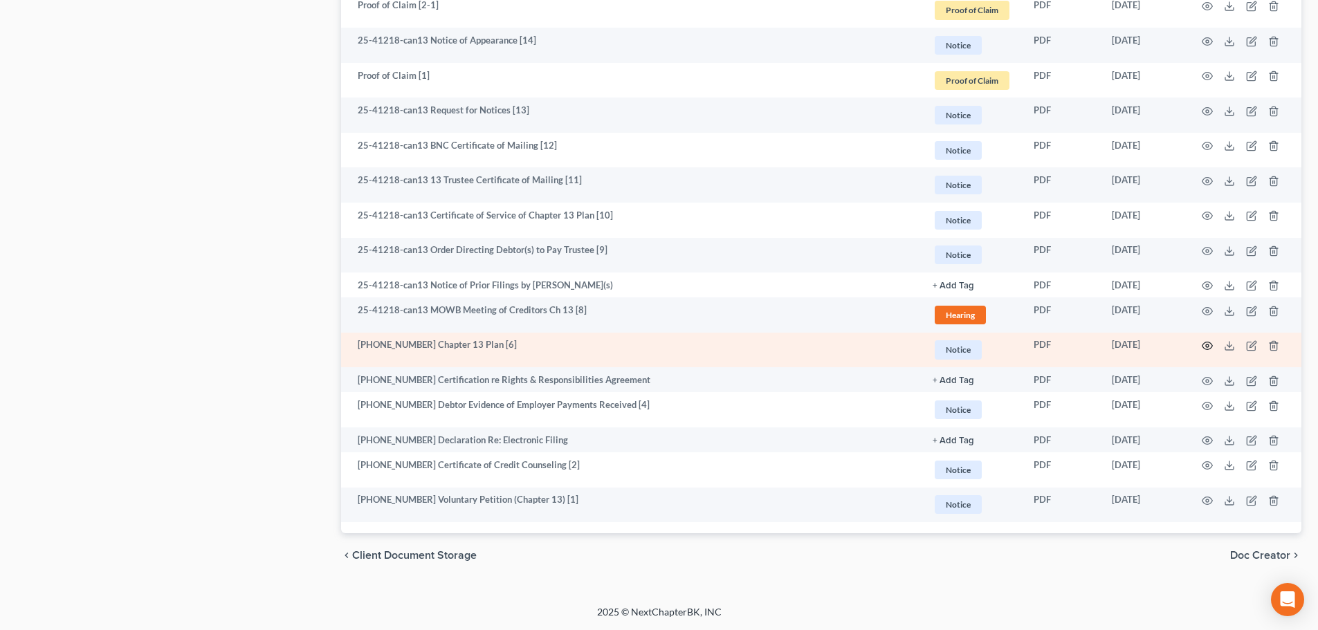
click at [1209, 347] on circle "button" at bounding box center [1207, 346] width 3 height 3
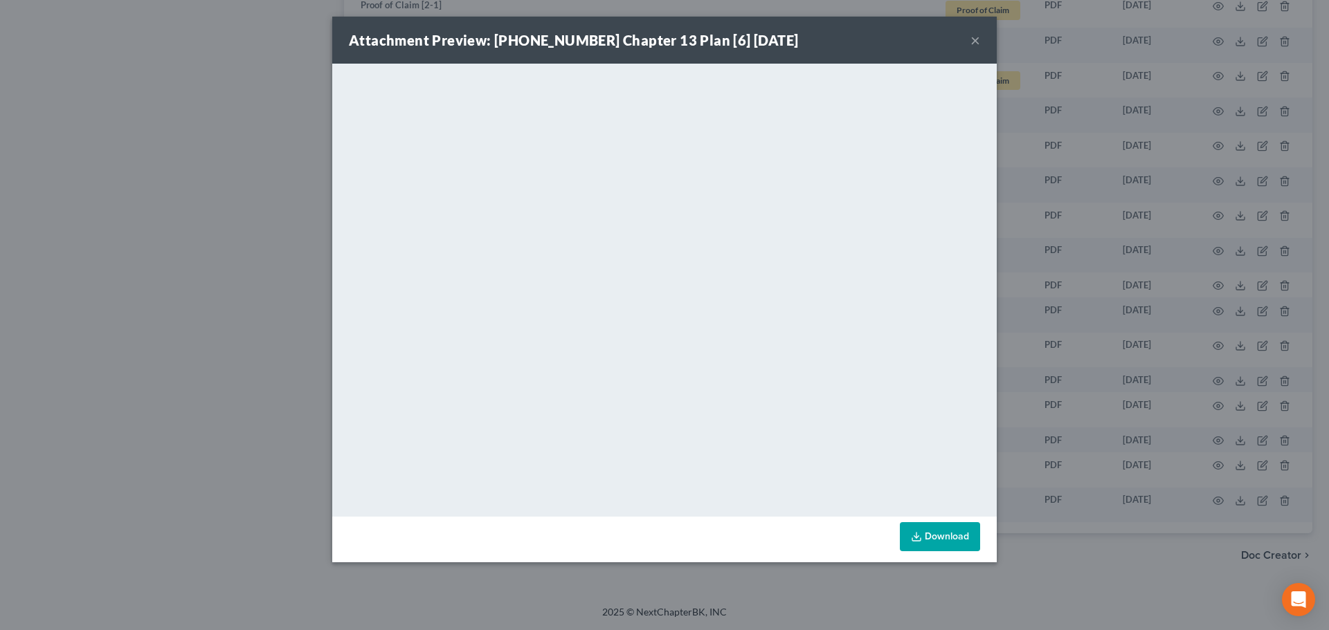
click at [977, 38] on button "×" at bounding box center [975, 40] width 10 height 17
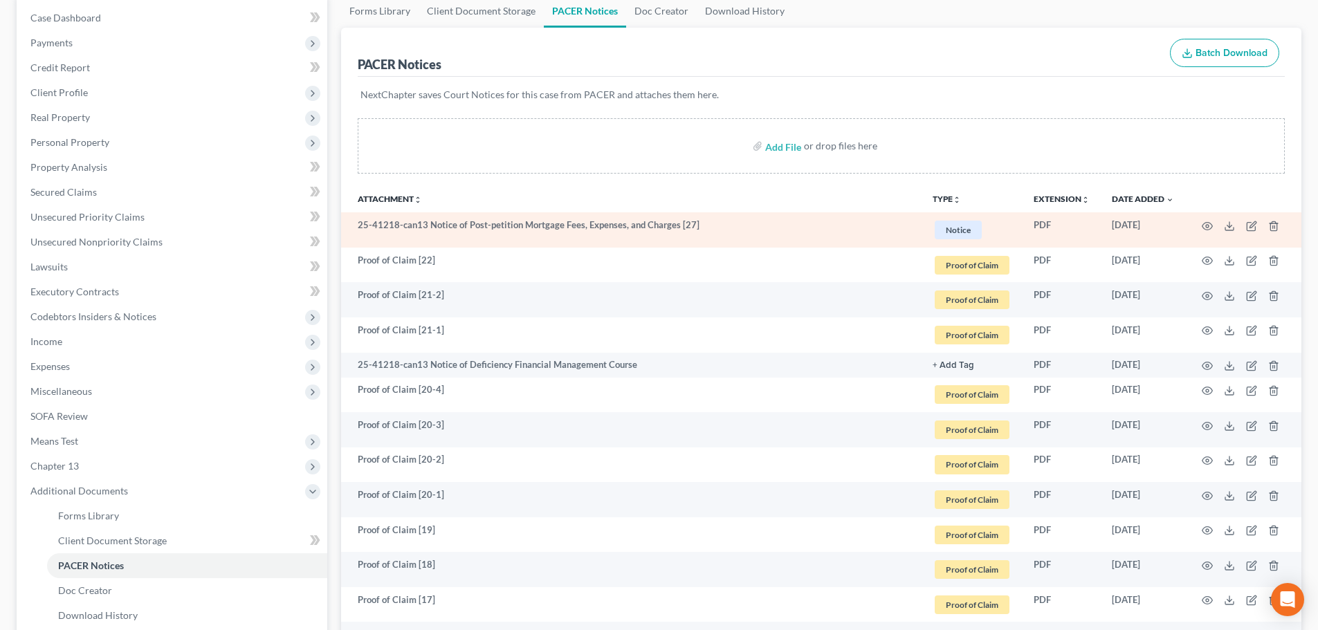
scroll to position [0, 0]
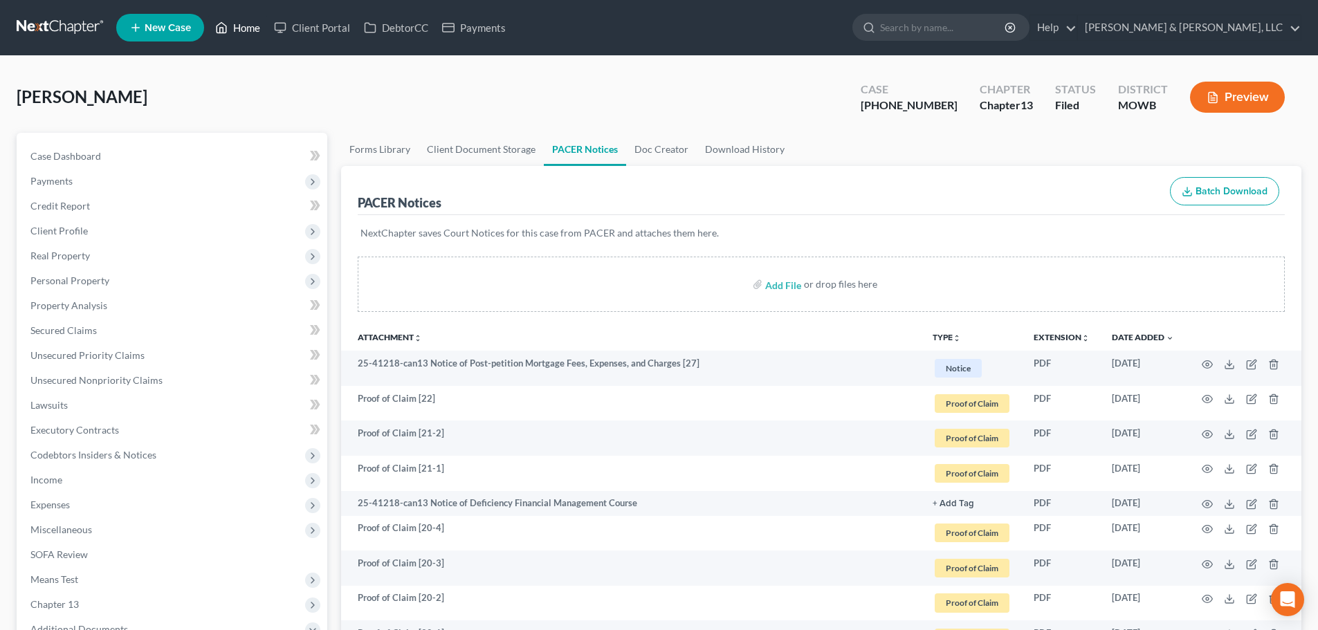
click at [234, 25] on link "Home" at bounding box center [237, 27] width 59 height 25
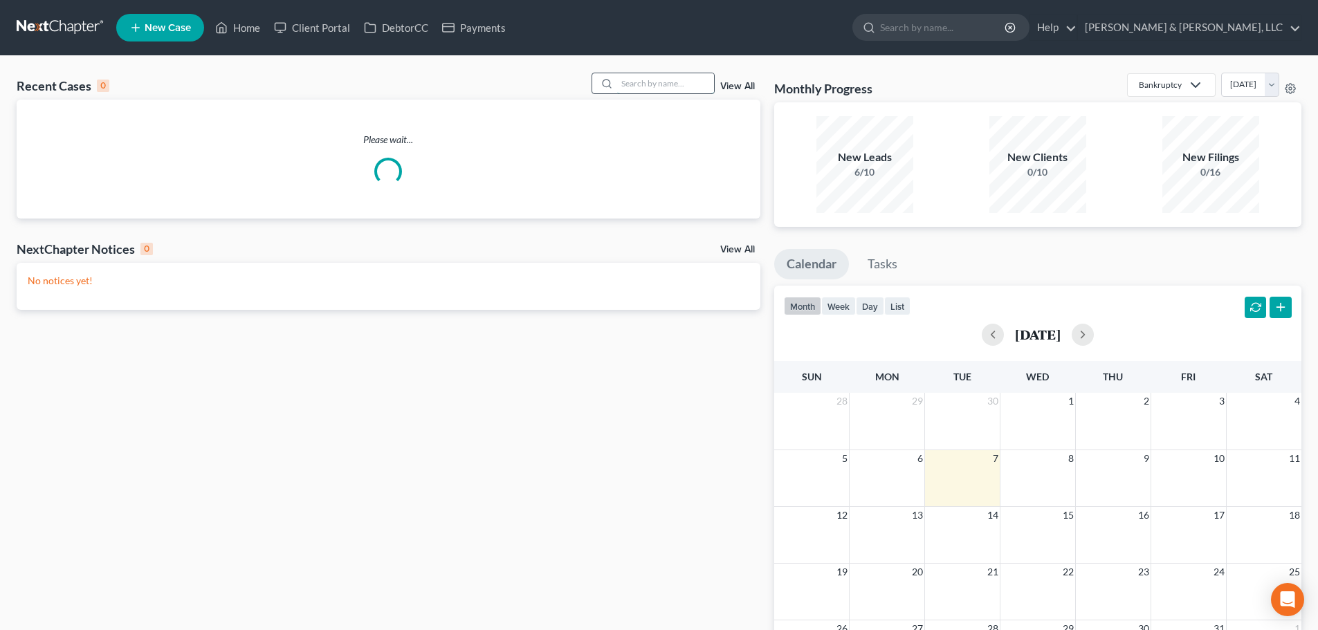
click at [651, 85] on input "search" at bounding box center [665, 83] width 97 height 20
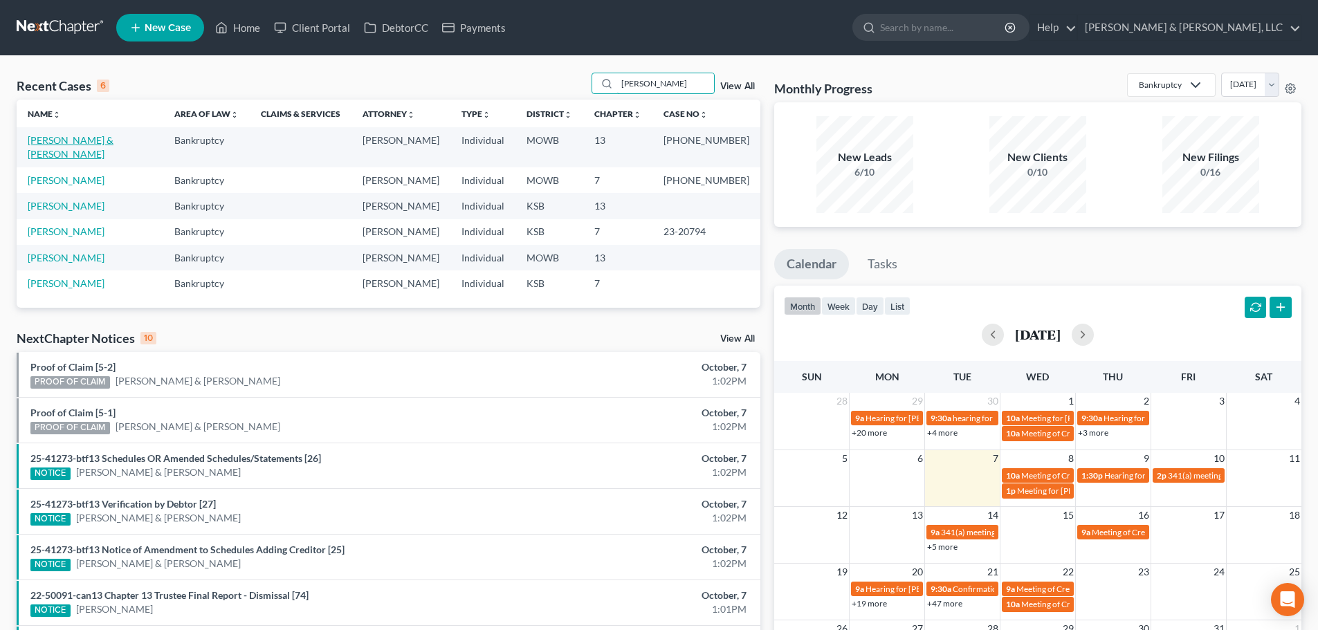
type input "boyd"
click at [50, 143] on link "[PERSON_NAME] & [PERSON_NAME]" at bounding box center [71, 147] width 86 height 26
select select "6"
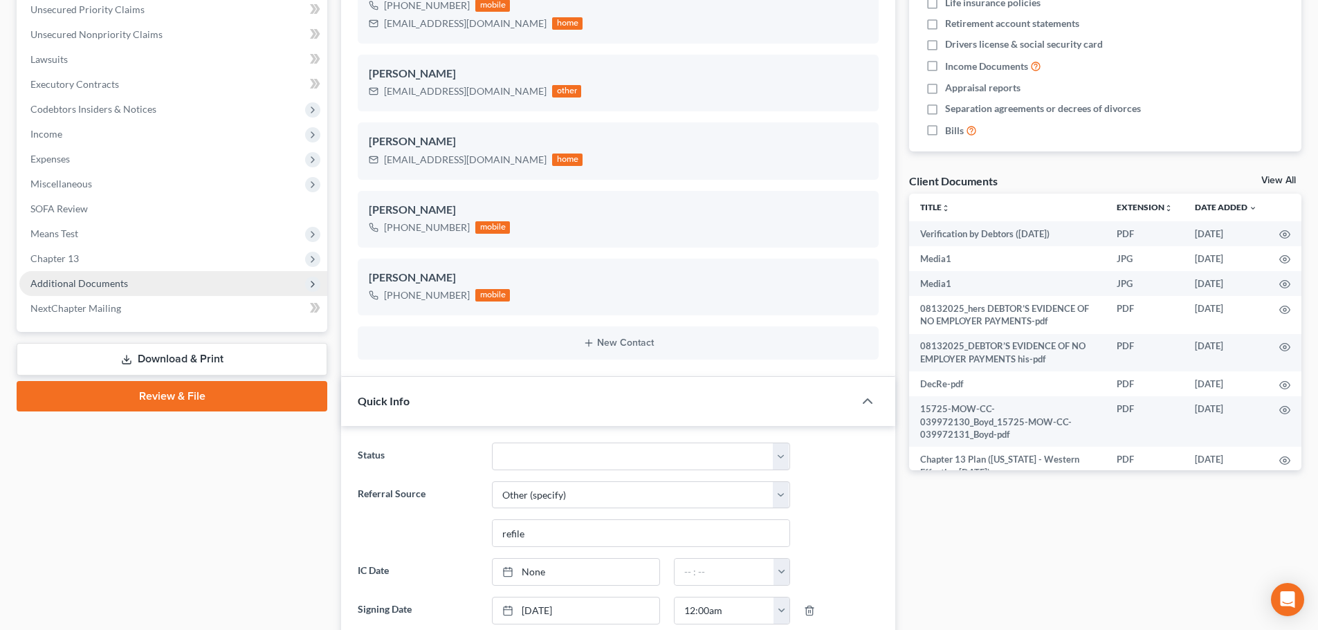
scroll to position [2569, 0]
click at [69, 286] on span "Additional Documents" at bounding box center [79, 283] width 98 height 12
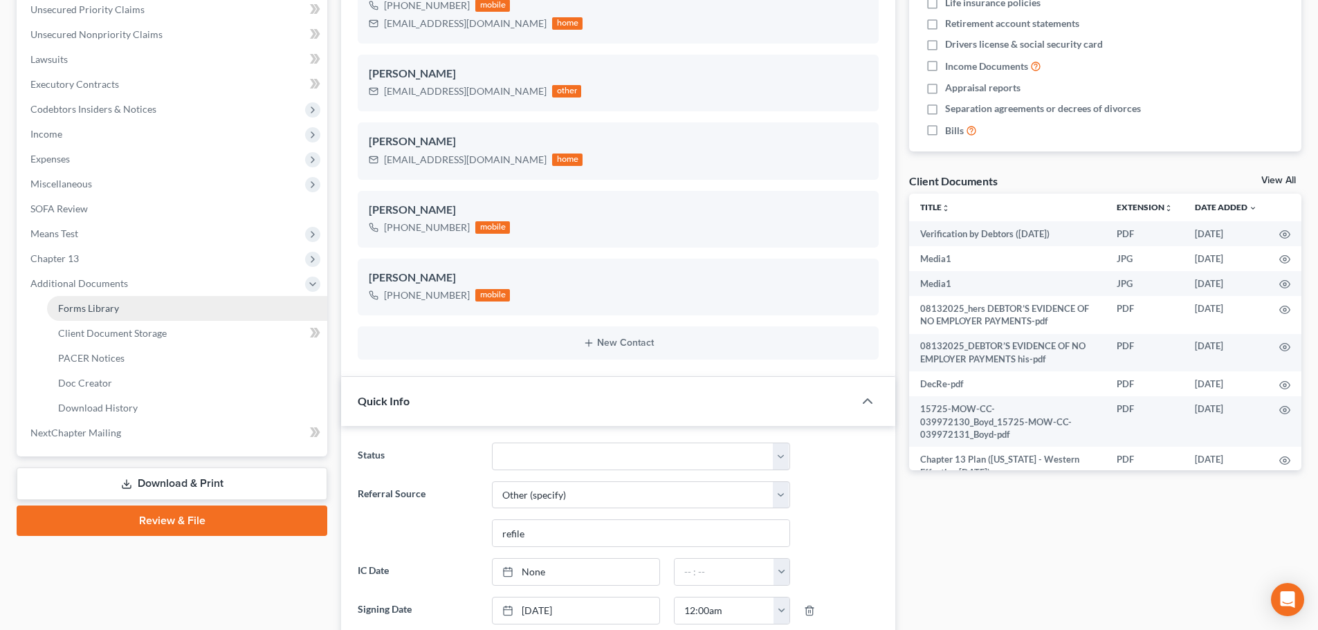
click at [69, 311] on span "Forms Library" at bounding box center [88, 308] width 61 height 12
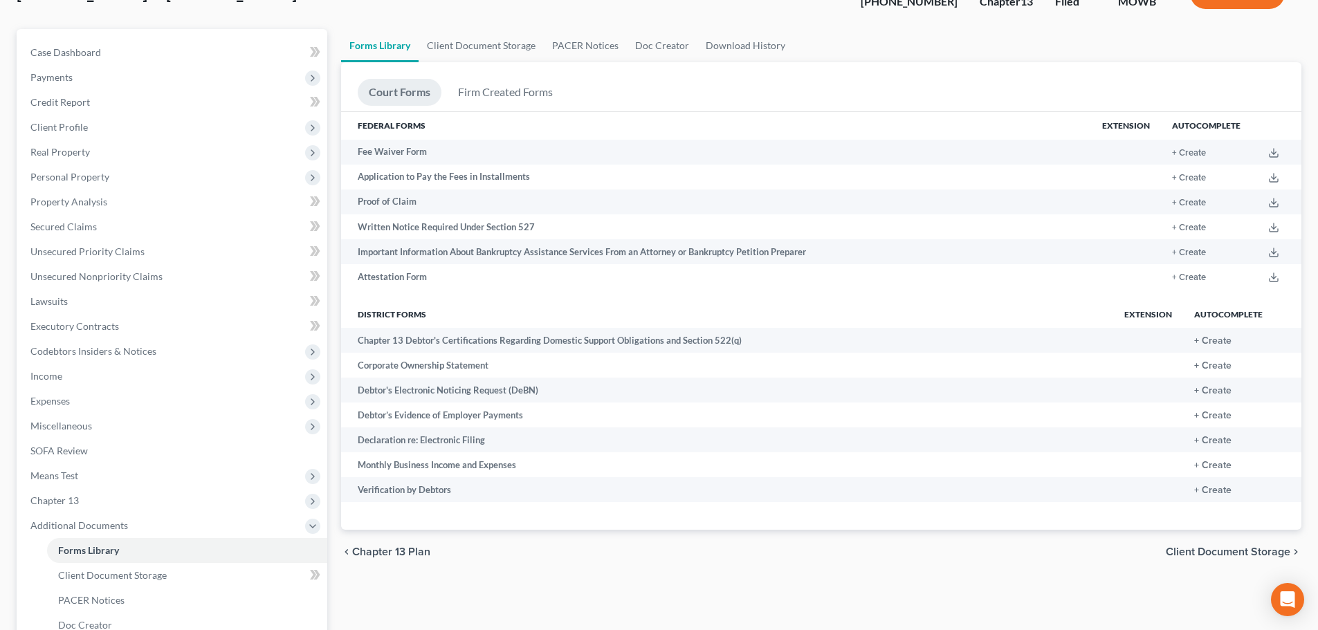
scroll to position [304, 0]
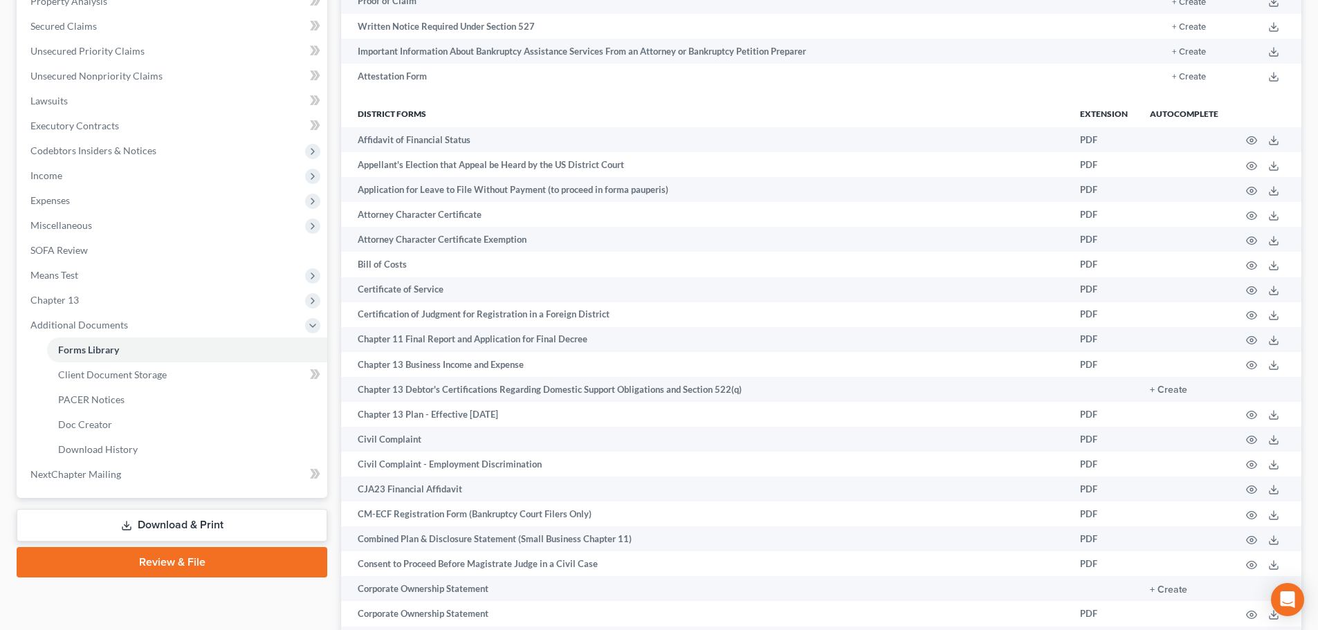
click at [145, 533] on link "Download & Print" at bounding box center [172, 525] width 311 height 33
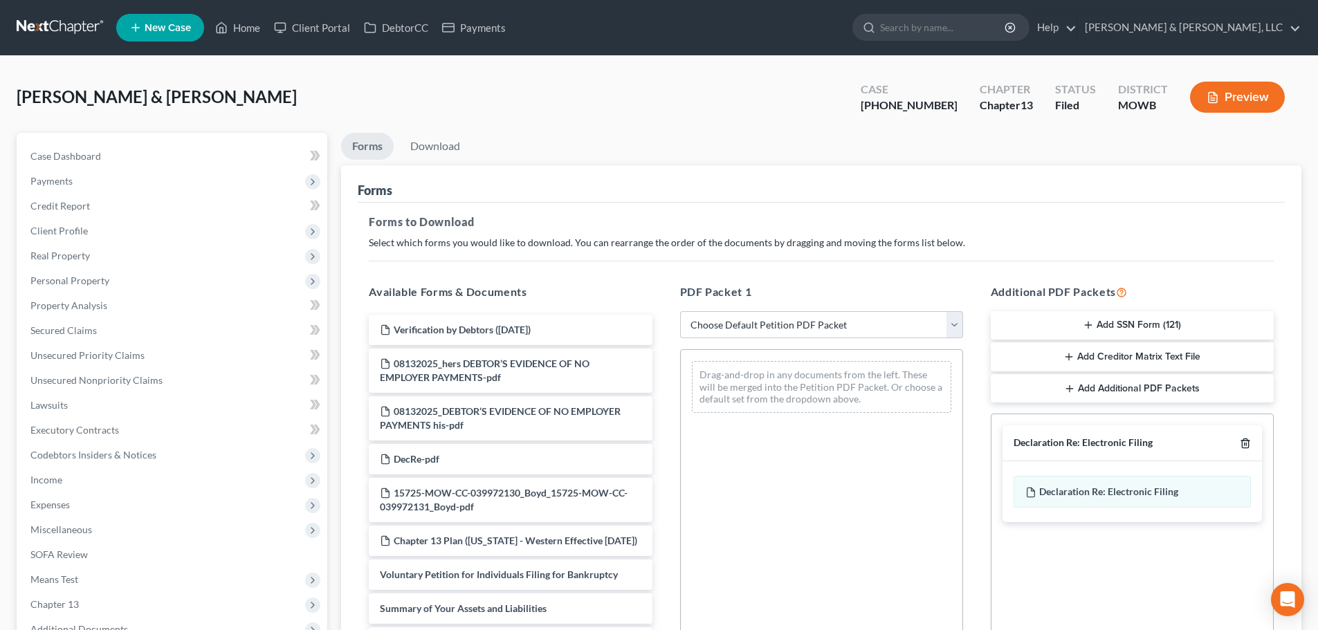
click at [1243, 443] on icon "button" at bounding box center [1245, 443] width 11 height 11
drag, startPoint x: 1102, startPoint y: 324, endPoint x: 1085, endPoint y: 449, distance: 126.3
click at [1085, 449] on div "Additional PDF Packets Add SSN Form (121) Add Creditor Matrix Text File Add Add…" at bounding box center [1132, 507] width 311 height 469
click at [1098, 324] on button "Add SSN Form (121)" at bounding box center [1132, 325] width 283 height 29
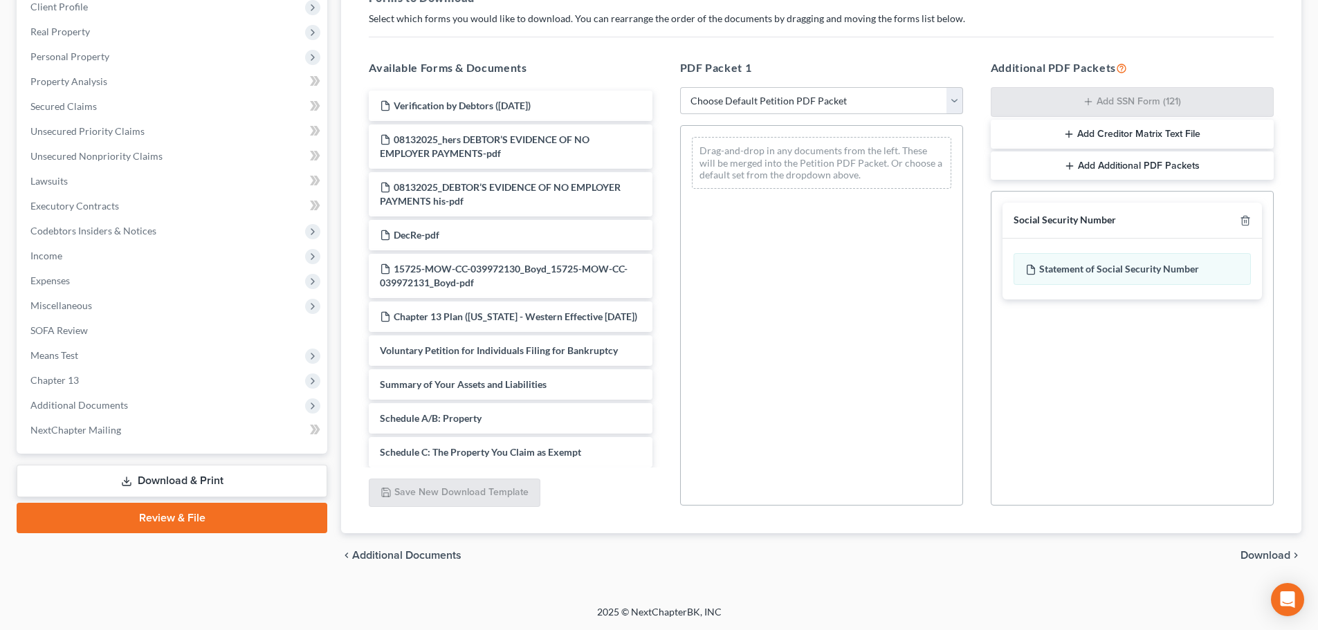
click at [1275, 550] on span "Download" at bounding box center [1266, 555] width 50 height 11
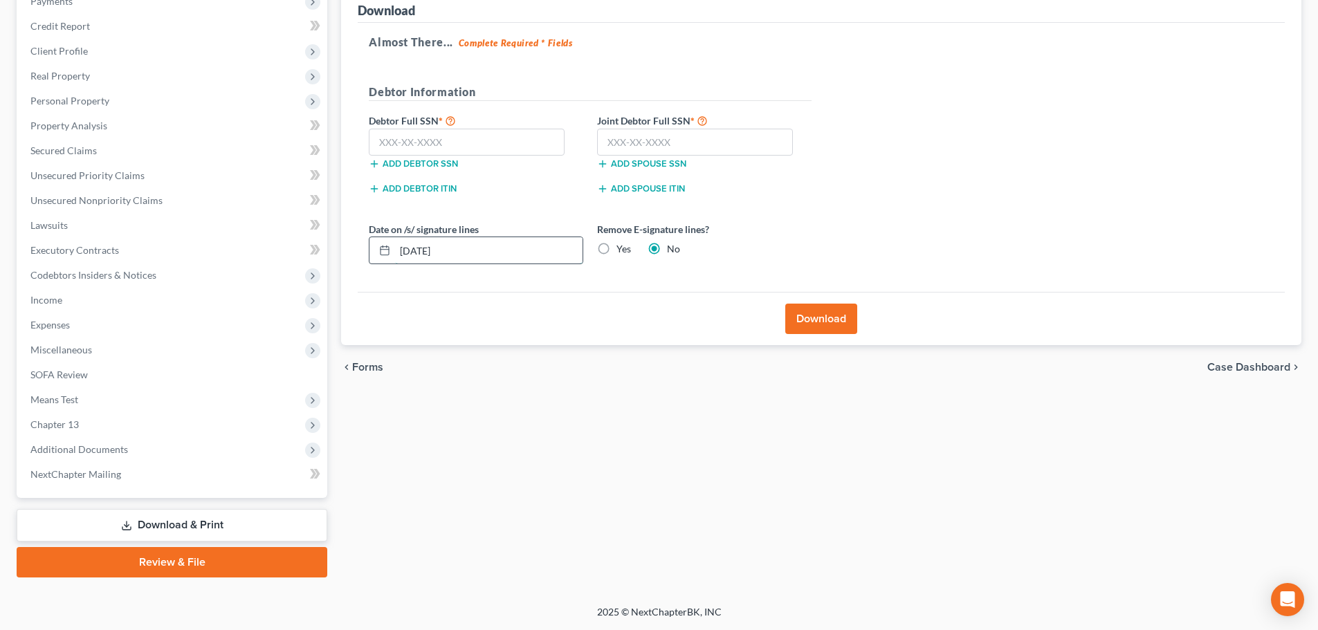
drag, startPoint x: 426, startPoint y: 249, endPoint x: 419, endPoint y: 246, distance: 8.1
click at [419, 246] on input "[DATE]" at bounding box center [489, 250] width 188 height 26
type input "10/06/2025"
click at [430, 149] on input "text" at bounding box center [467, 143] width 196 height 28
type input "511-78-9369"
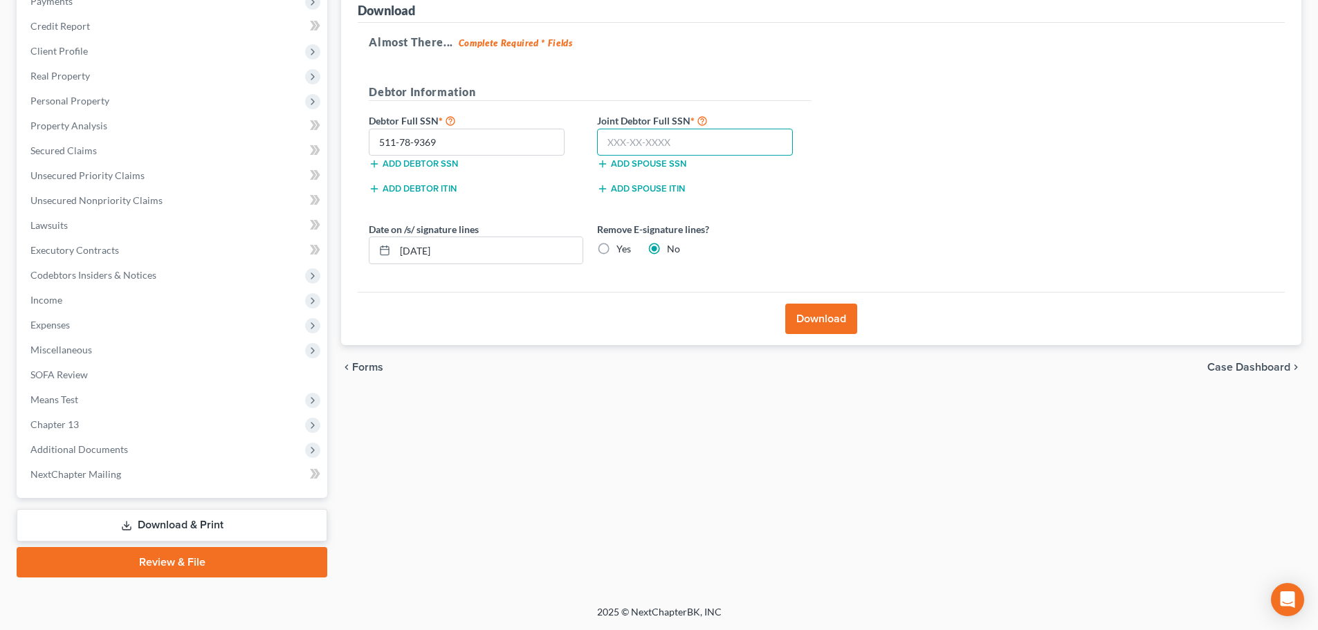
click at [659, 137] on input "text" at bounding box center [695, 143] width 196 height 28
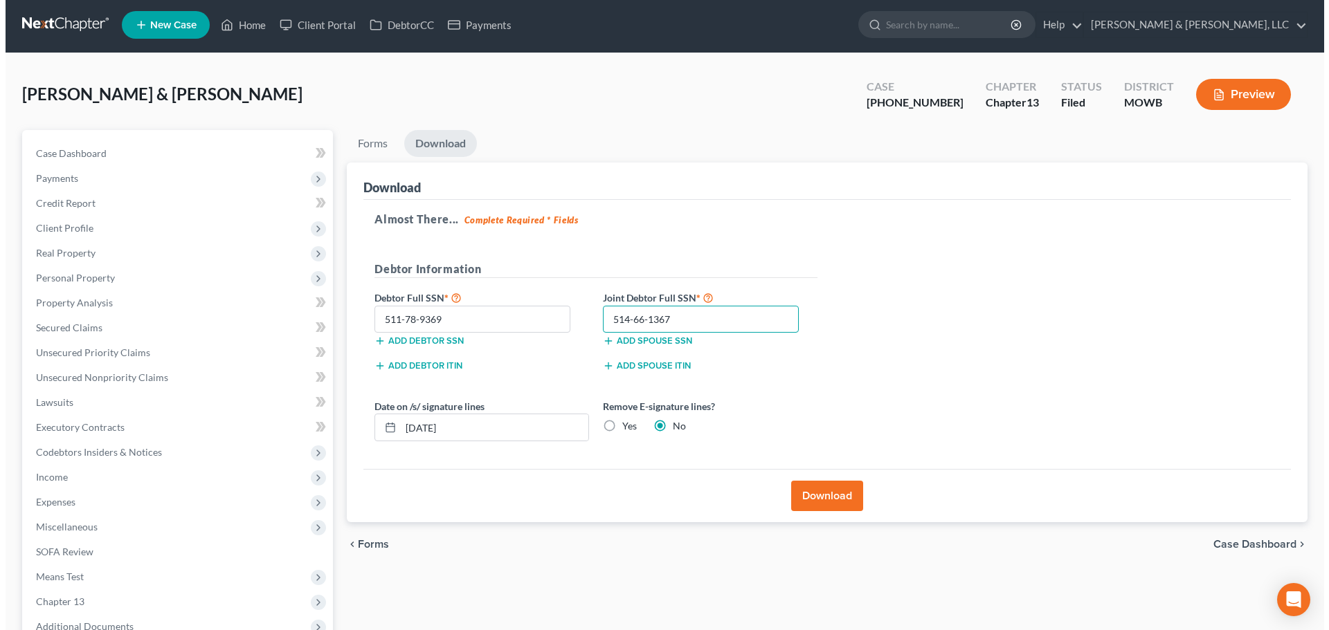
scroll to position [0, 0]
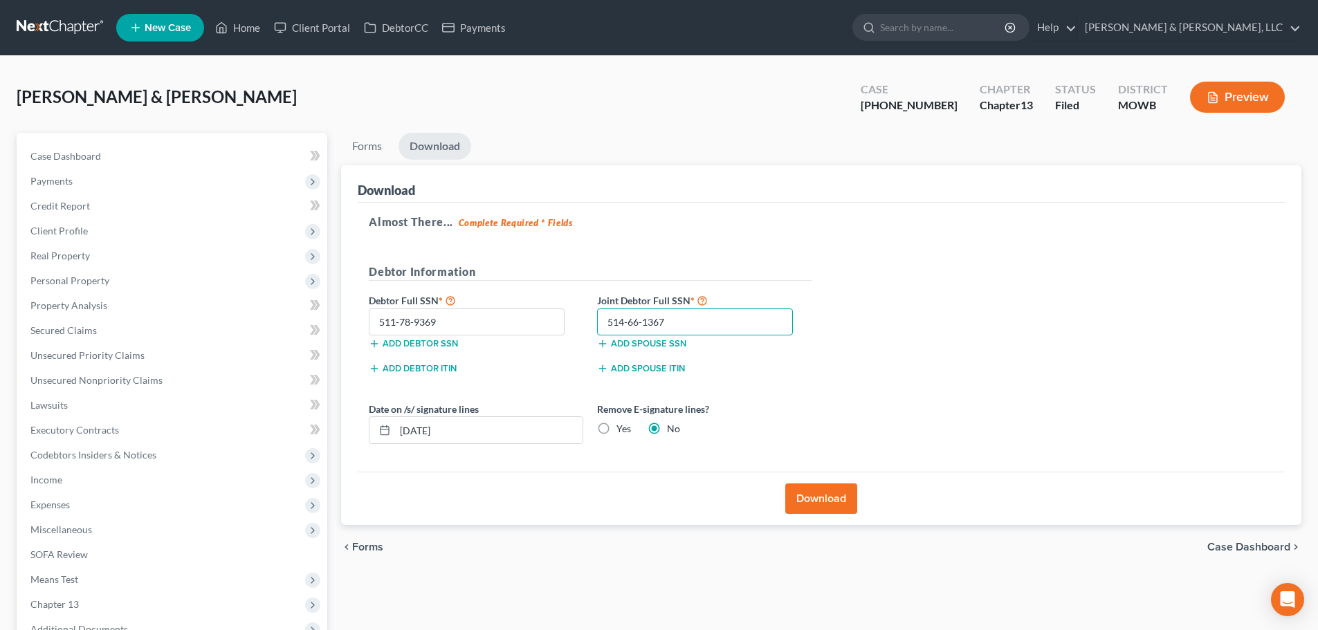
type input "514-66-1367"
click at [807, 500] on button "Download" at bounding box center [821, 499] width 72 height 30
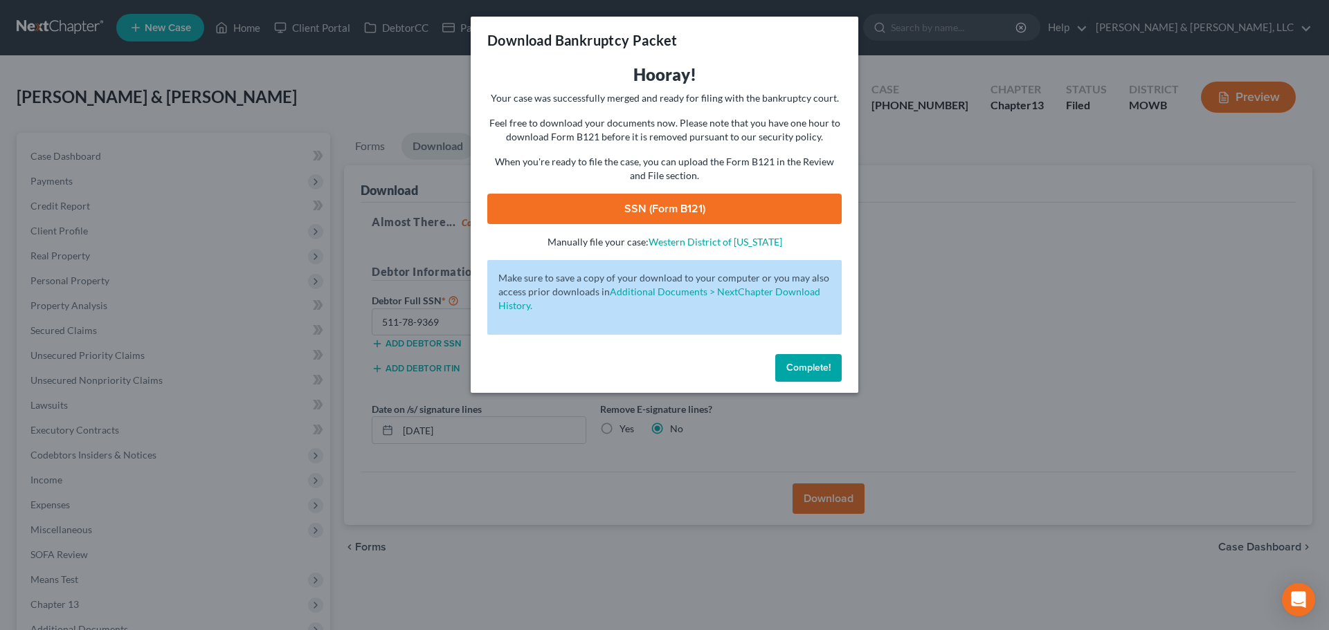
click at [677, 212] on link "SSN (Form B121)" at bounding box center [664, 209] width 354 height 30
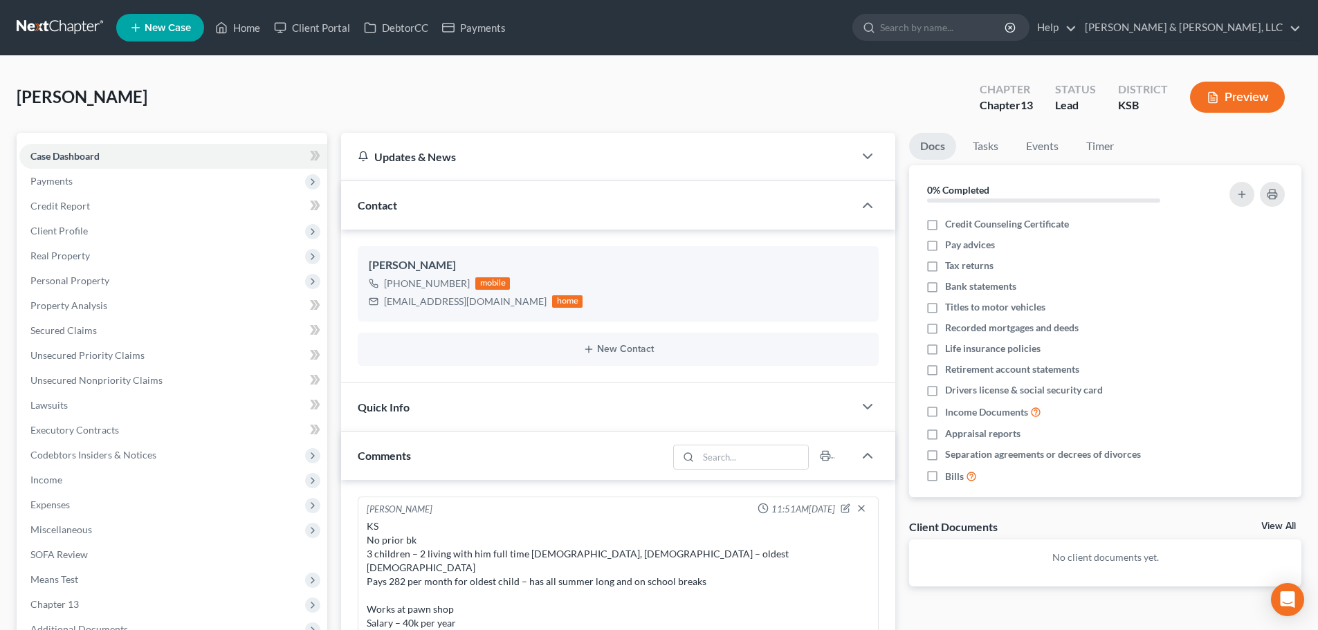
select select "0"
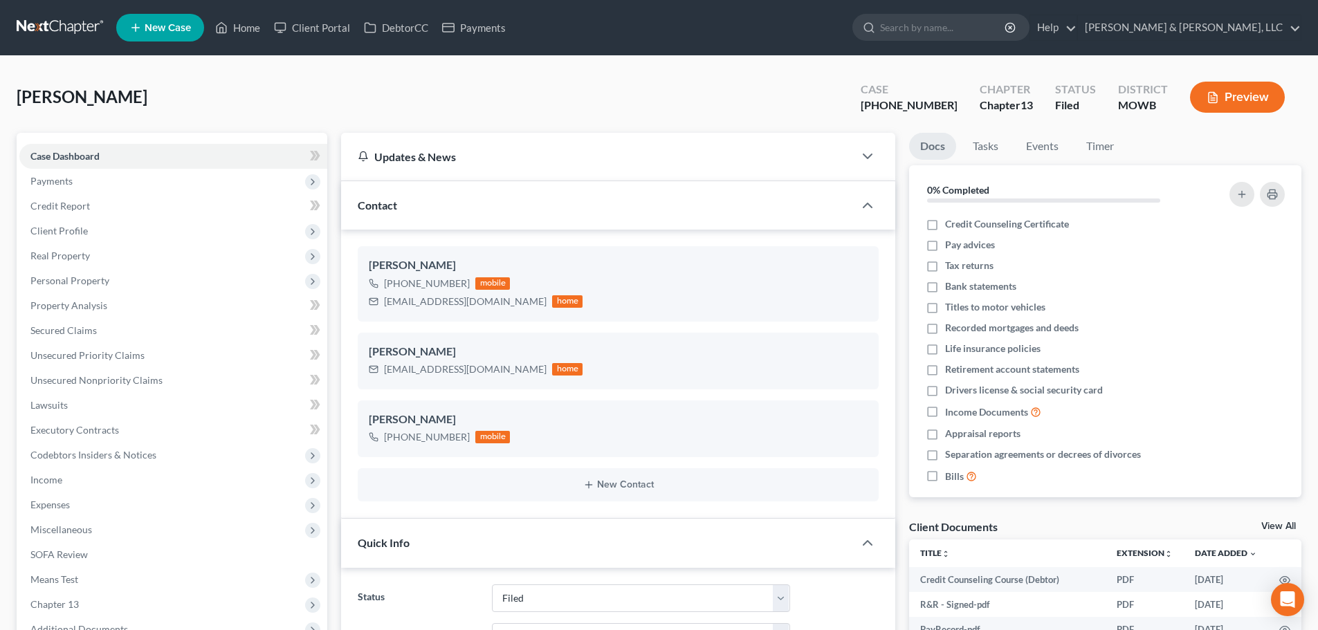
select select "6"
select select "0"
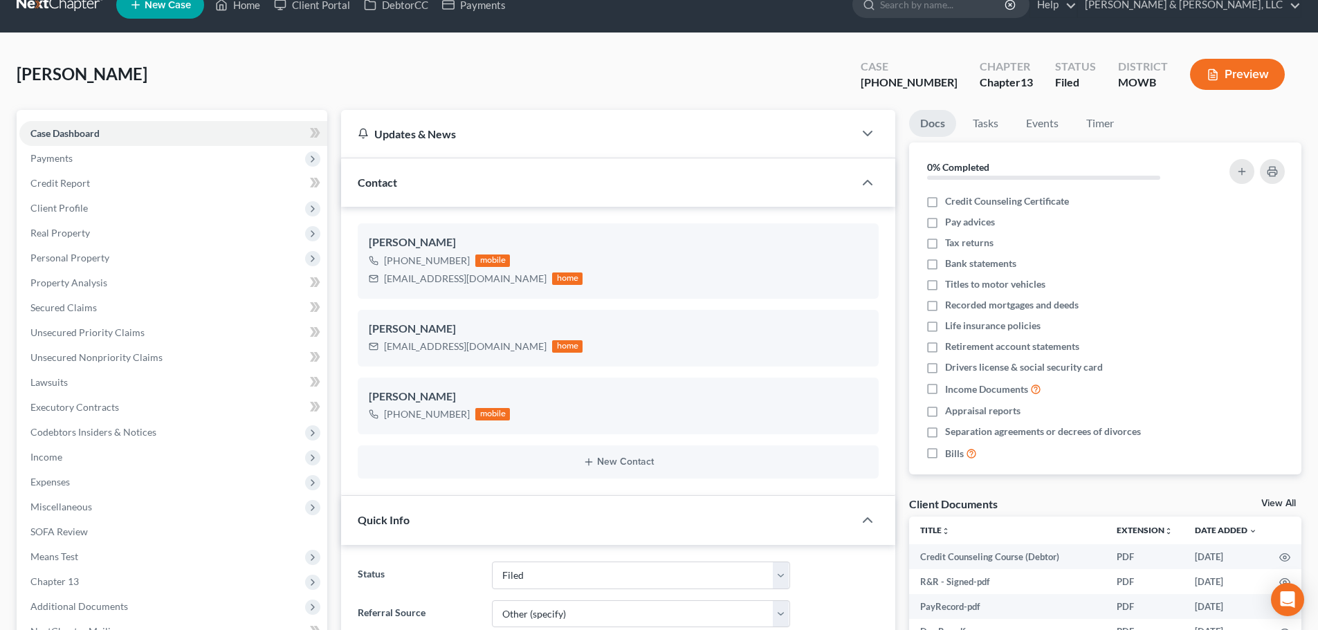
scroll to position [1901, 0]
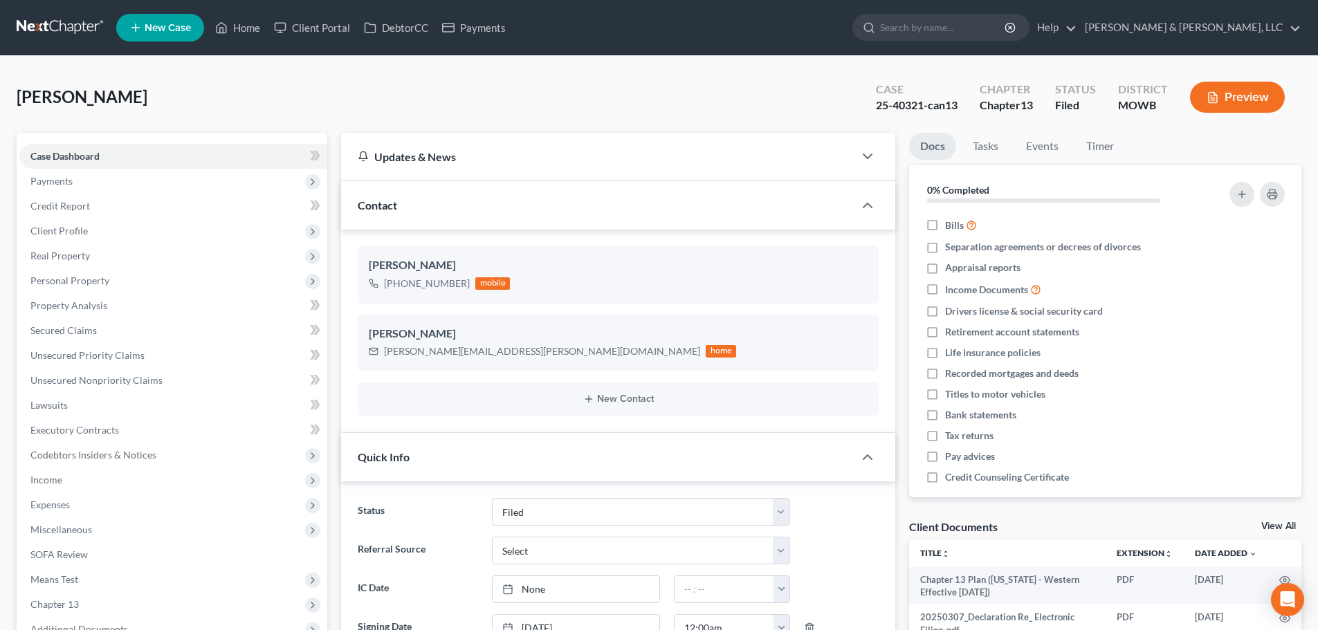
select select "6"
select select "0"
click at [254, 32] on link "Home" at bounding box center [237, 27] width 59 height 25
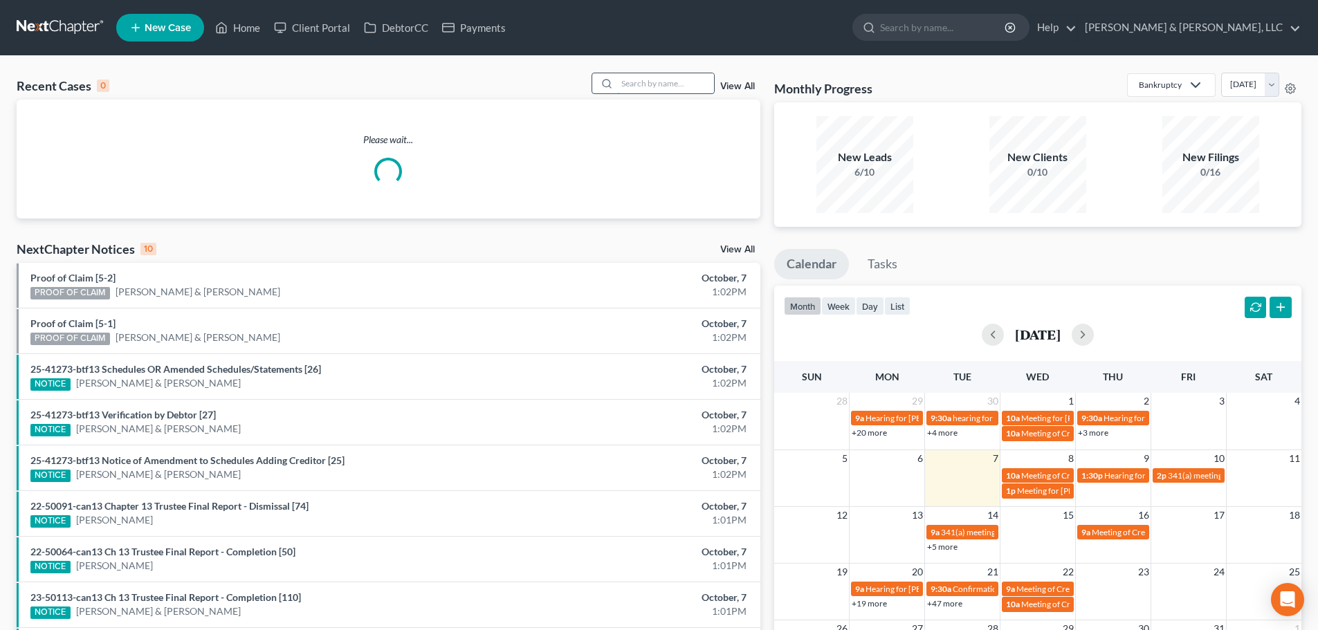
click at [635, 84] on input "search" at bounding box center [665, 83] width 97 height 20
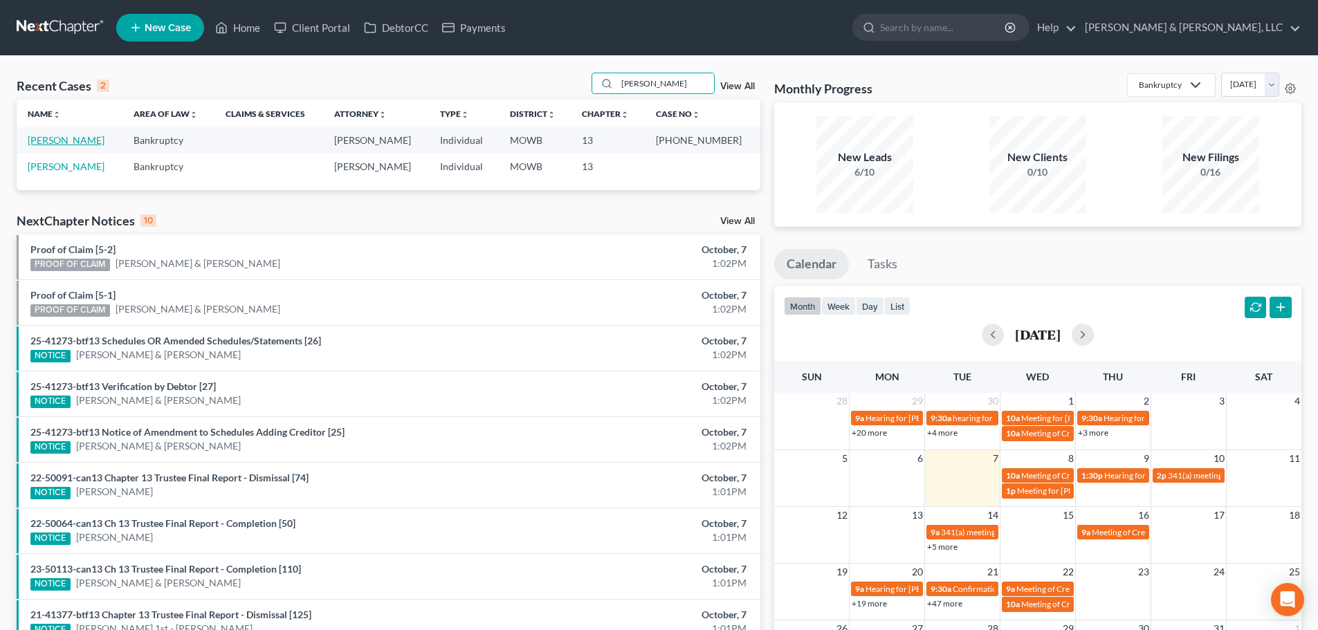
type input "stricklan"
click at [47, 144] on link "[PERSON_NAME]" at bounding box center [66, 140] width 77 height 12
select select "2"
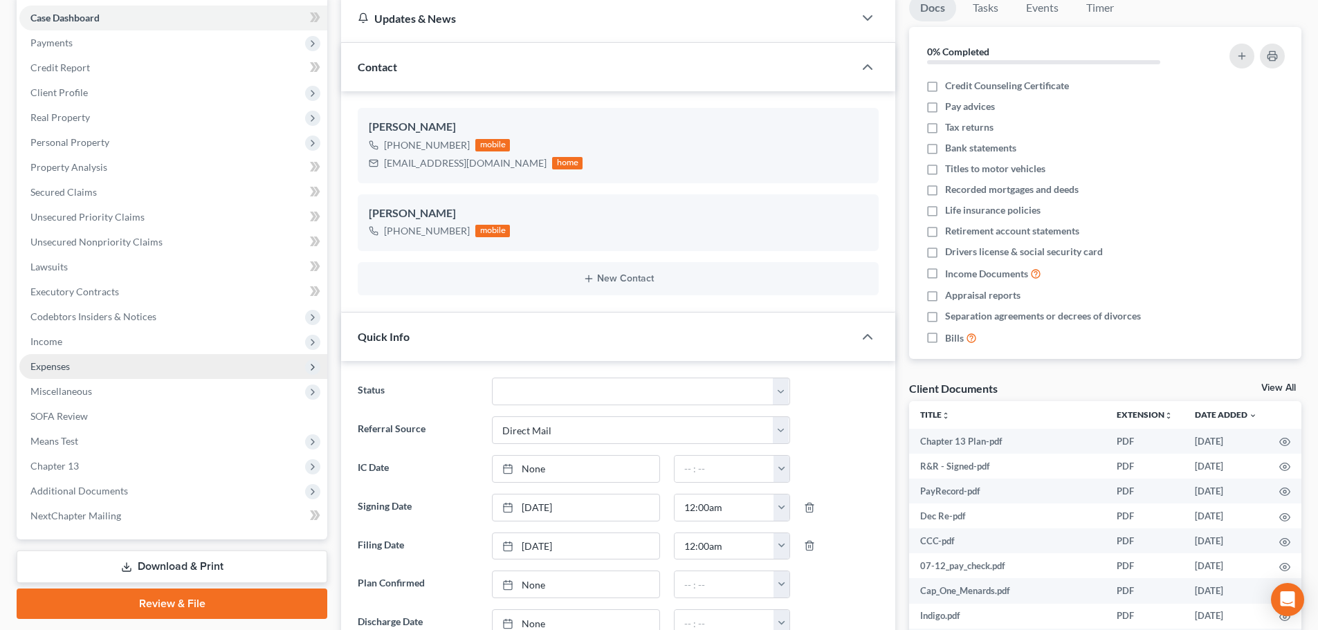
scroll to position [291, 0]
click at [52, 358] on span "Expenses" at bounding box center [173, 366] width 308 height 25
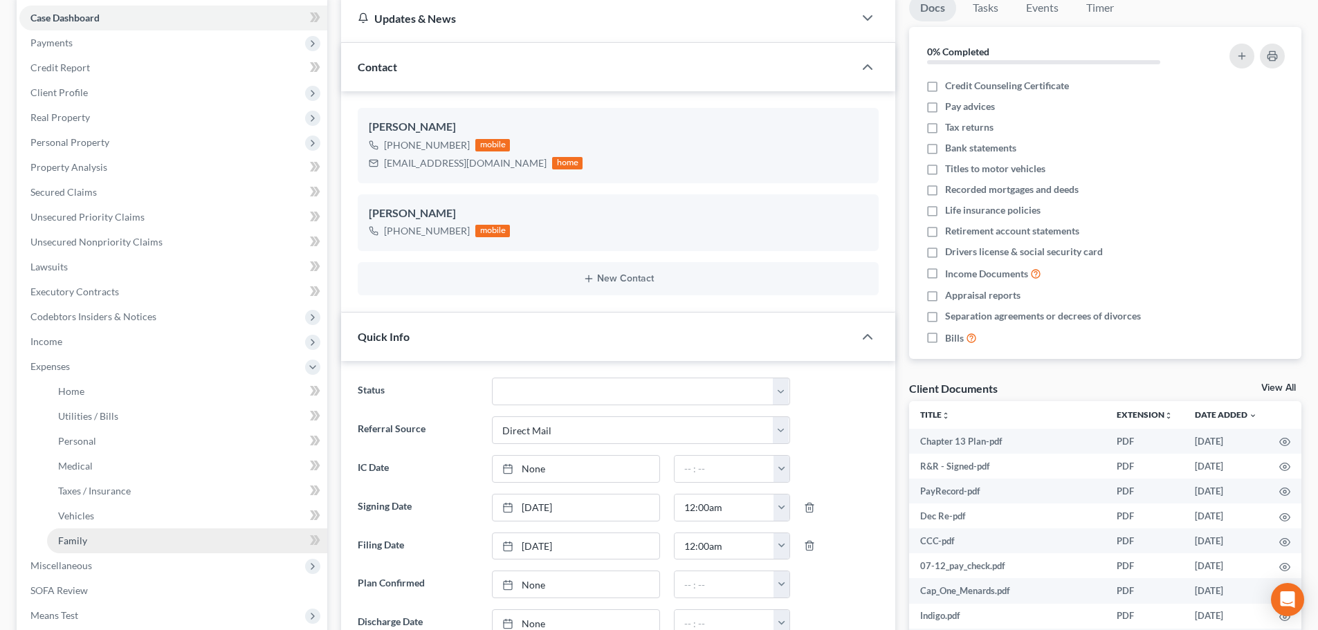
click at [76, 550] on link "Family" at bounding box center [187, 541] width 280 height 25
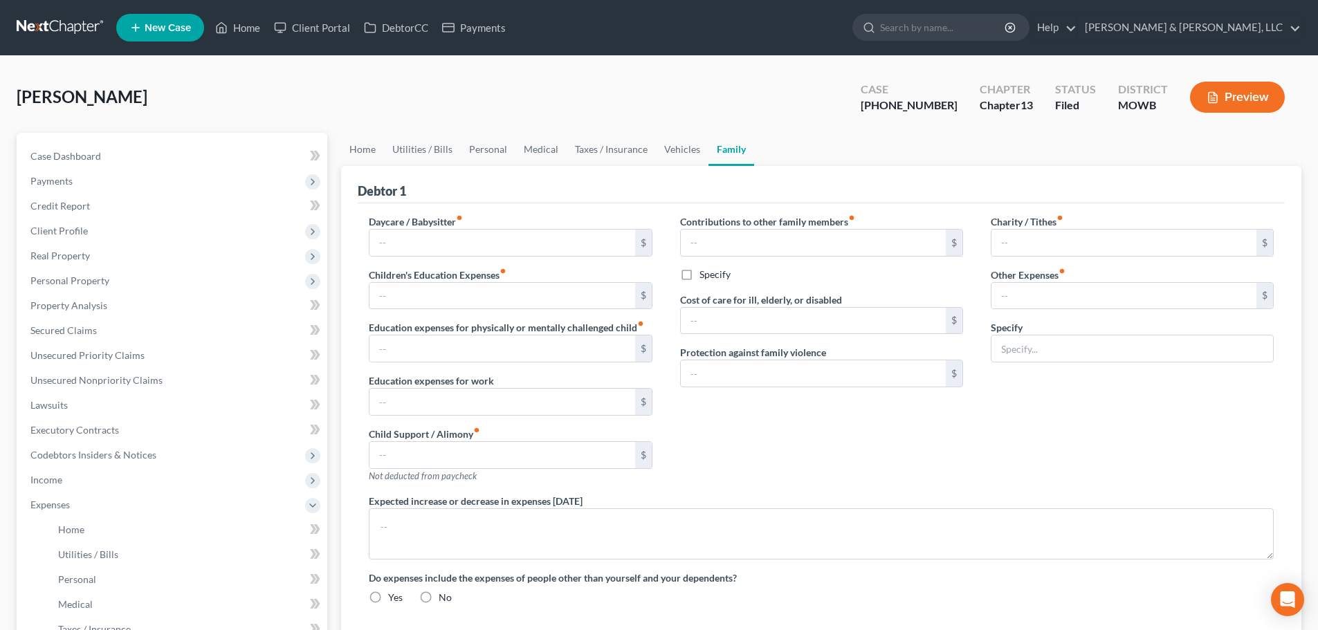
type input "0.00"
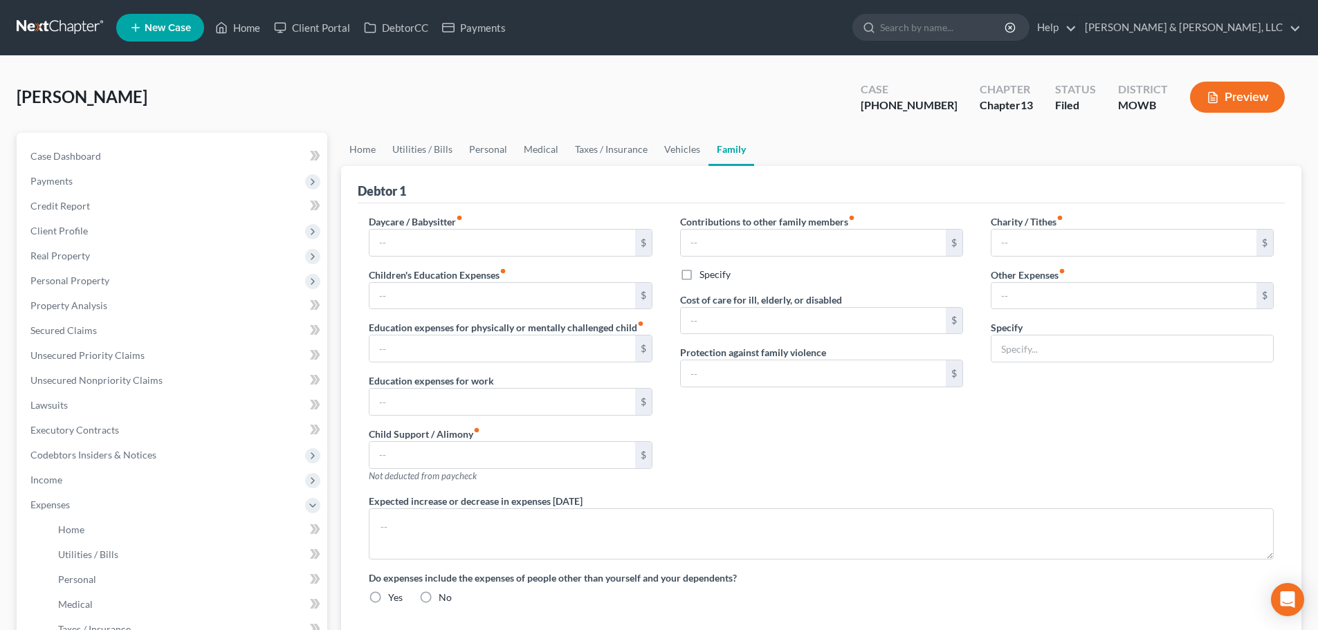
type input "0.00"
type input "35.00"
type input "75.00"
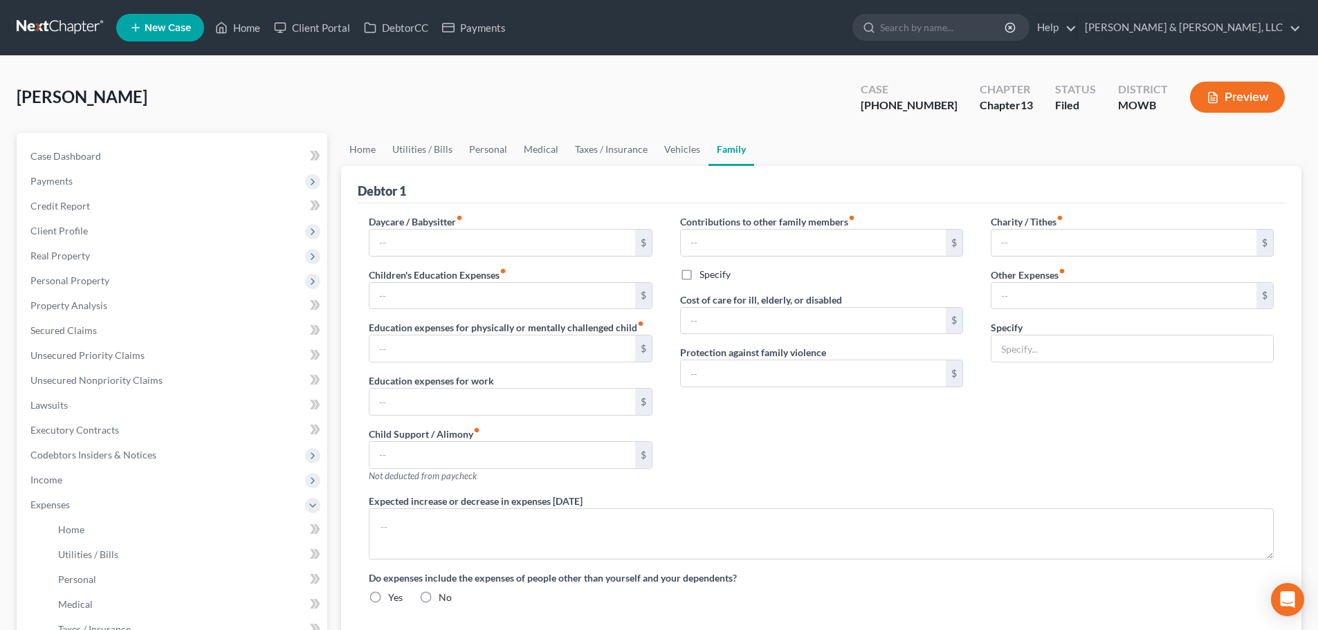
type input "Miscellaneous expenses, gifts, parking, postage, etc."
radio input "true"
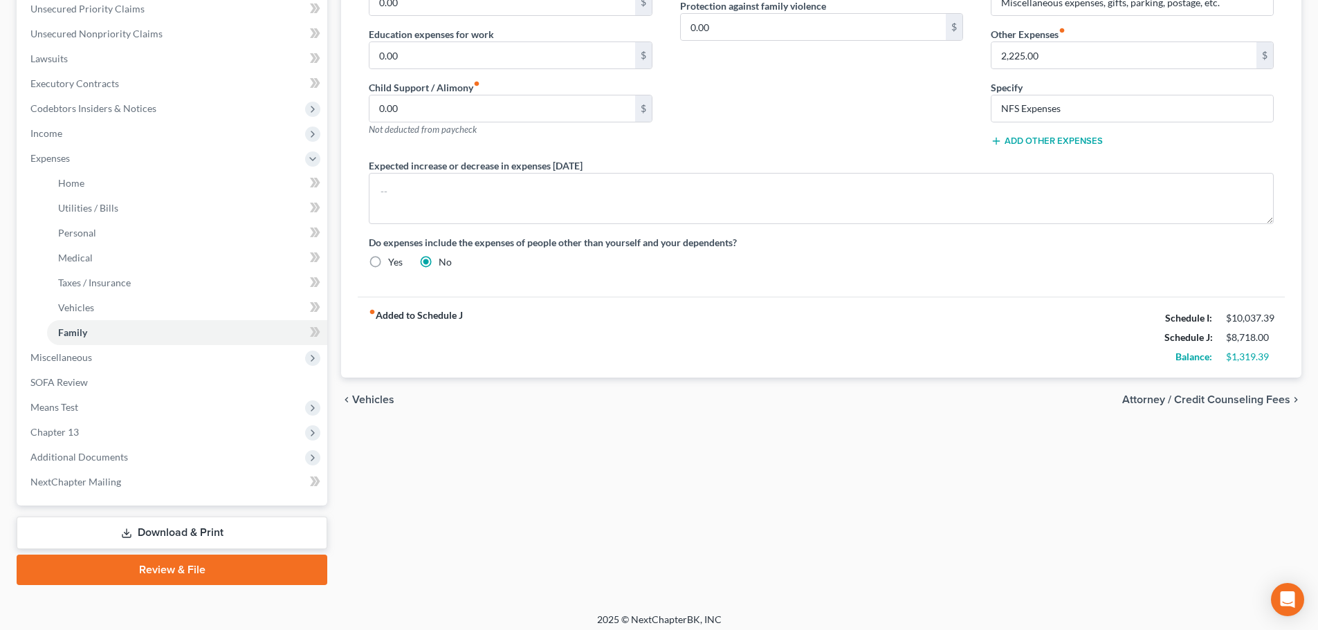
scroll to position [354, 0]
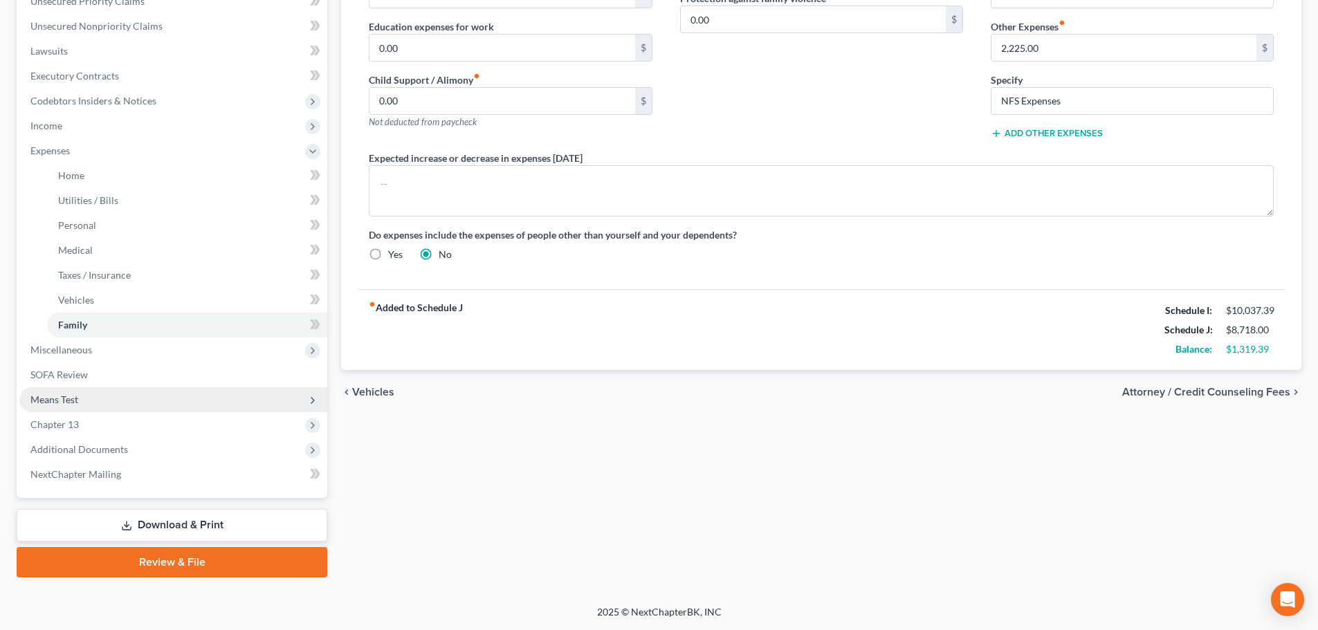
click at [58, 401] on span "Means Test" at bounding box center [54, 400] width 48 height 12
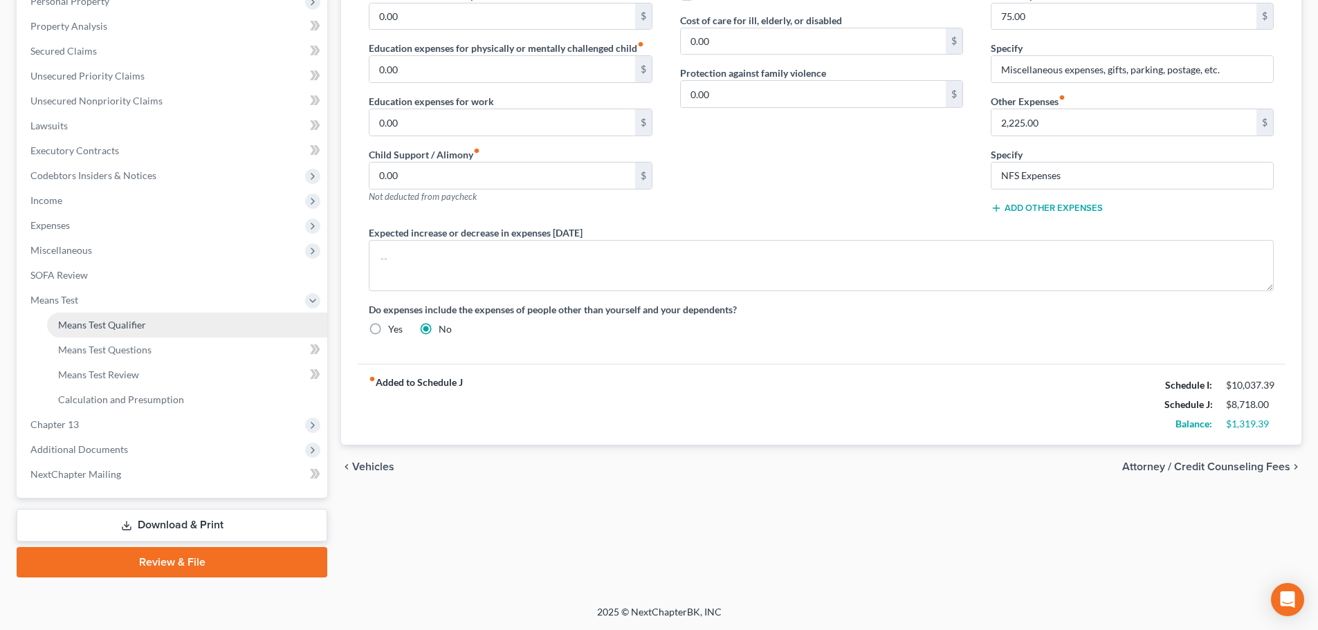
click at [104, 320] on span "Means Test Qualifier" at bounding box center [102, 325] width 88 height 12
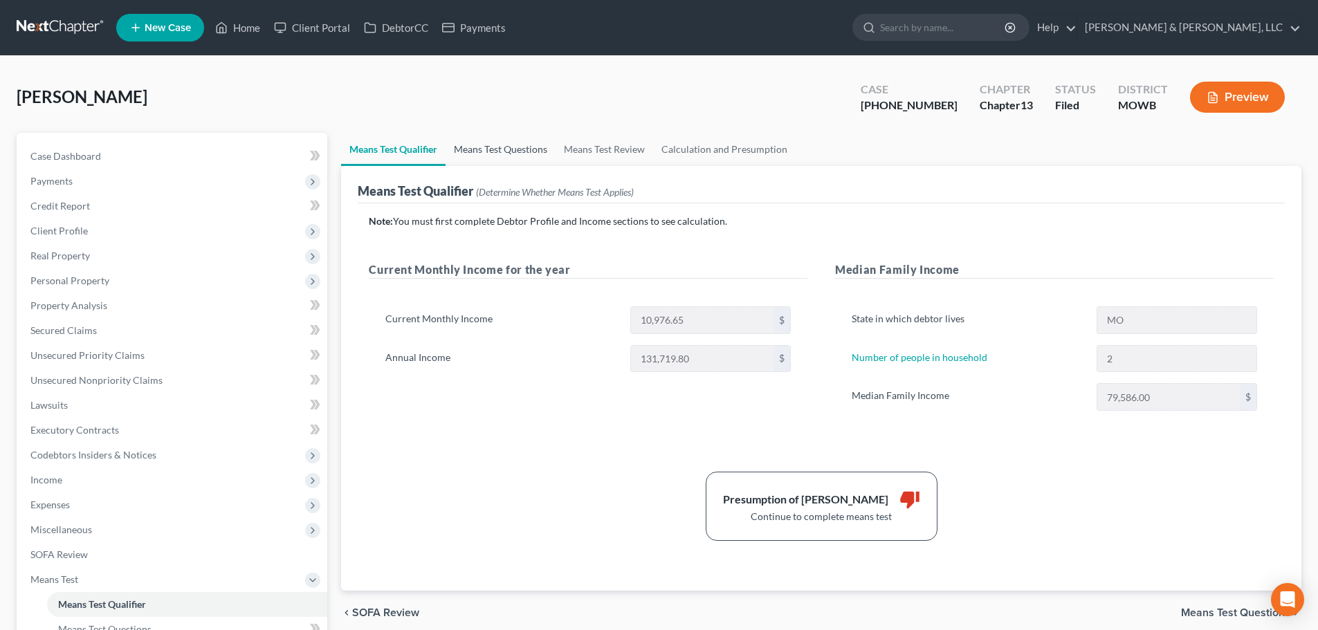
click at [498, 148] on link "Means Test Questions" at bounding box center [501, 149] width 110 height 33
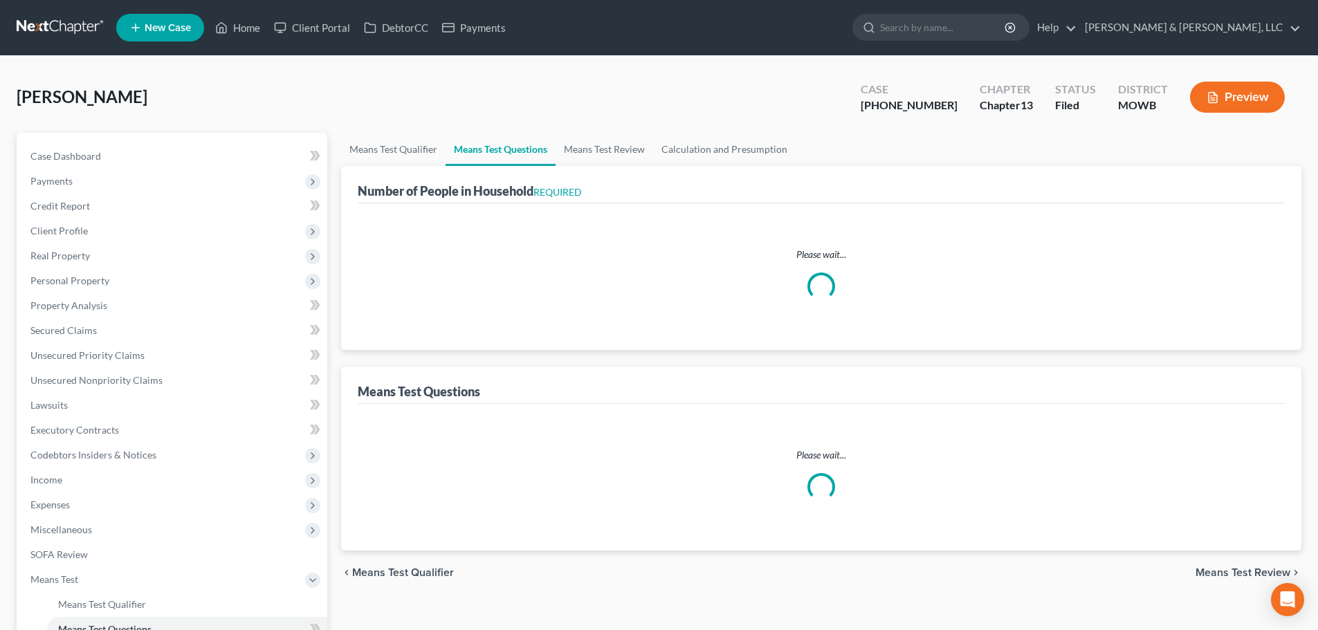
select select "1"
select select "60"
select select "0"
select select "60"
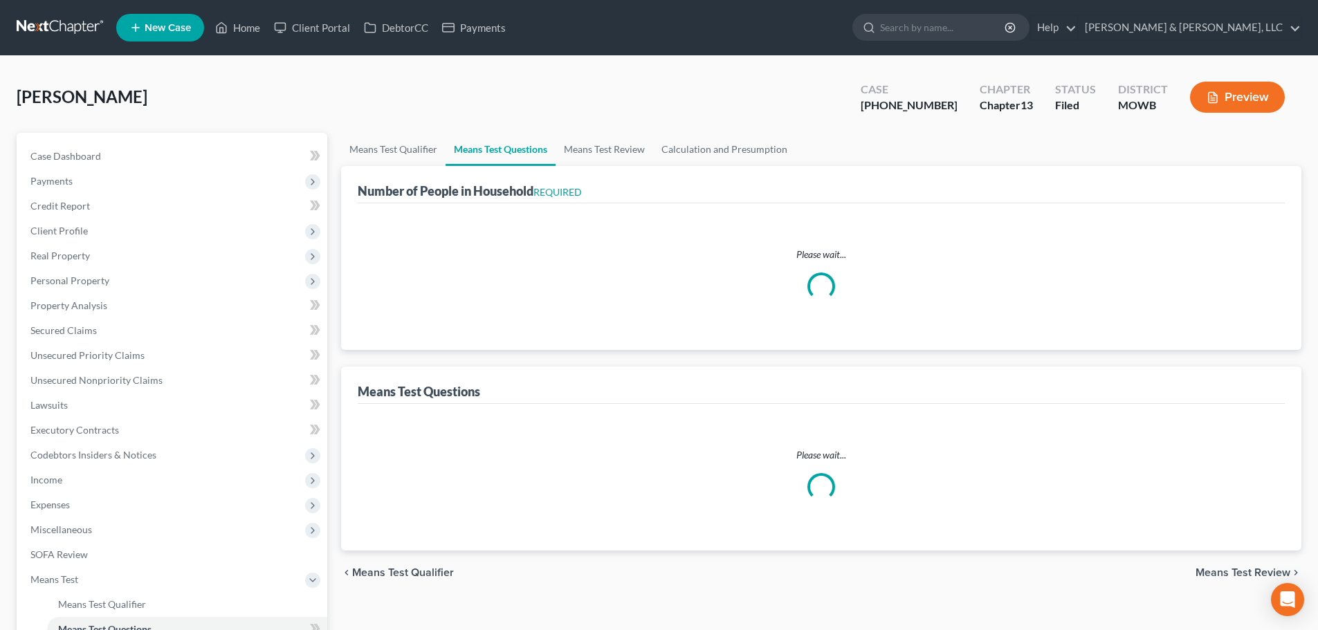
select select "2"
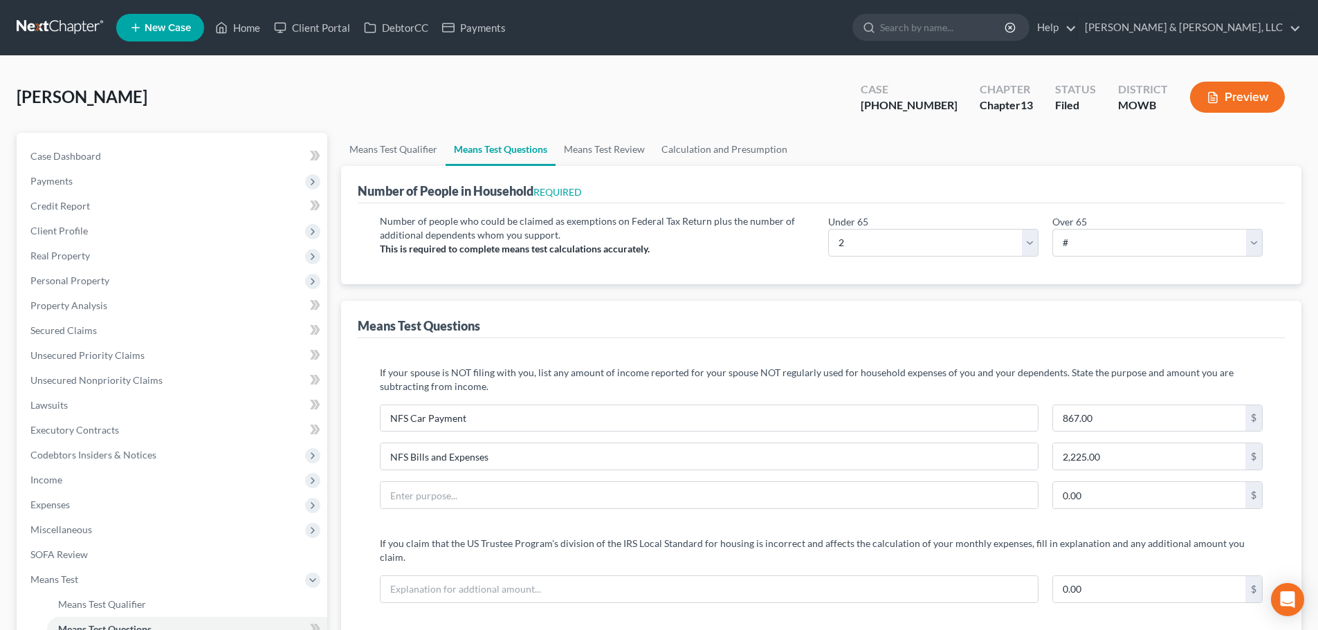
click at [338, 86] on div "Stricklan, Royce Upgraded Case 25-41218-13 Chapter Chapter 13 Status Filed Dist…" at bounding box center [659, 103] width 1285 height 60
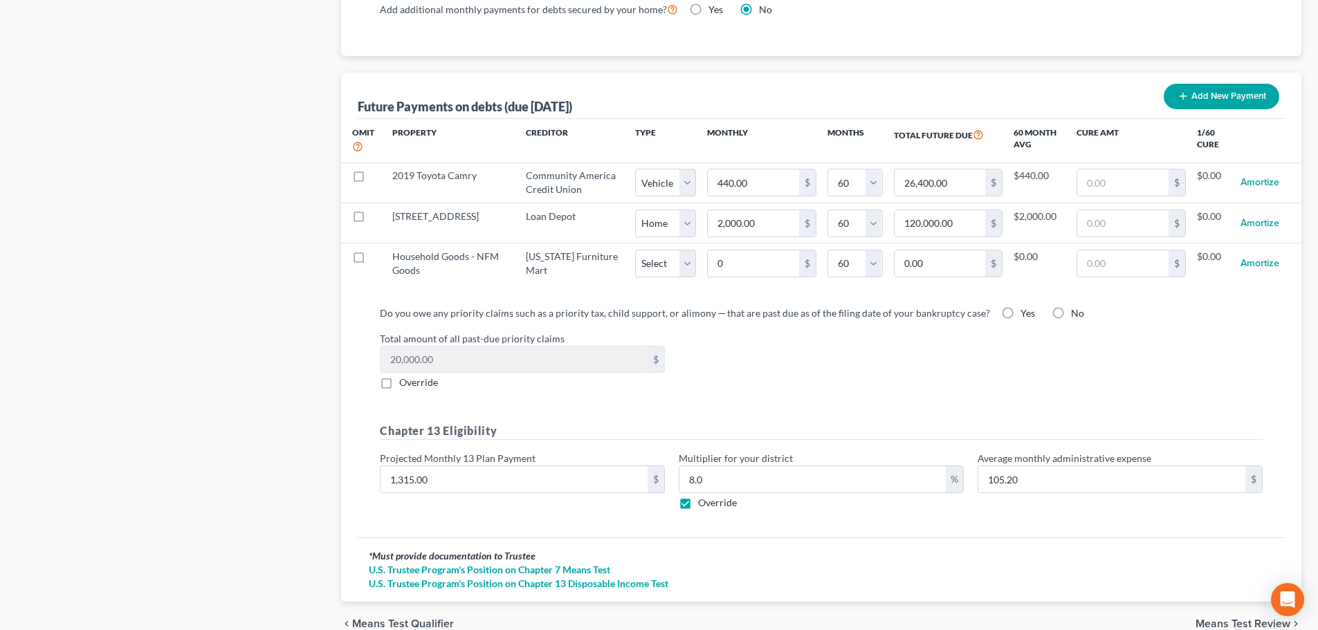
scroll to position [1235, 0]
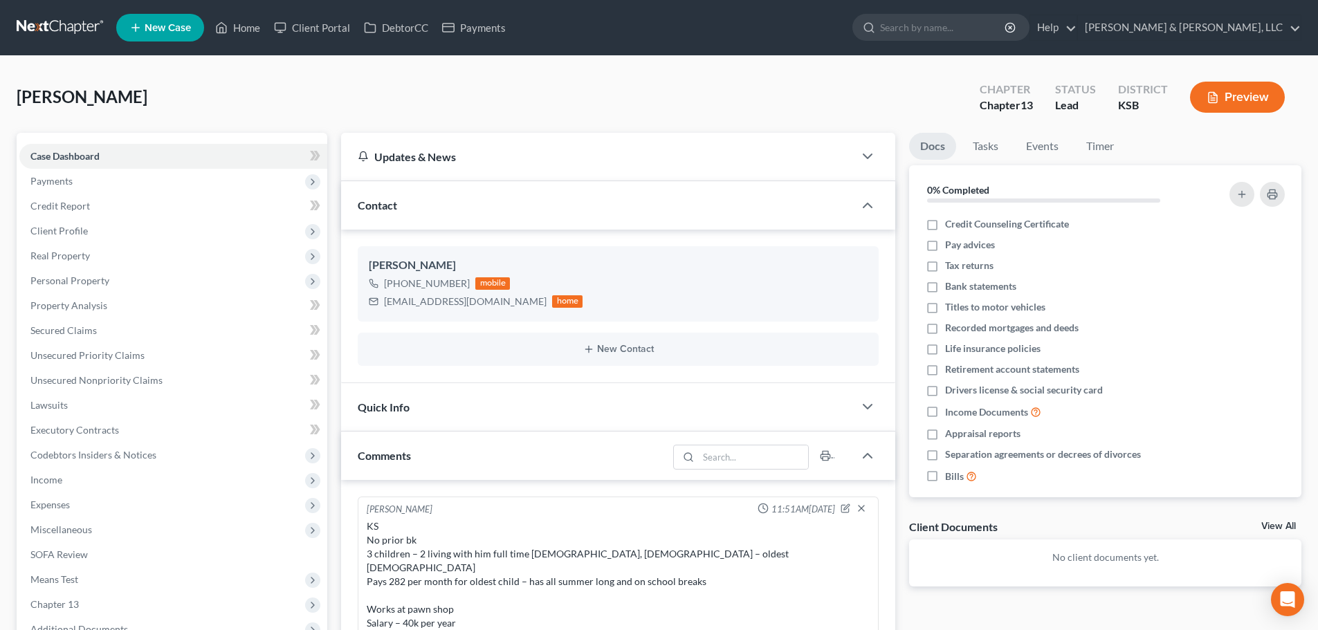
select select "0"
click at [246, 26] on link "Home" at bounding box center [237, 27] width 59 height 25
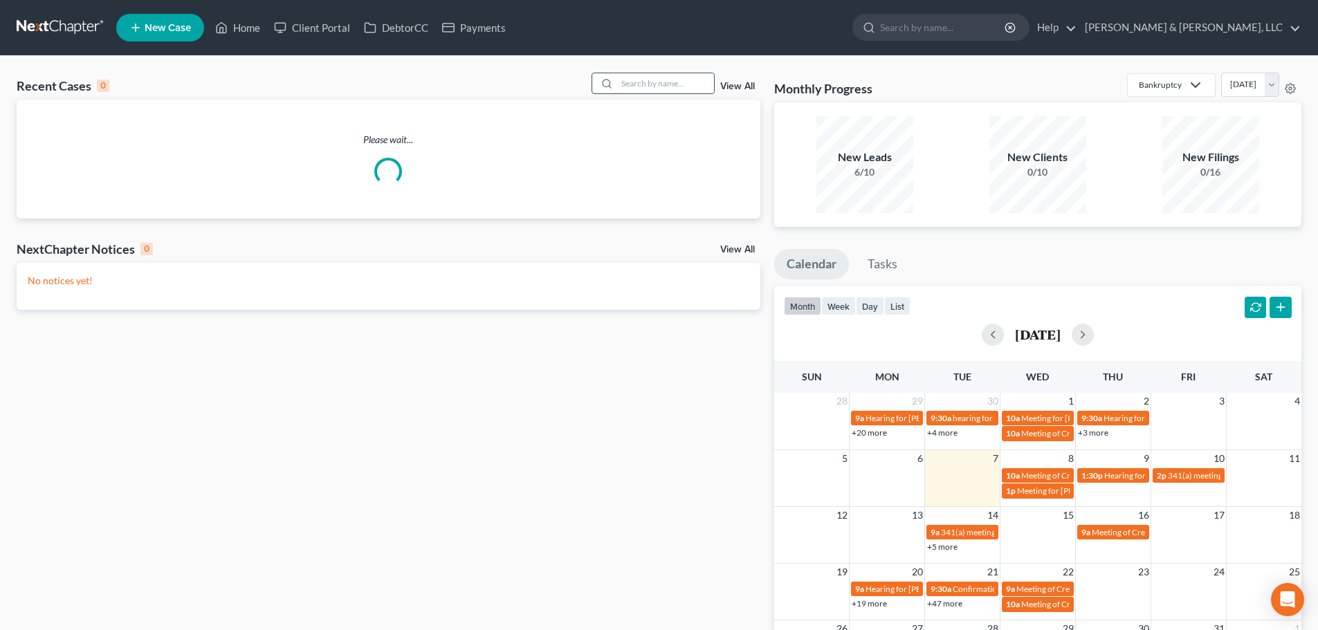
click at [689, 86] on input "search" at bounding box center [665, 83] width 97 height 20
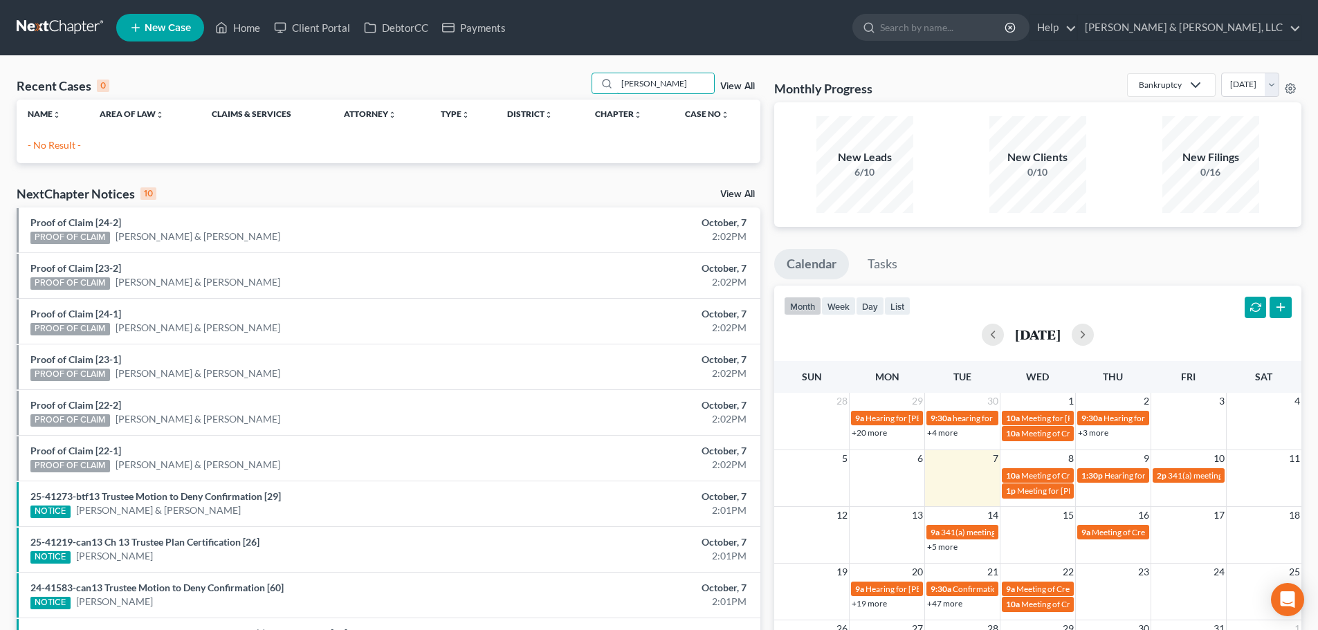
type input "[PERSON_NAME]"
click at [156, 23] on span "New Case" at bounding box center [168, 28] width 46 height 10
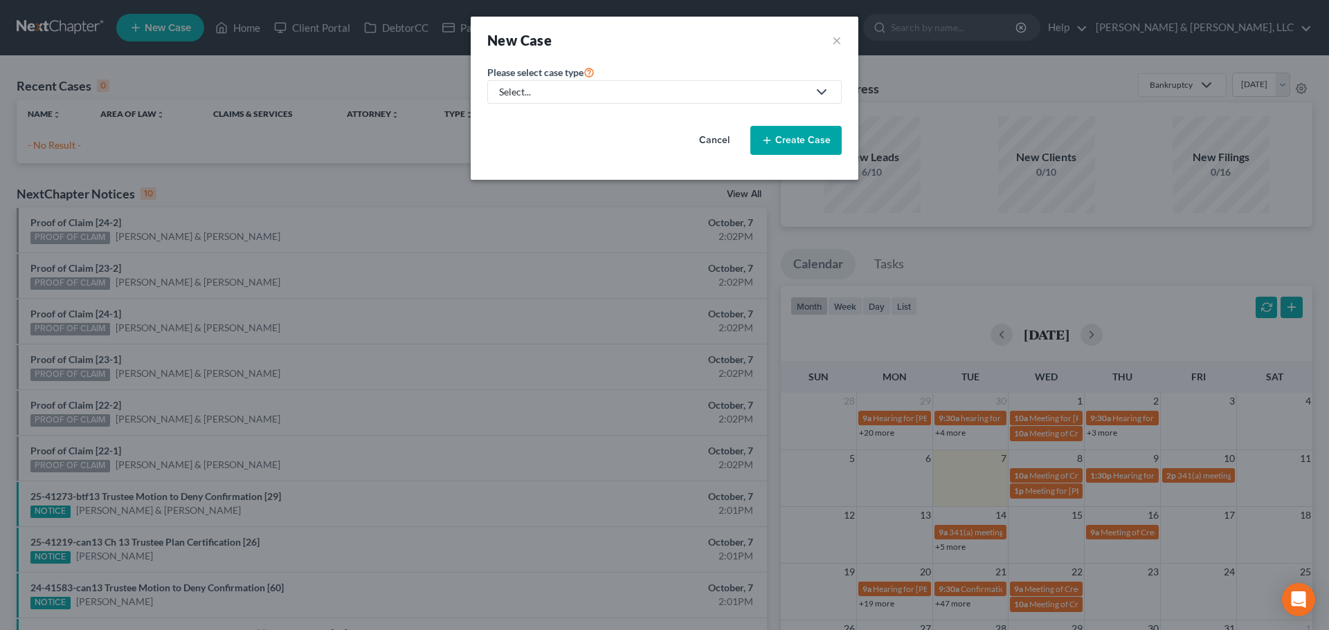
click at [552, 94] on div "Select..." at bounding box center [653, 92] width 309 height 14
click at [528, 136] on div "Debt" at bounding box center [565, 141] width 131 height 14
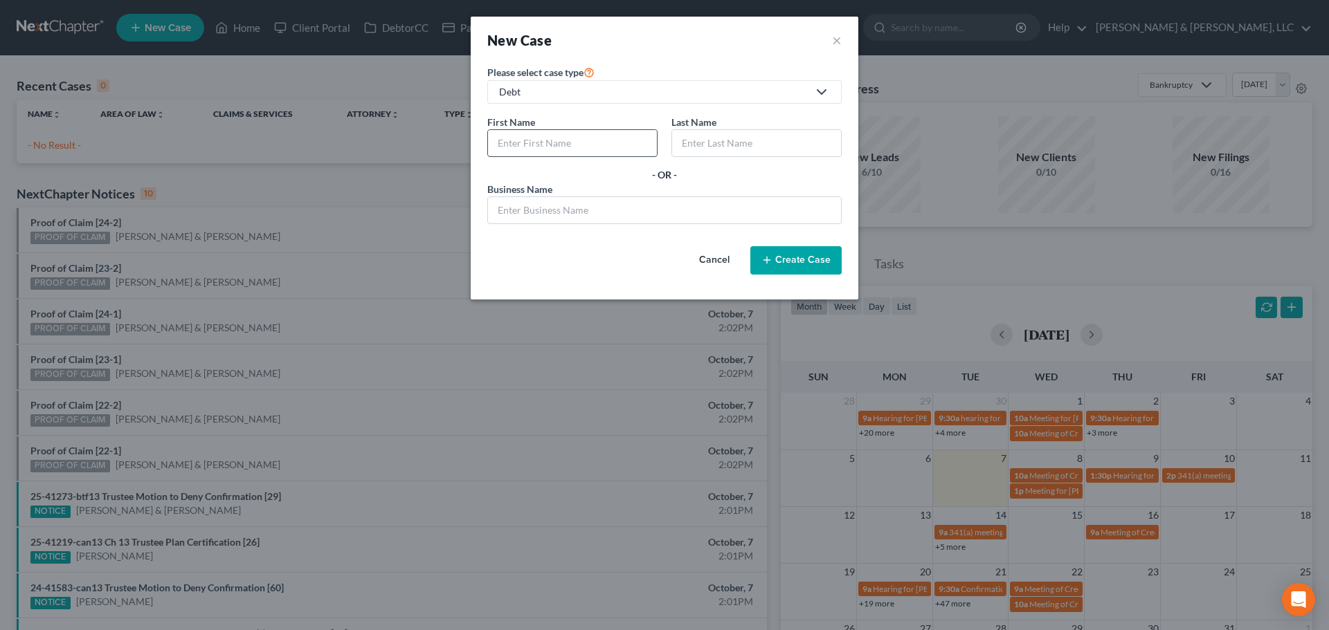
click at [528, 136] on input "text" at bounding box center [572, 143] width 169 height 26
click at [639, 85] on div "Debt" at bounding box center [653, 92] width 309 height 14
click at [599, 115] on div "Bankruptcy" at bounding box center [565, 120] width 131 height 14
select select "46"
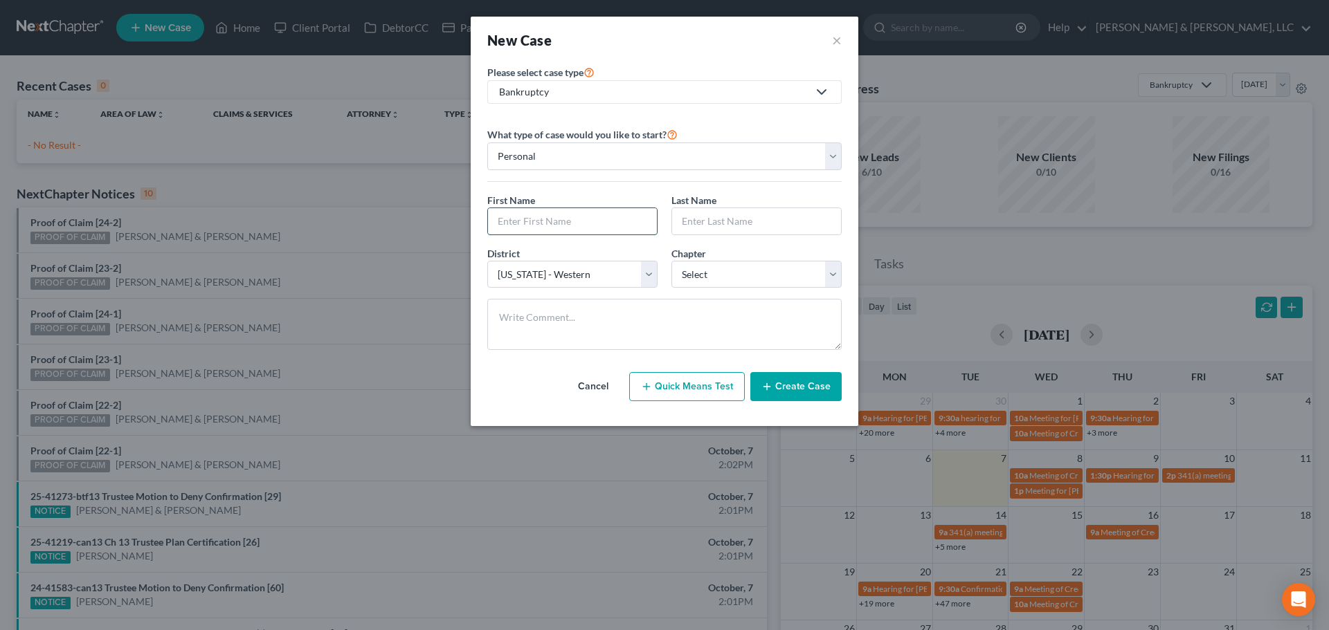
click at [531, 233] on input "text" at bounding box center [572, 221] width 169 height 26
type input "[PERSON_NAME]"
select select "3"
click at [525, 319] on textarea "MO No prior bk He works wife doesn’t – stay at home mom 2 yo and 5 month old 90…" at bounding box center [664, 324] width 354 height 51
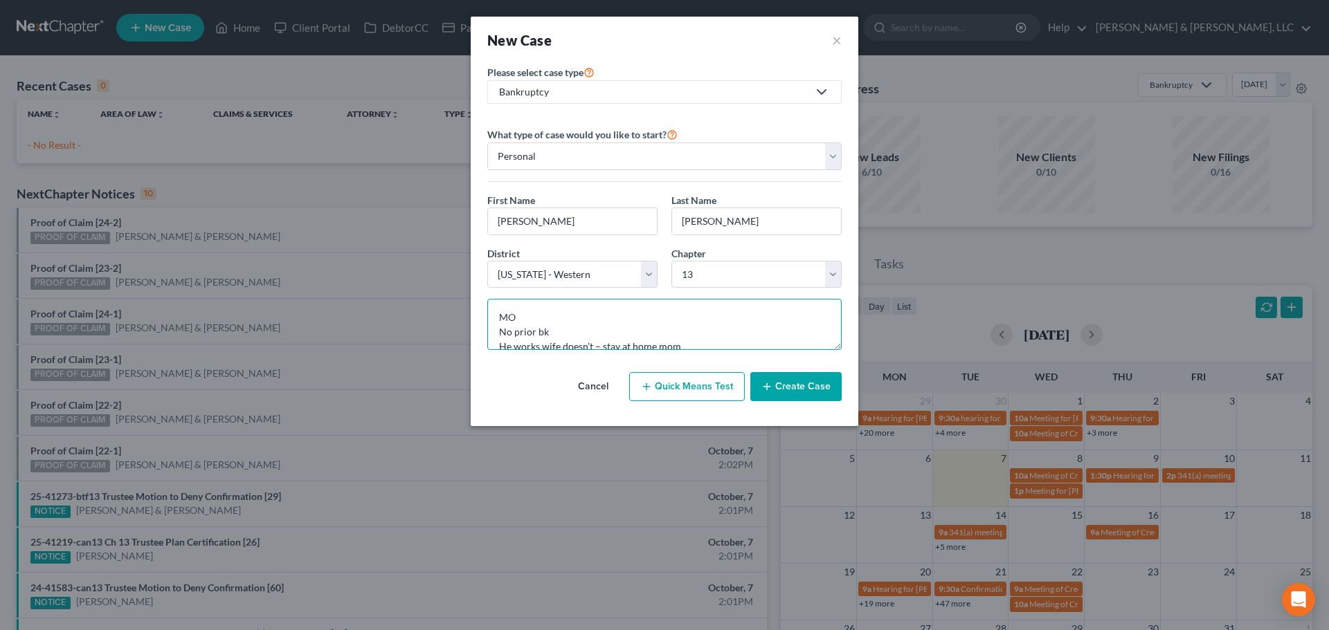
click at [522, 318] on textarea "MO No prior bk He works wife doesn’t – stay at home mom 2 yo and 5 month old 90…" at bounding box center [664, 324] width 354 height 51
type textarea "MO - just over 3 years No prior bk He works wife doesn’t – stay at home mom 2 y…"
click at [789, 379] on button "Create Case" at bounding box center [795, 386] width 91 height 29
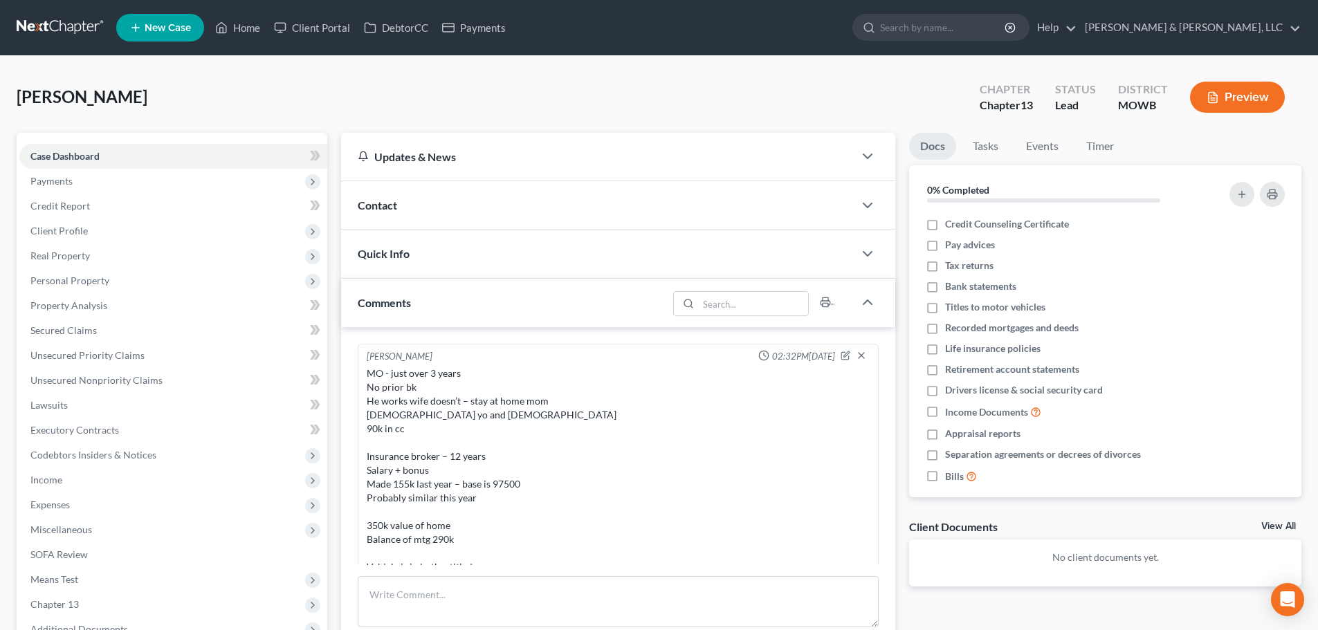
scroll to position [87, 0]
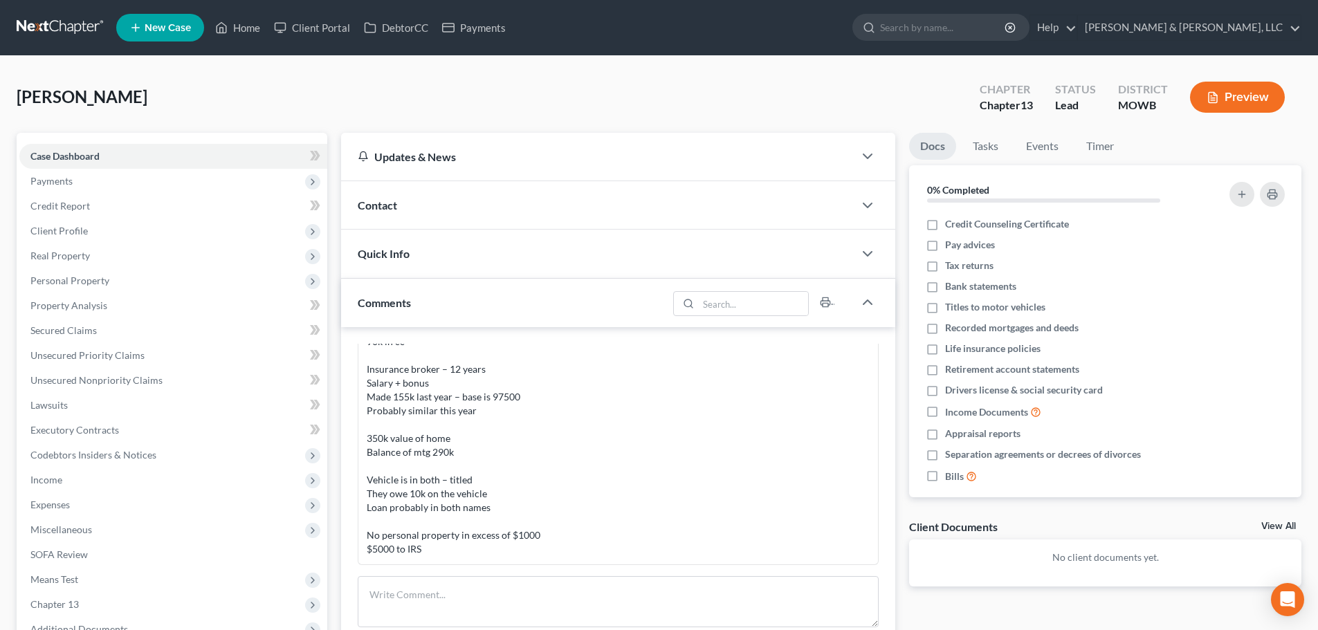
click at [365, 207] on span "Contact" at bounding box center [377, 205] width 39 height 13
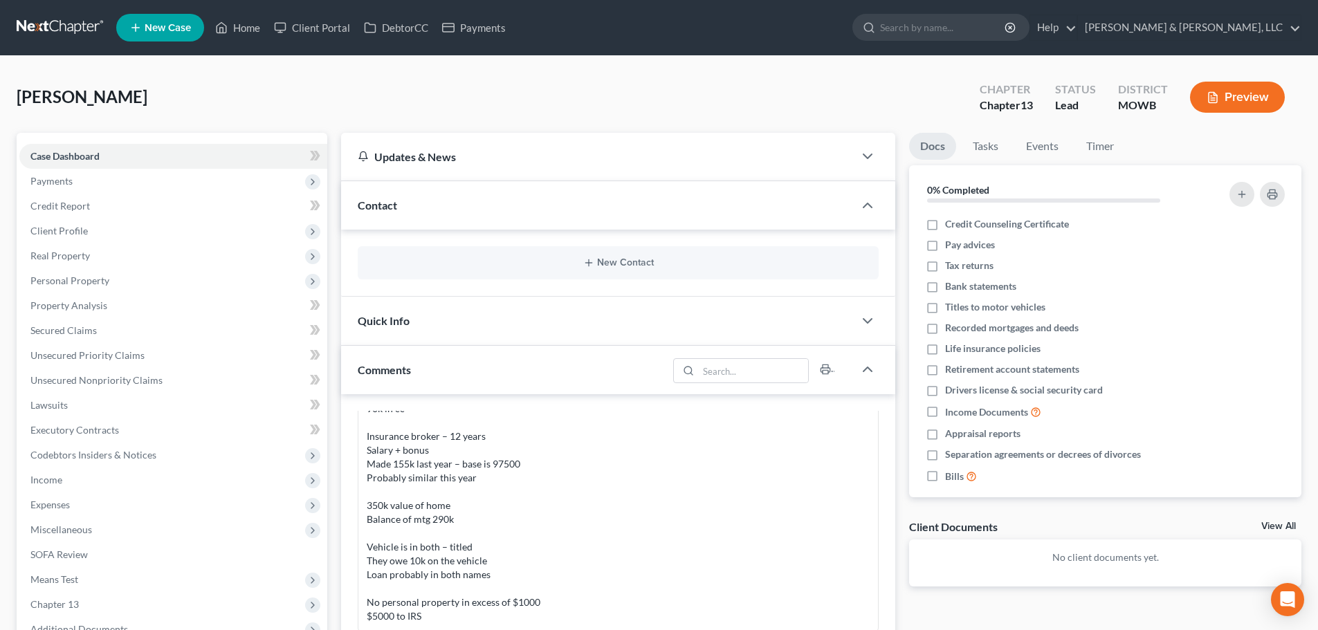
click at [667, 235] on div "New Contact" at bounding box center [618, 263] width 554 height 67
click at [643, 251] on div "New Contact" at bounding box center [618, 262] width 521 height 33
click at [639, 256] on div "New Contact" at bounding box center [618, 262] width 521 height 33
click at [632, 261] on button "New Contact" at bounding box center [618, 262] width 499 height 11
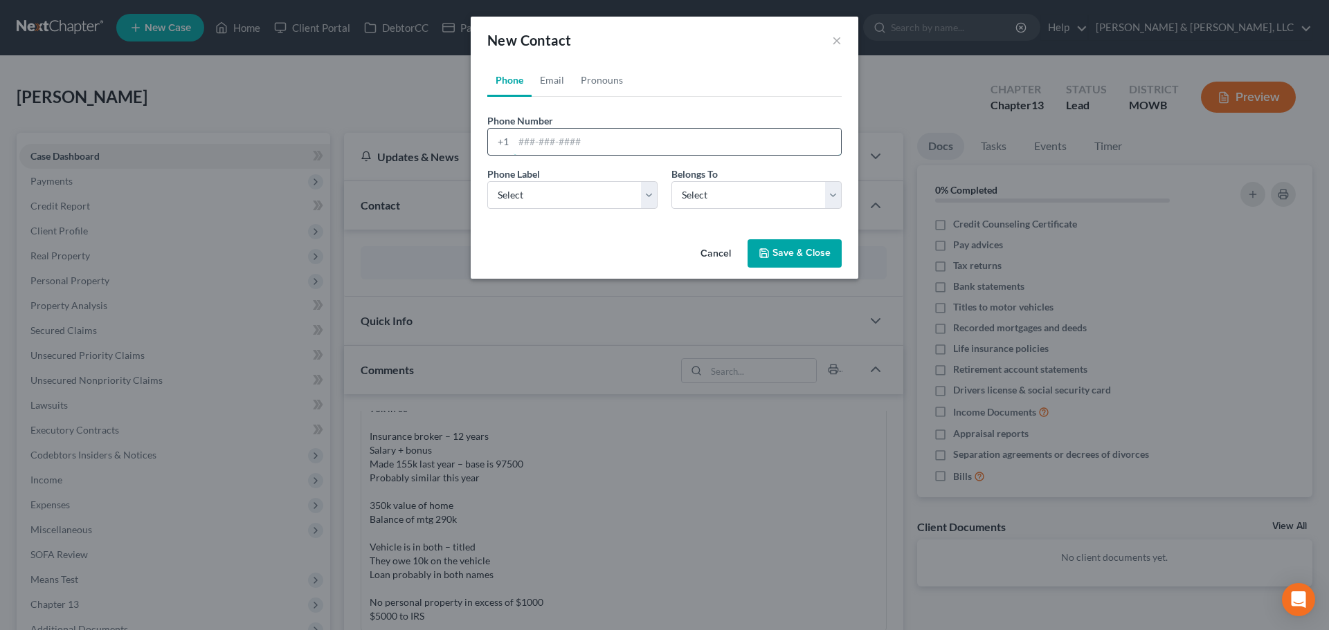
click at [527, 143] on input "tel" at bounding box center [676, 142] width 327 height 26
type input "651-271-0463"
click at [526, 194] on select "Select Mobile Home Work Other" at bounding box center [572, 195] width 170 height 28
select select "0"
click at [487, 181] on select "Select Mobile Home Work Other" at bounding box center [572, 195] width 170 height 28
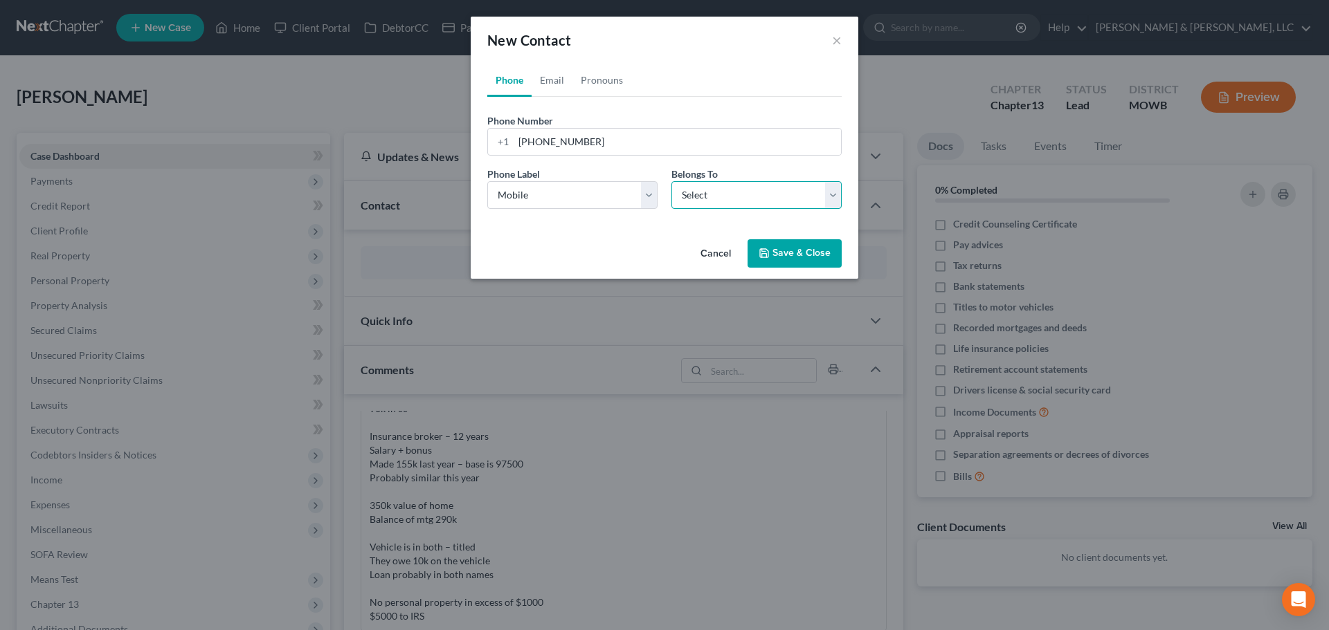
click at [720, 200] on select "Select Client Other" at bounding box center [756, 195] width 170 height 28
select select "0"
click at [671, 181] on select "Select Client Other" at bounding box center [756, 195] width 170 height 28
select select "0"
click at [549, 78] on link "Email" at bounding box center [551, 80] width 41 height 33
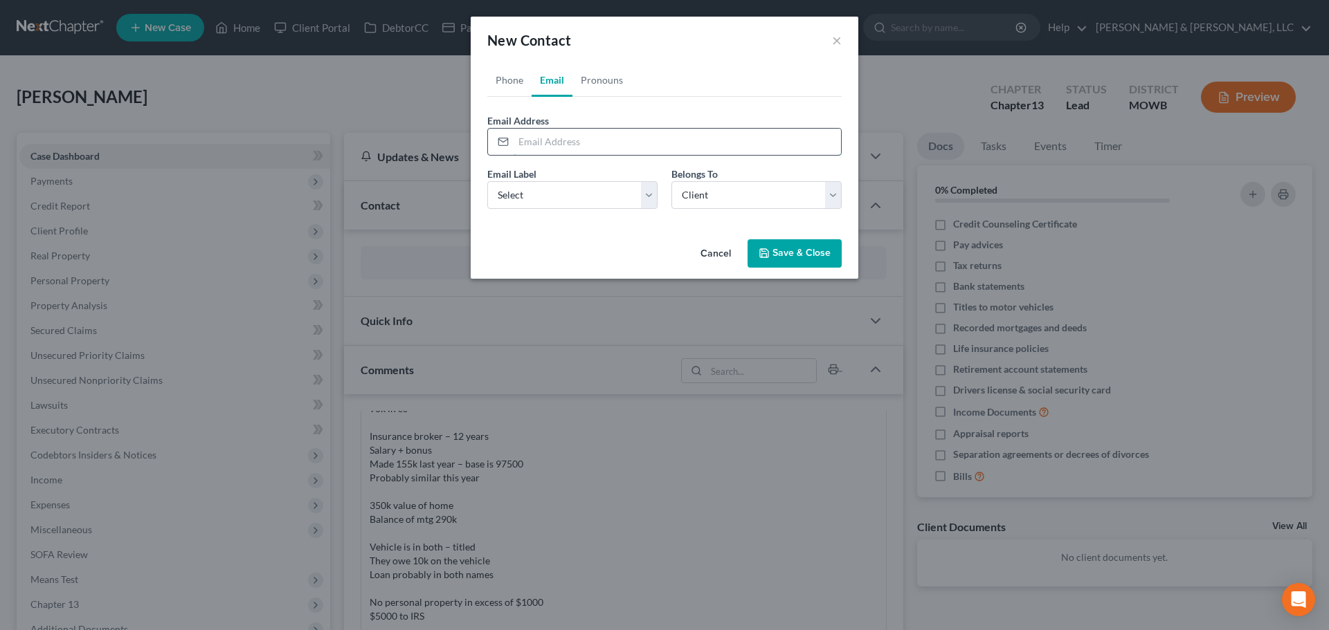
click at [545, 131] on input "email" at bounding box center [676, 142] width 327 height 26
click at [594, 131] on input "email" at bounding box center [676, 142] width 327 height 26
click at [587, 141] on input "email" at bounding box center [676, 142] width 327 height 26
paste input "will.blodgett@gmail.com"
type input "will.blodgett@gmail.com"
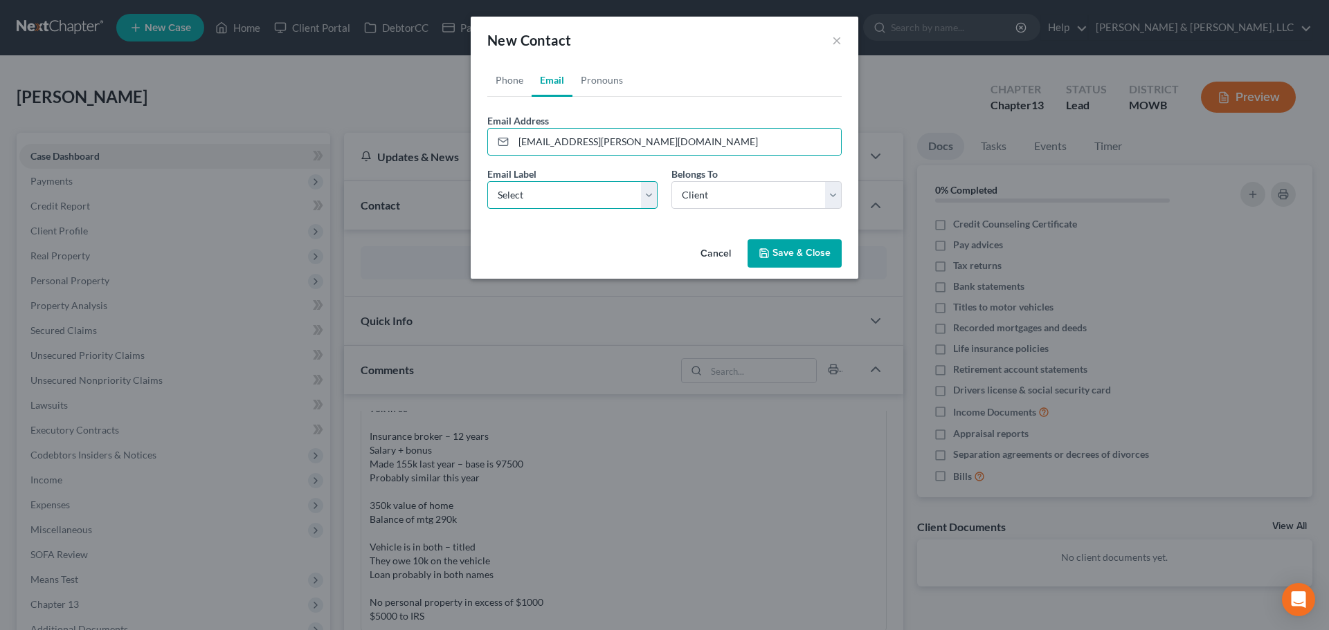
click at [529, 200] on select "Select Home Work Other" at bounding box center [572, 195] width 170 height 28
select select "0"
click at [487, 181] on select "Select Home Work Other" at bounding box center [572, 195] width 170 height 28
click at [794, 267] on button "Save & Close" at bounding box center [794, 253] width 94 height 29
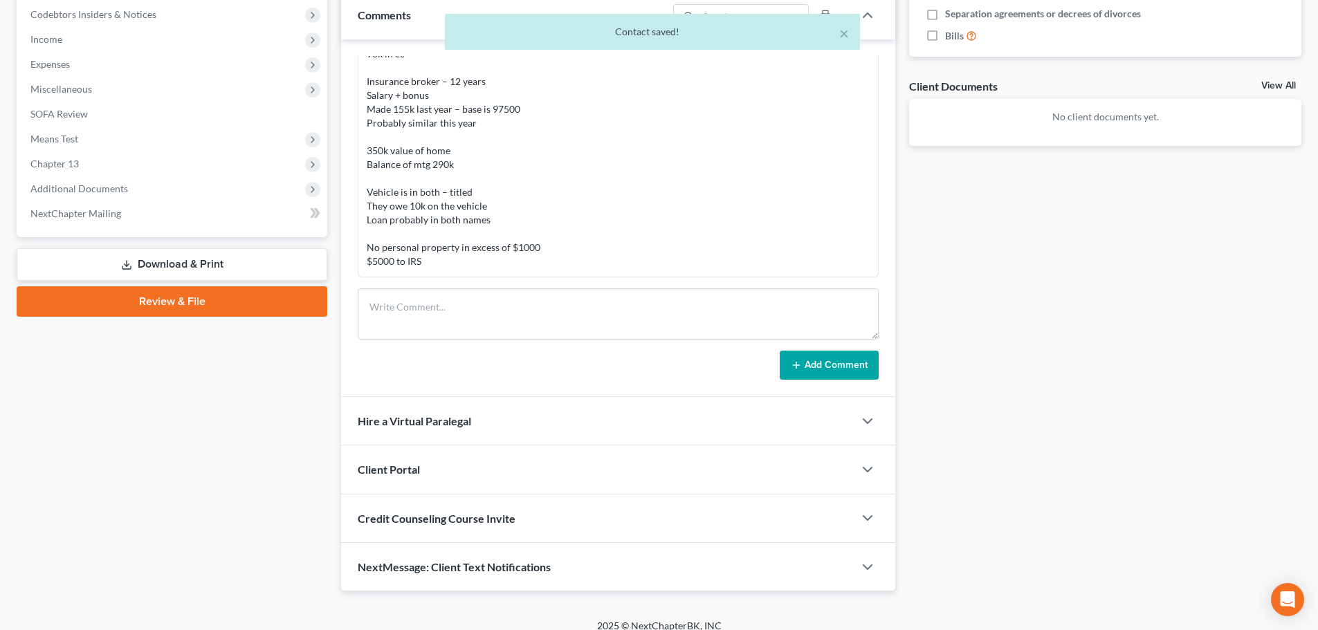
scroll to position [455, 0]
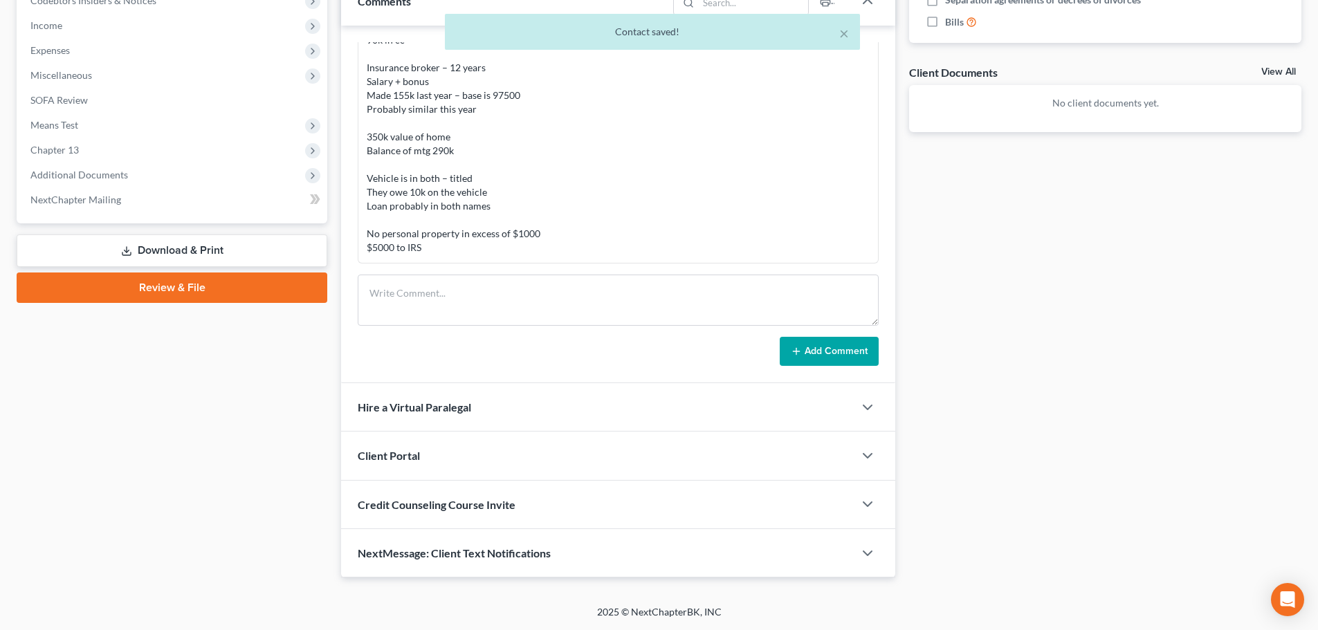
click at [399, 455] on span "Client Portal" at bounding box center [389, 455] width 62 height 13
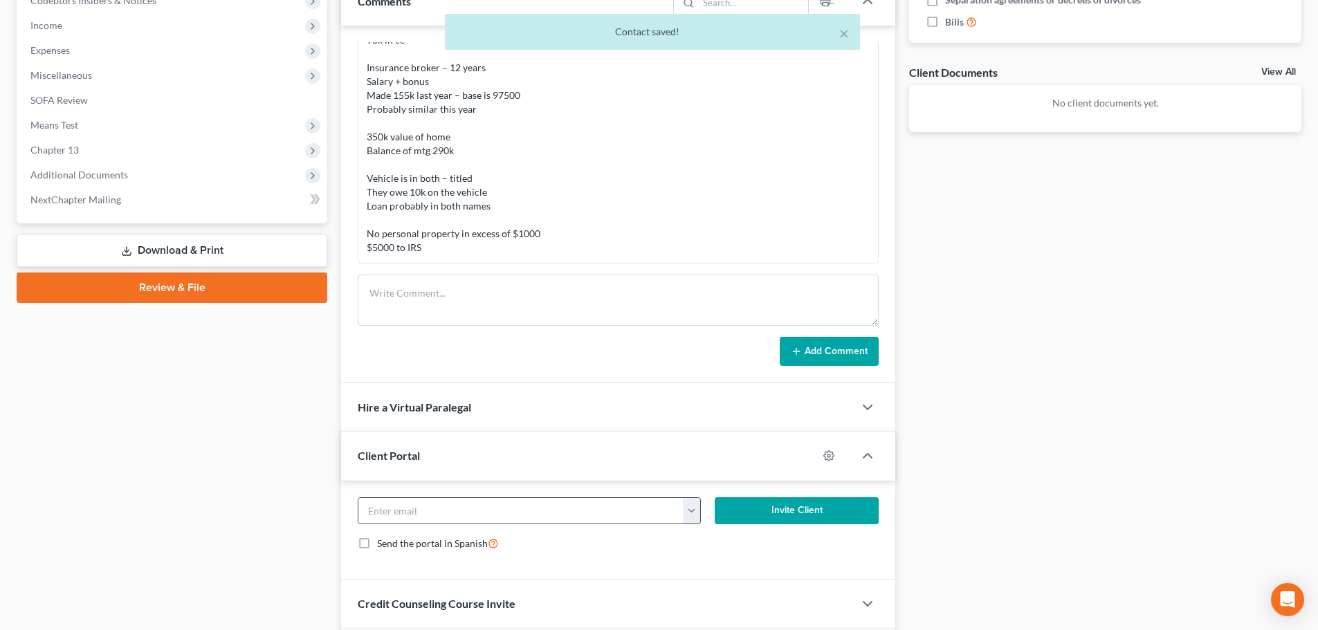
click at [694, 513] on button "button" at bounding box center [691, 511] width 17 height 26
click at [712, 543] on link "will.blodgett@gmail.com" at bounding box center [816, 542] width 266 height 24
type input "will.blodgett@gmail.com"
drag, startPoint x: 755, startPoint y: 516, endPoint x: 720, endPoint y: 477, distance: 52.5
click at [755, 517] on button "Invite Client" at bounding box center [797, 512] width 165 height 28
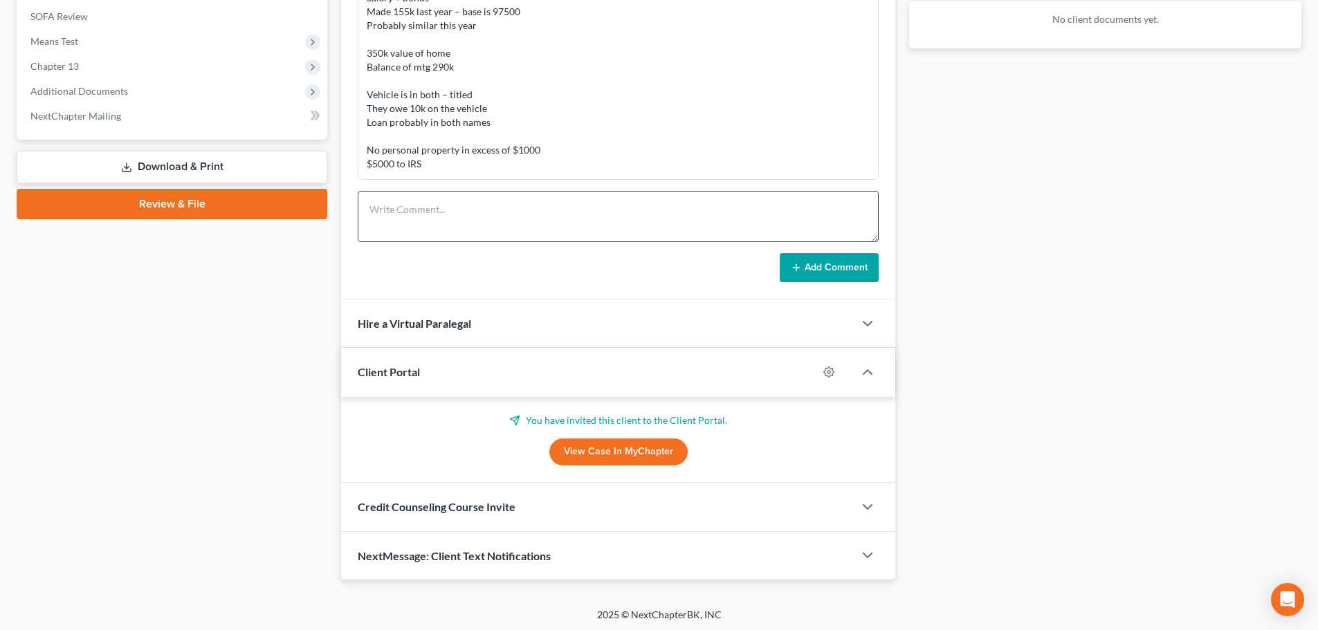
scroll to position [541, 0]
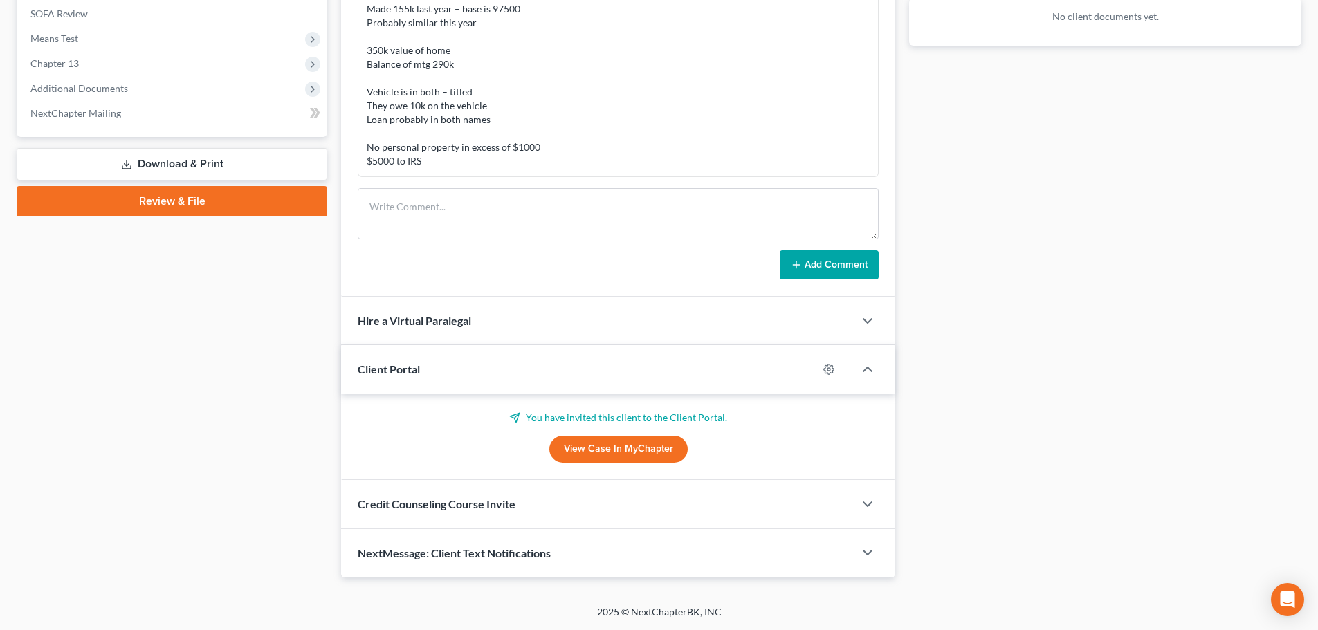
click at [416, 509] on span "Credit Counseling Course Invite" at bounding box center [437, 504] width 158 height 13
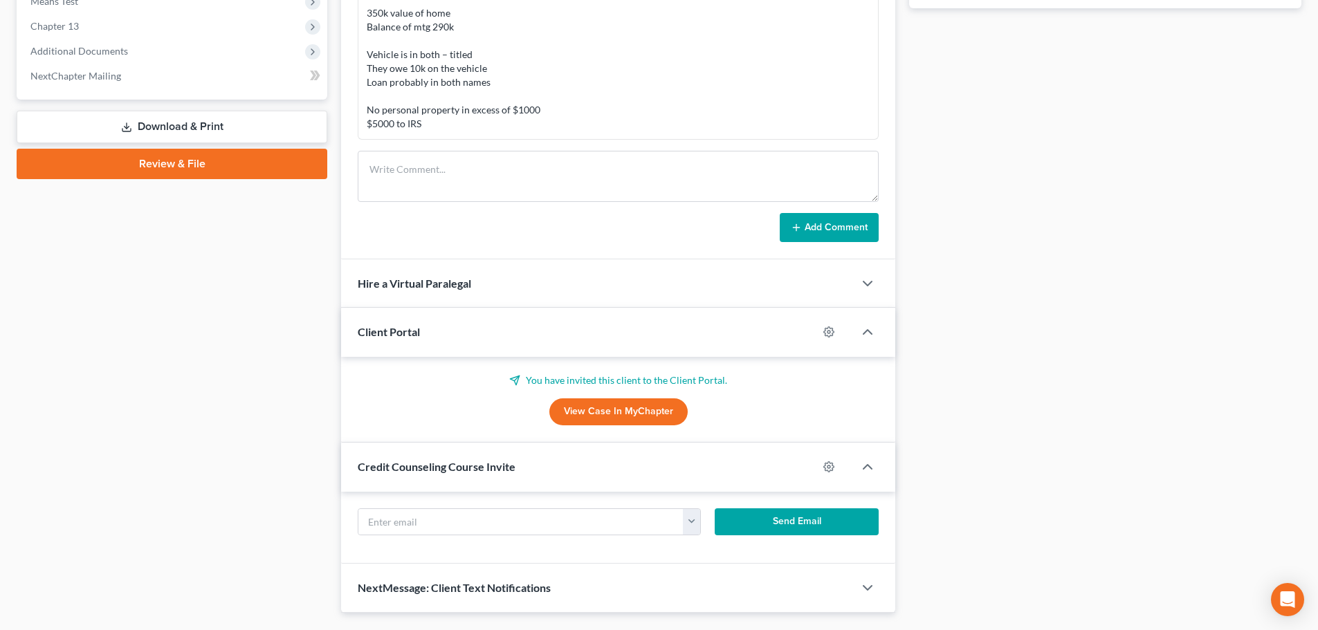
scroll to position [614, 0]
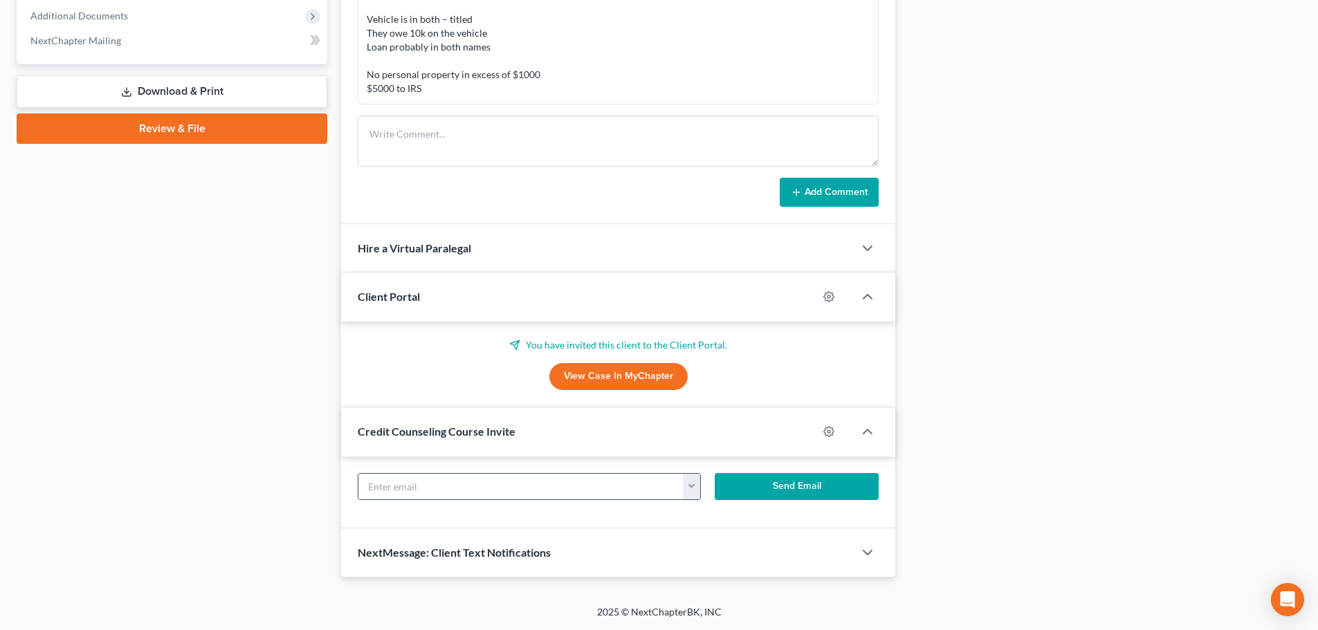
click at [690, 490] on button "button" at bounding box center [691, 487] width 17 height 26
click at [702, 515] on link "will.blodgett@gmail.com" at bounding box center [816, 518] width 266 height 24
type input "will.blodgett@gmail.com"
click at [778, 483] on button "Send Email" at bounding box center [797, 487] width 165 height 28
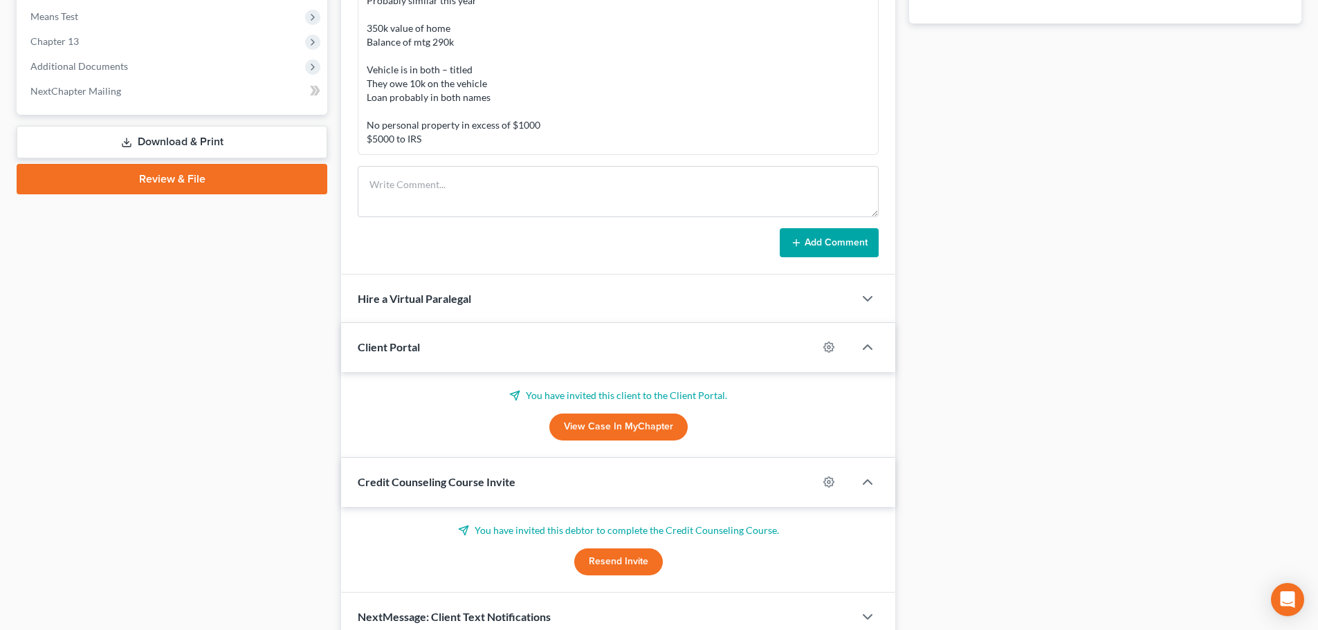
scroll to position [628, 0]
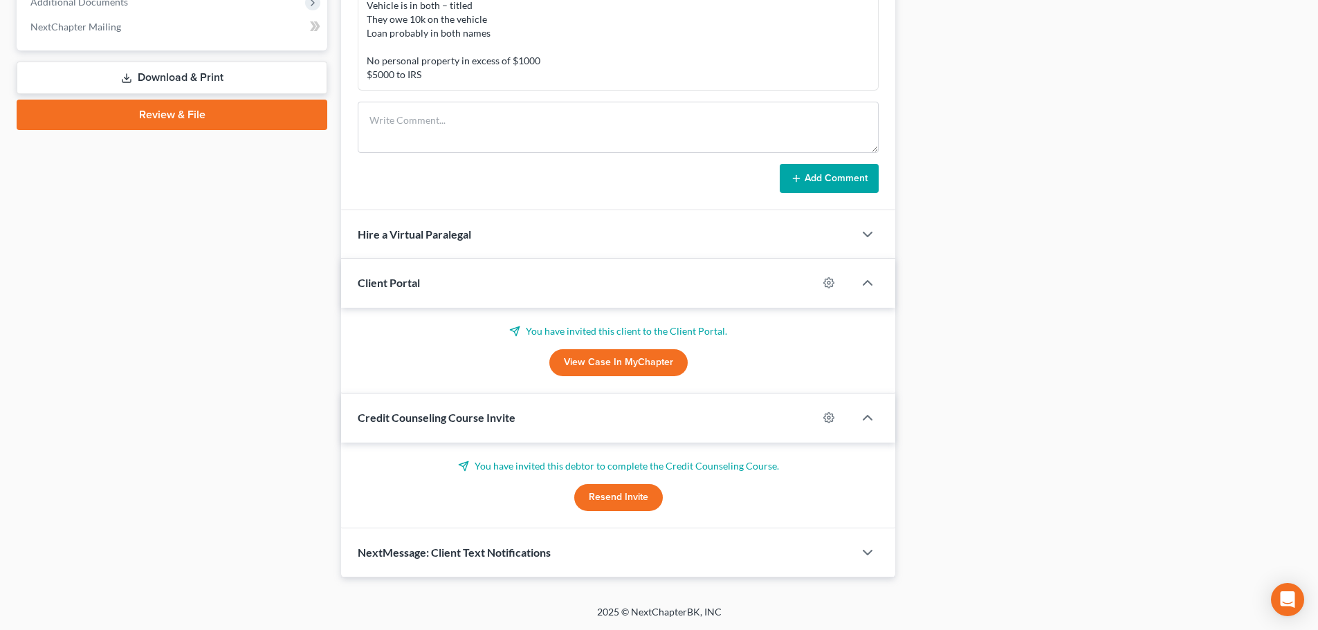
click at [371, 543] on div "NextMessage: Client Text Notifications" at bounding box center [597, 553] width 513 height 48
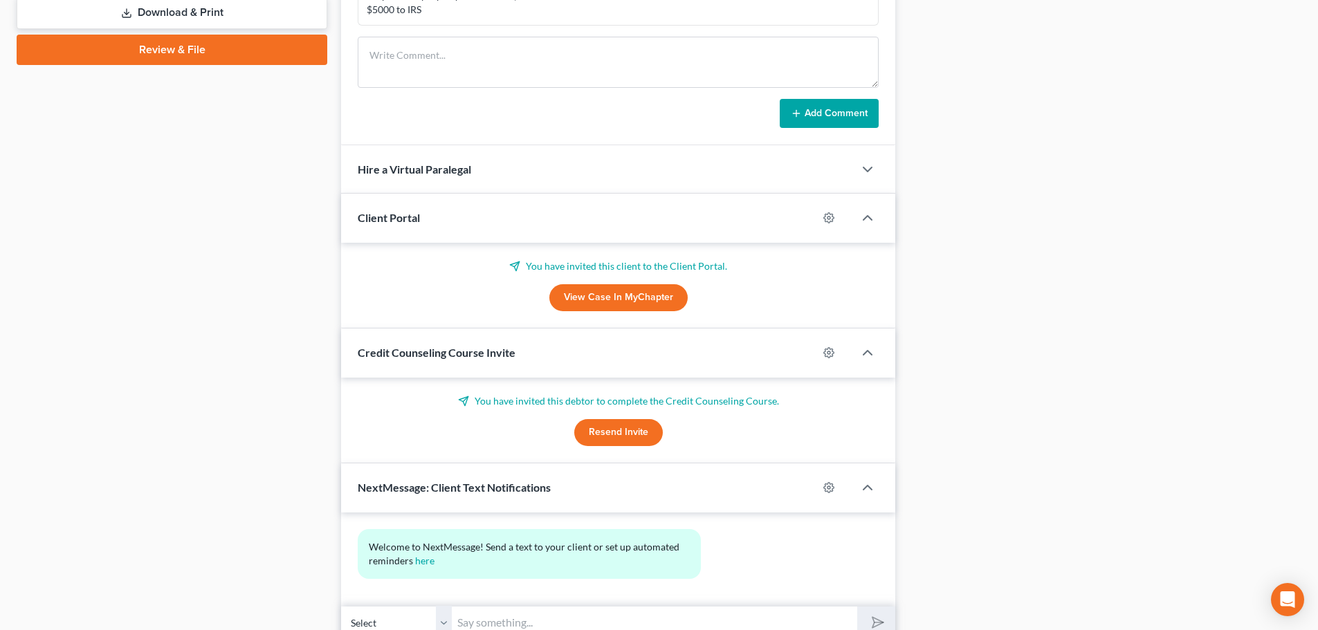
scroll to position [755, 0]
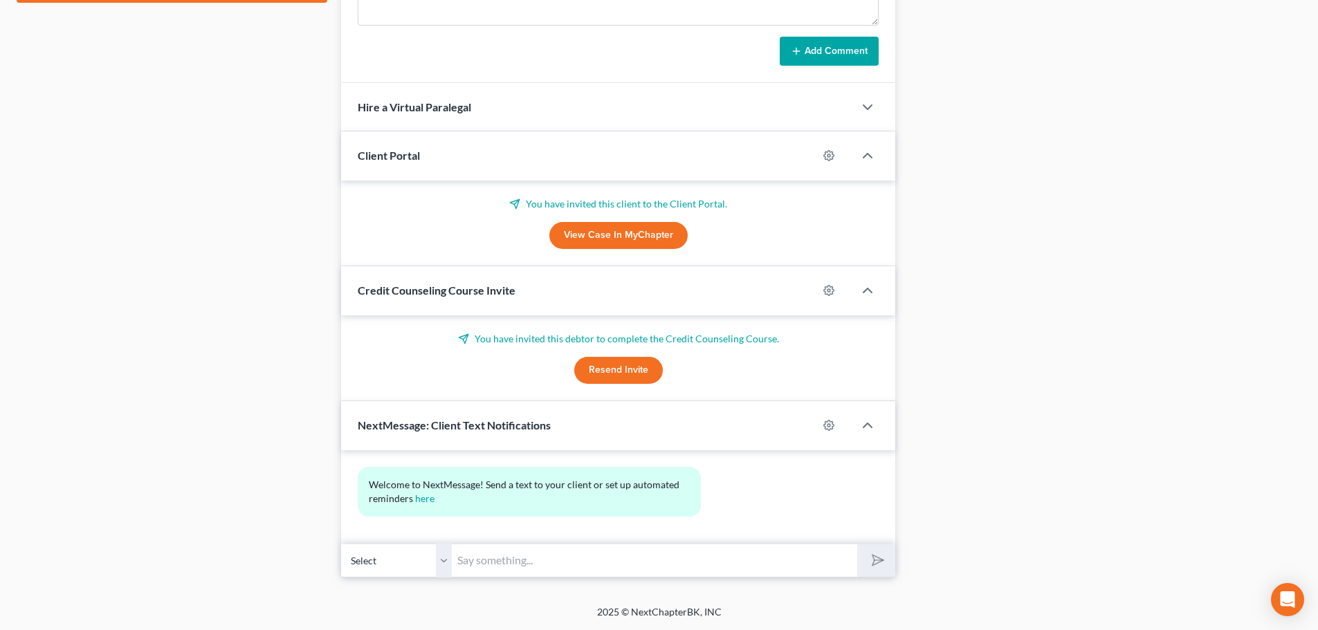
click at [534, 556] on input "text" at bounding box center [655, 561] width 406 height 34
click at [459, 558] on input "[EMAIL_ADDRESS][DOMAIN_NAME]" at bounding box center [655, 561] width 406 height 34
type input "David Dean: ddean@pattondean.com"
click at [880, 569] on button "submit" at bounding box center [876, 561] width 38 height 33
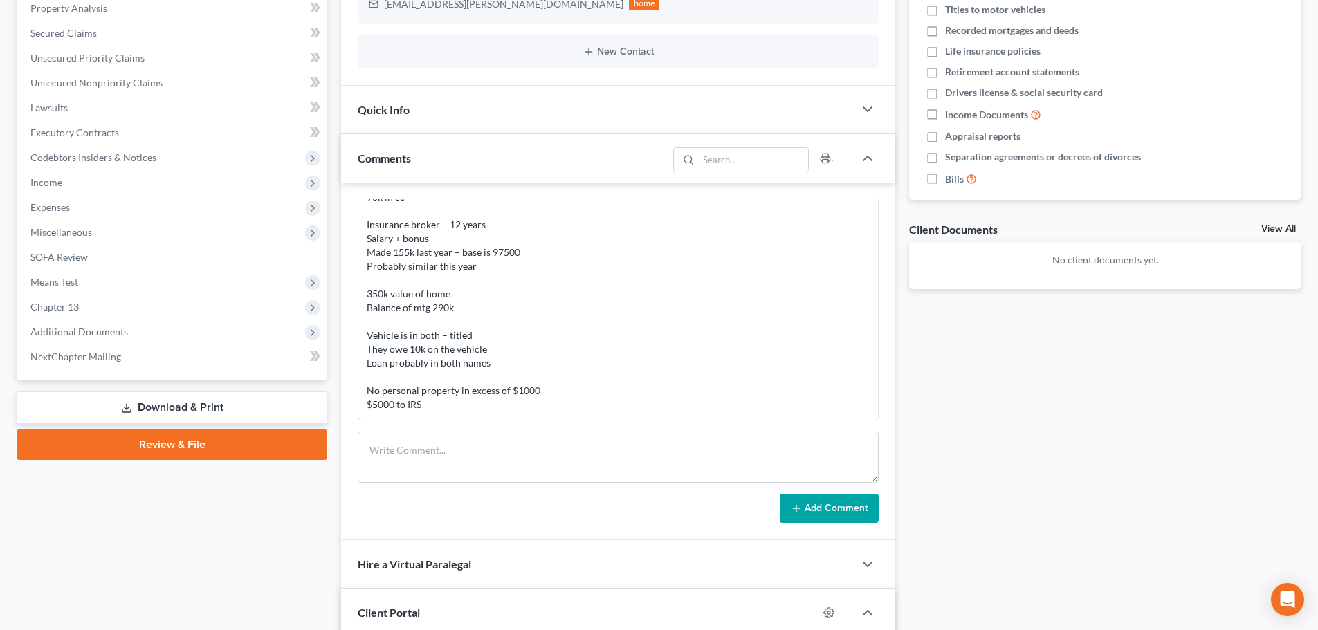
scroll to position [289, 0]
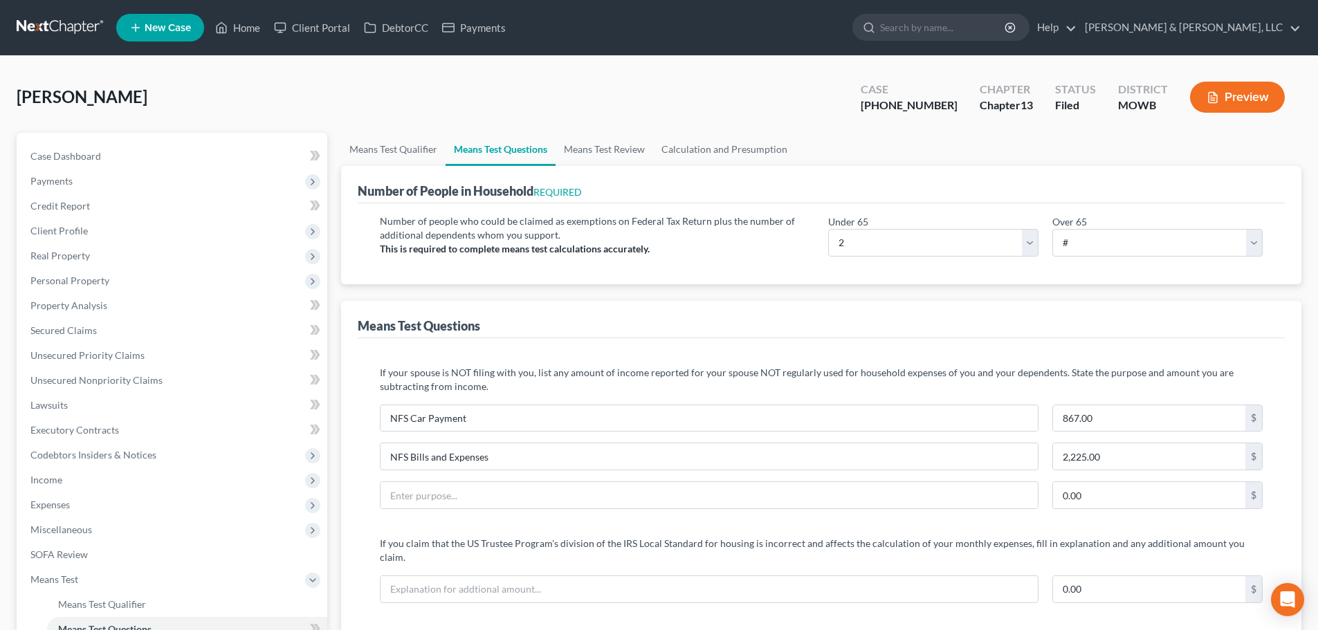
select select "2"
select select "1"
select select "60"
select select "0"
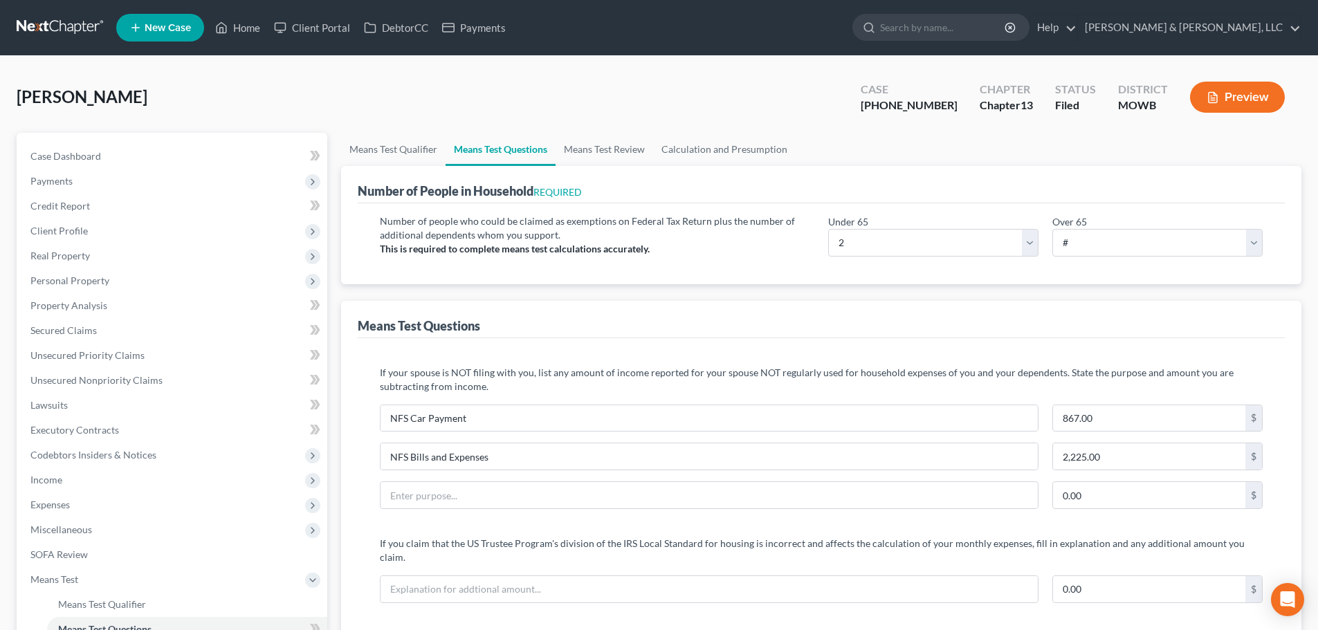
select select "60"
click at [249, 19] on link "Home" at bounding box center [237, 27] width 59 height 25
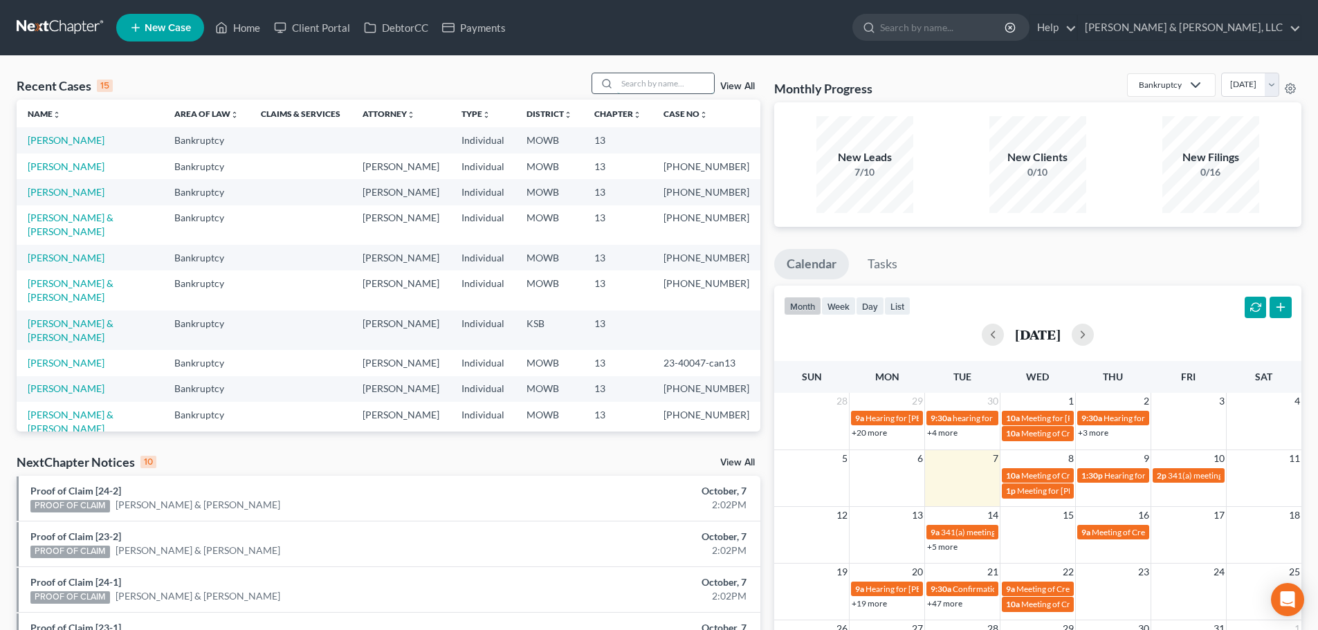
click at [640, 93] on input "search" at bounding box center [665, 83] width 97 height 20
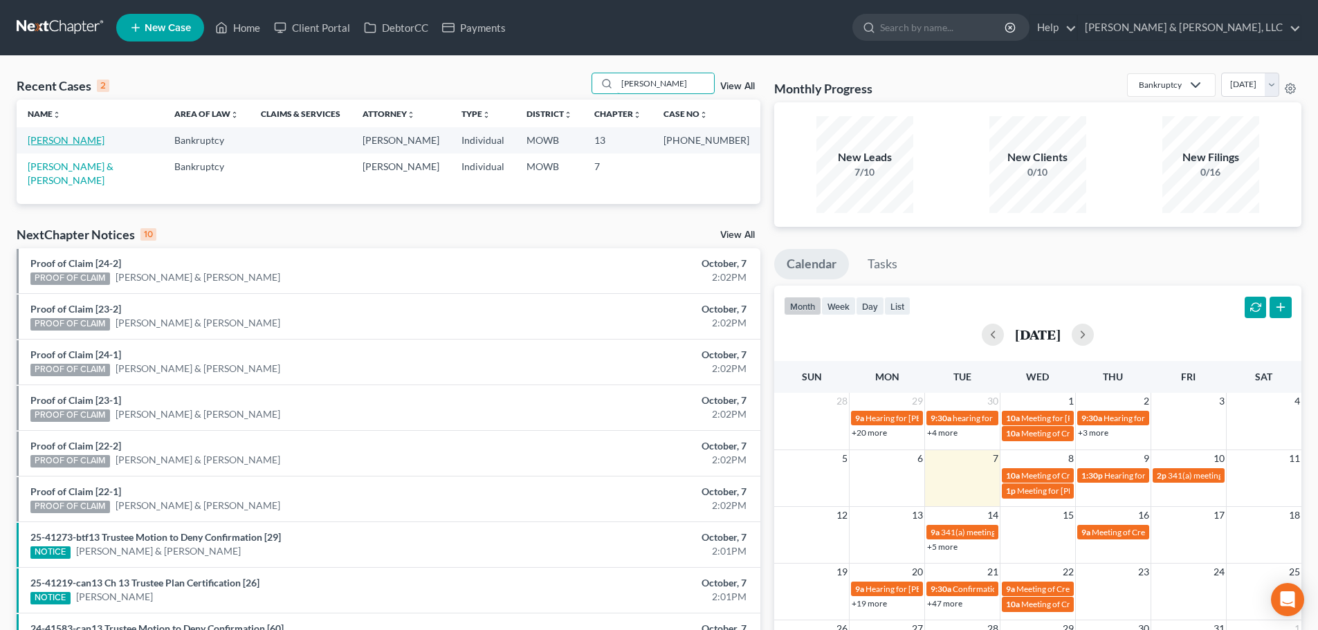
type input "[PERSON_NAME]"
click at [66, 139] on link "[PERSON_NAME]" at bounding box center [66, 140] width 77 height 12
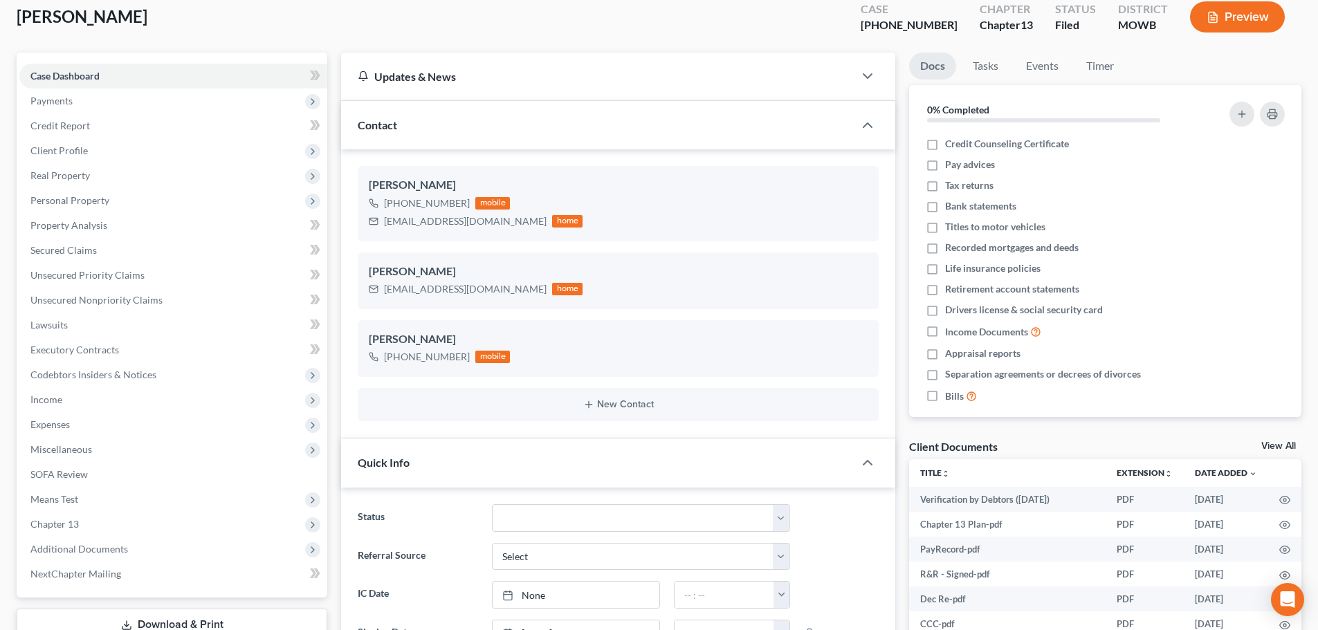
scroll to position [208, 0]
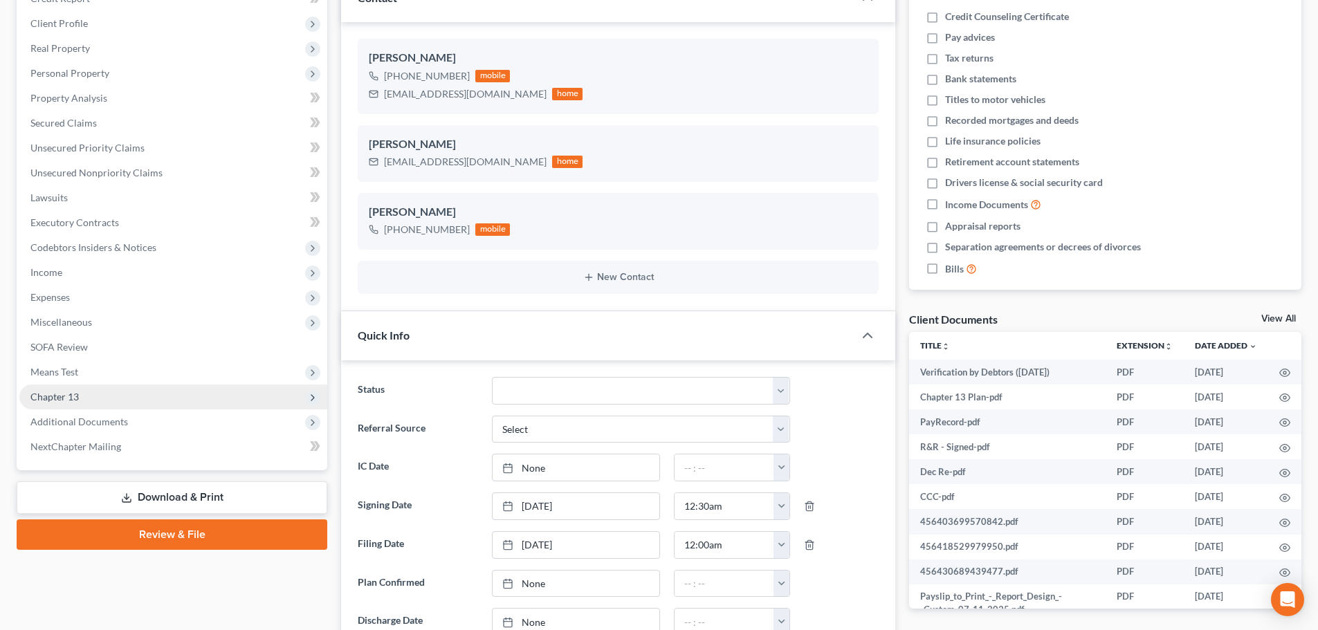
click at [71, 392] on span "Chapter 13" at bounding box center [54, 397] width 48 height 12
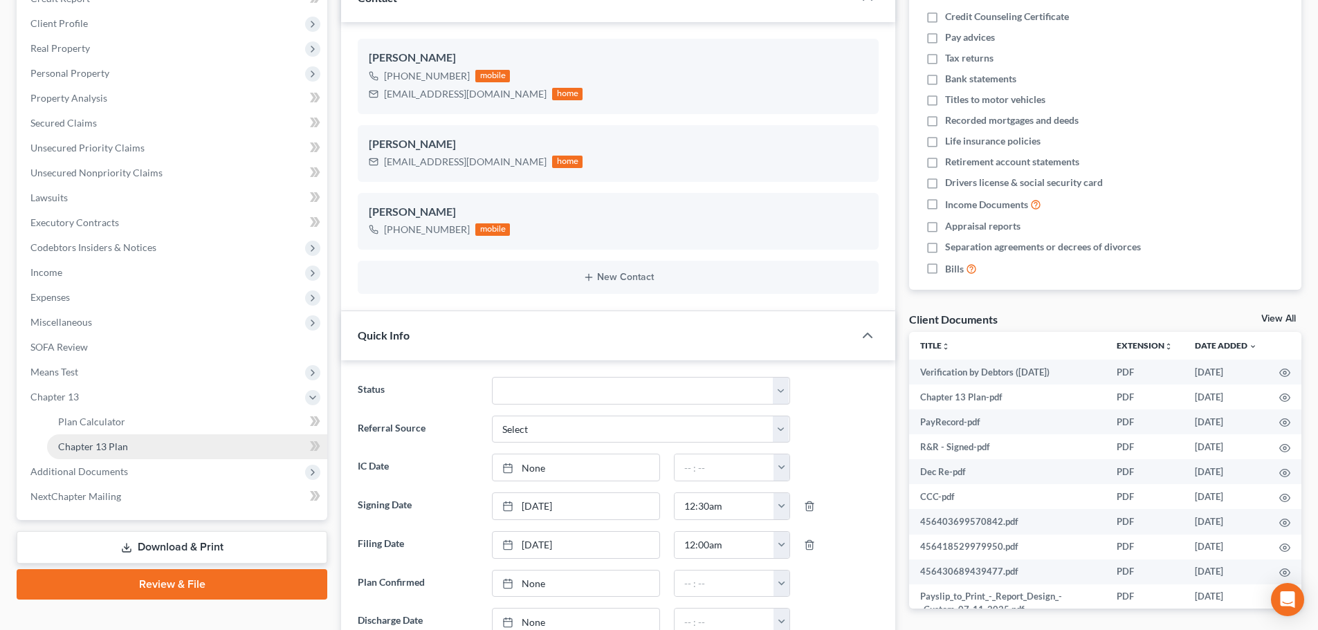
click at [84, 448] on span "Chapter 13 Plan" at bounding box center [93, 447] width 70 height 12
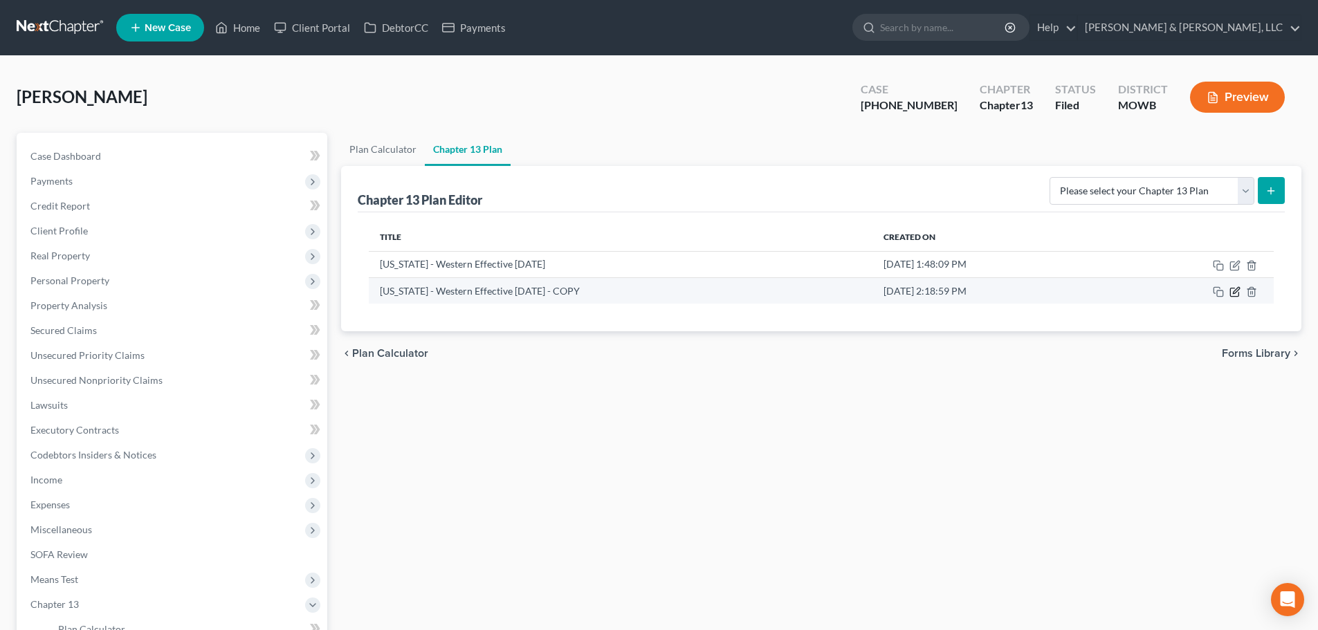
click at [1239, 292] on icon "button" at bounding box center [1235, 291] width 11 height 11
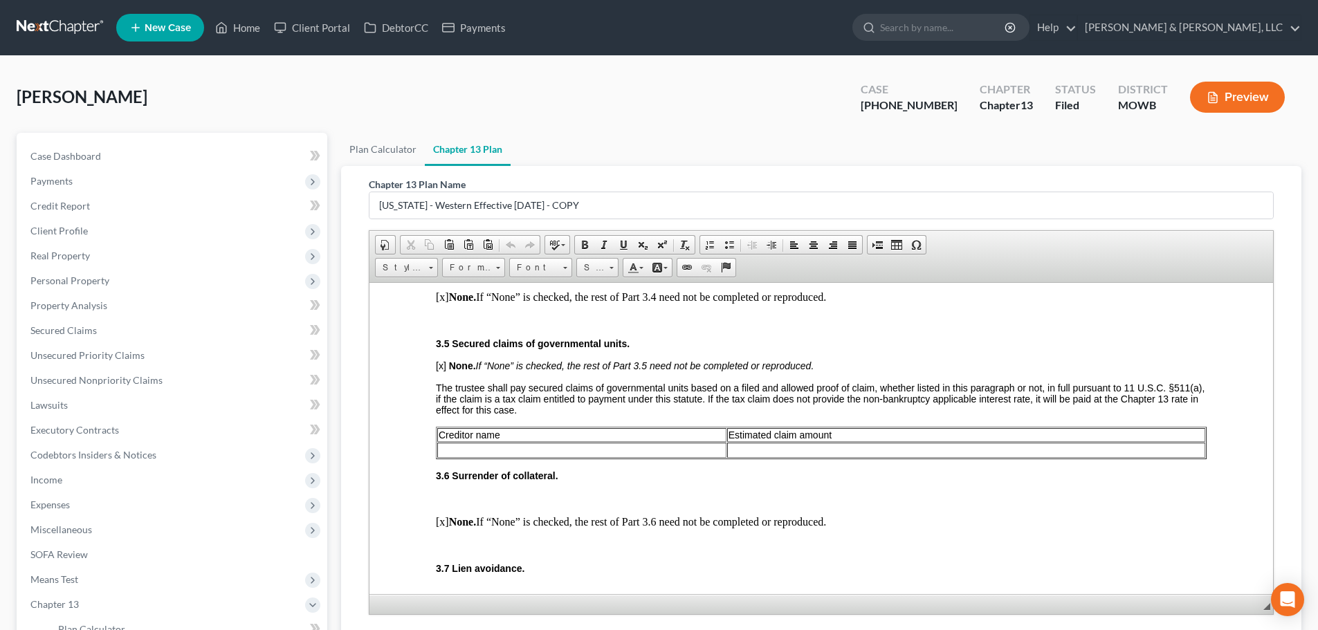
scroll to position [1176, 0]
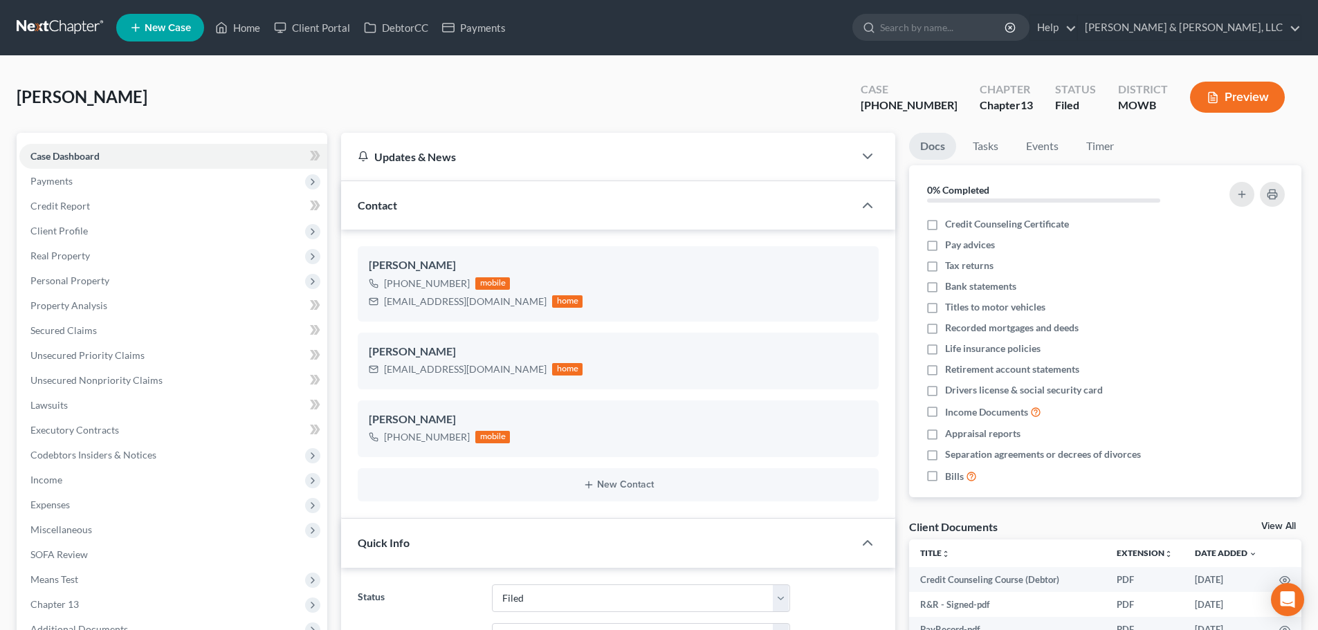
select select "6"
select select "0"
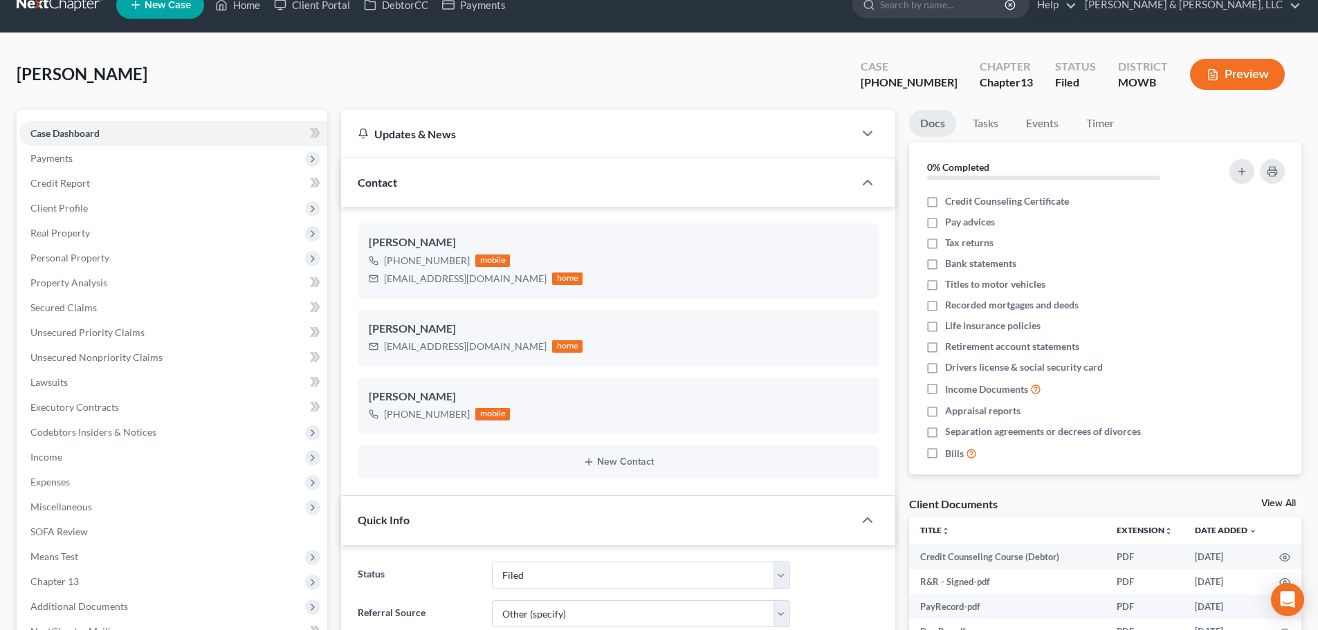
scroll to position [1901, 0]
